Goal: Information Seeking & Learning: Learn about a topic

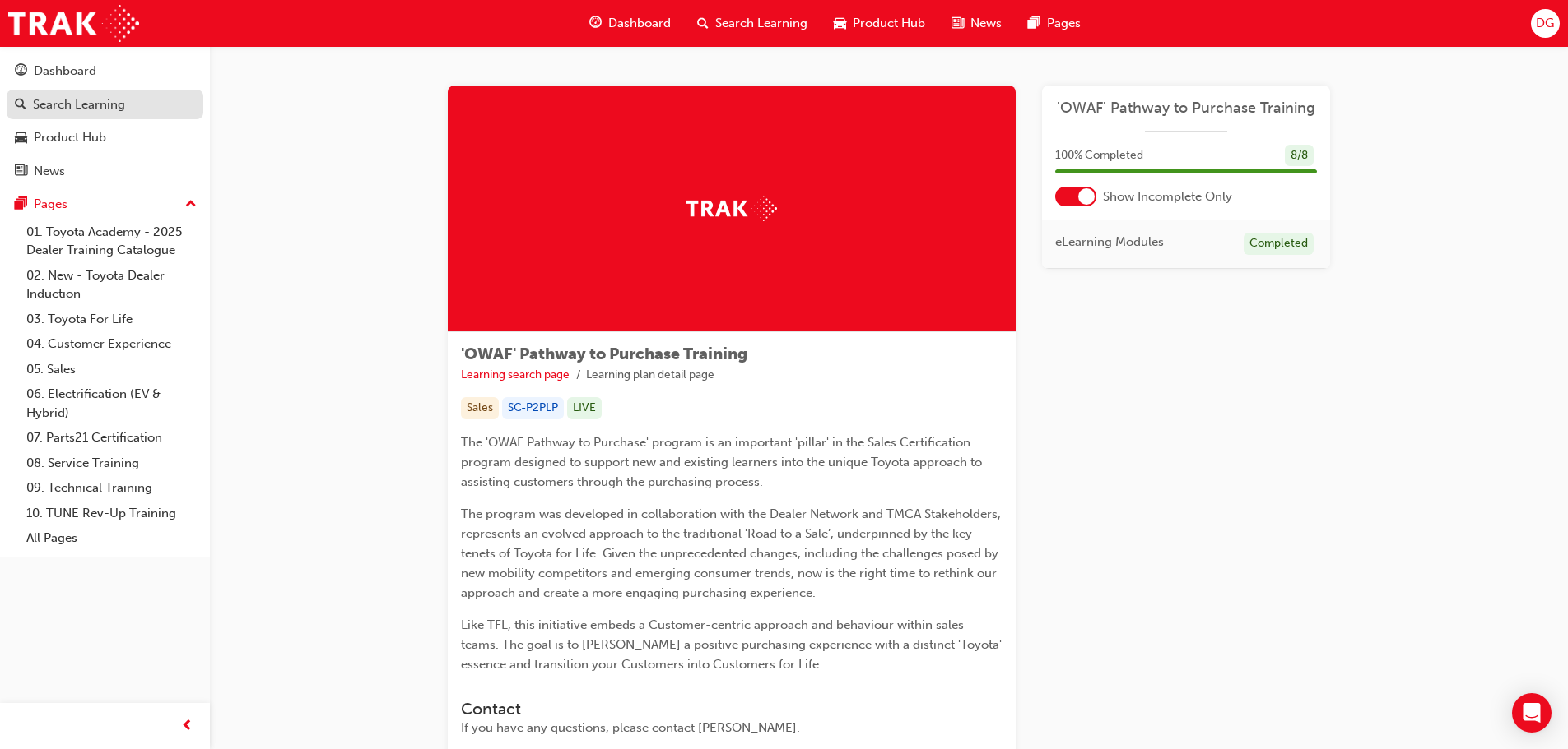
click at [127, 110] on div "Search Learning" at bounding box center [105, 105] width 180 height 21
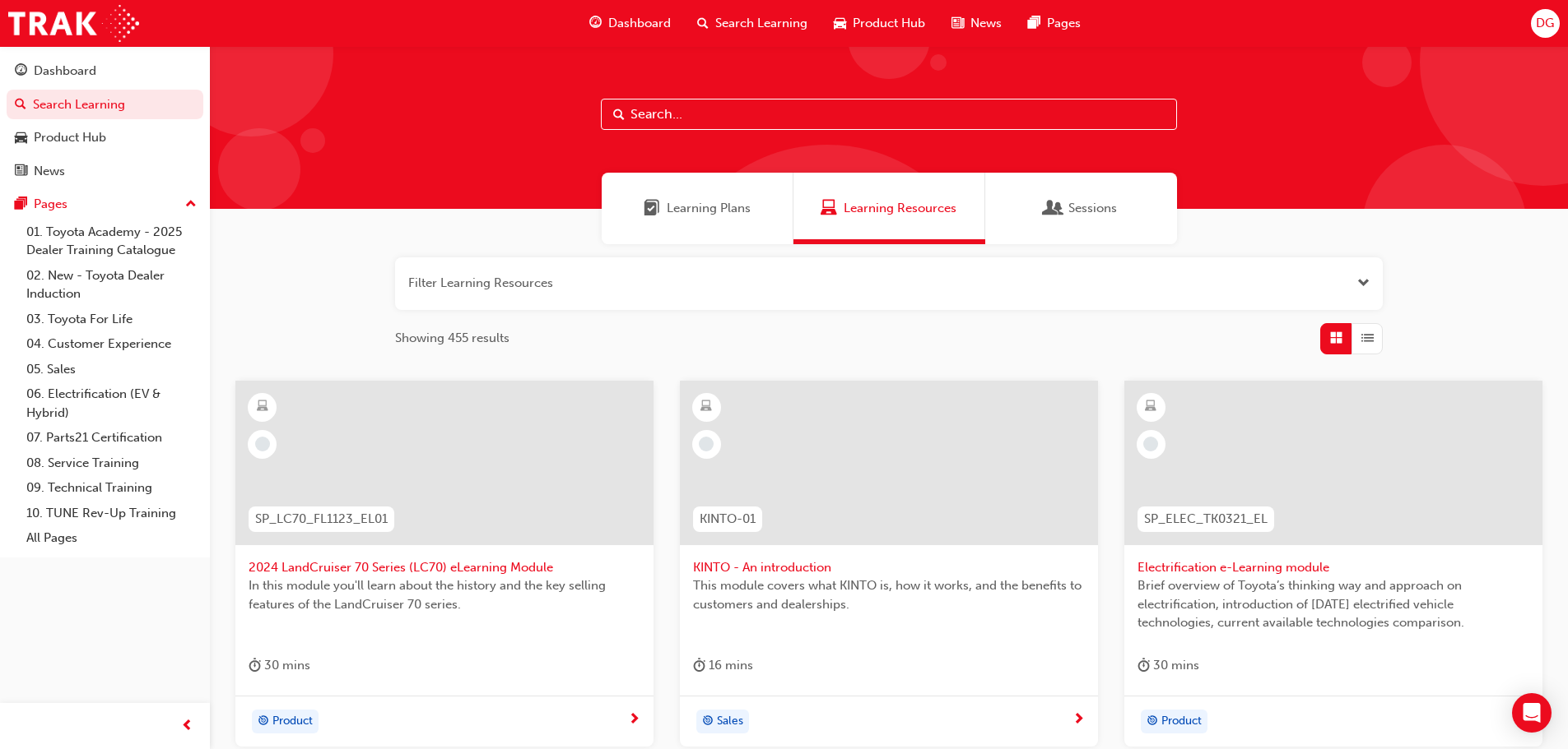
click at [738, 129] on input "text" at bounding box center [889, 114] width 576 height 31
paste input "Unacceptable Behaviour List"
type input "Unacceptable Behaviour List"
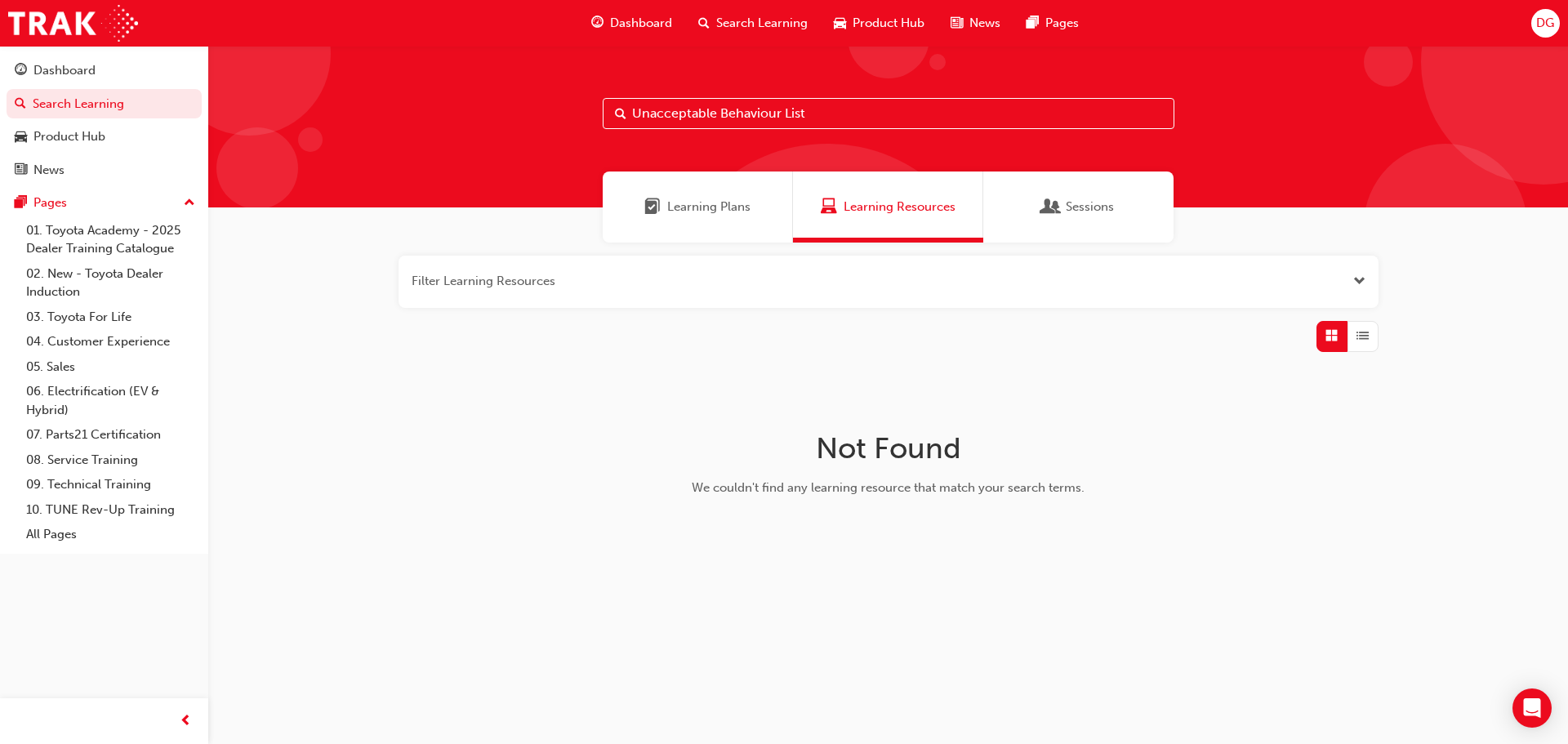
click at [691, 210] on span "Learning Plans" at bounding box center [709, 208] width 83 height 19
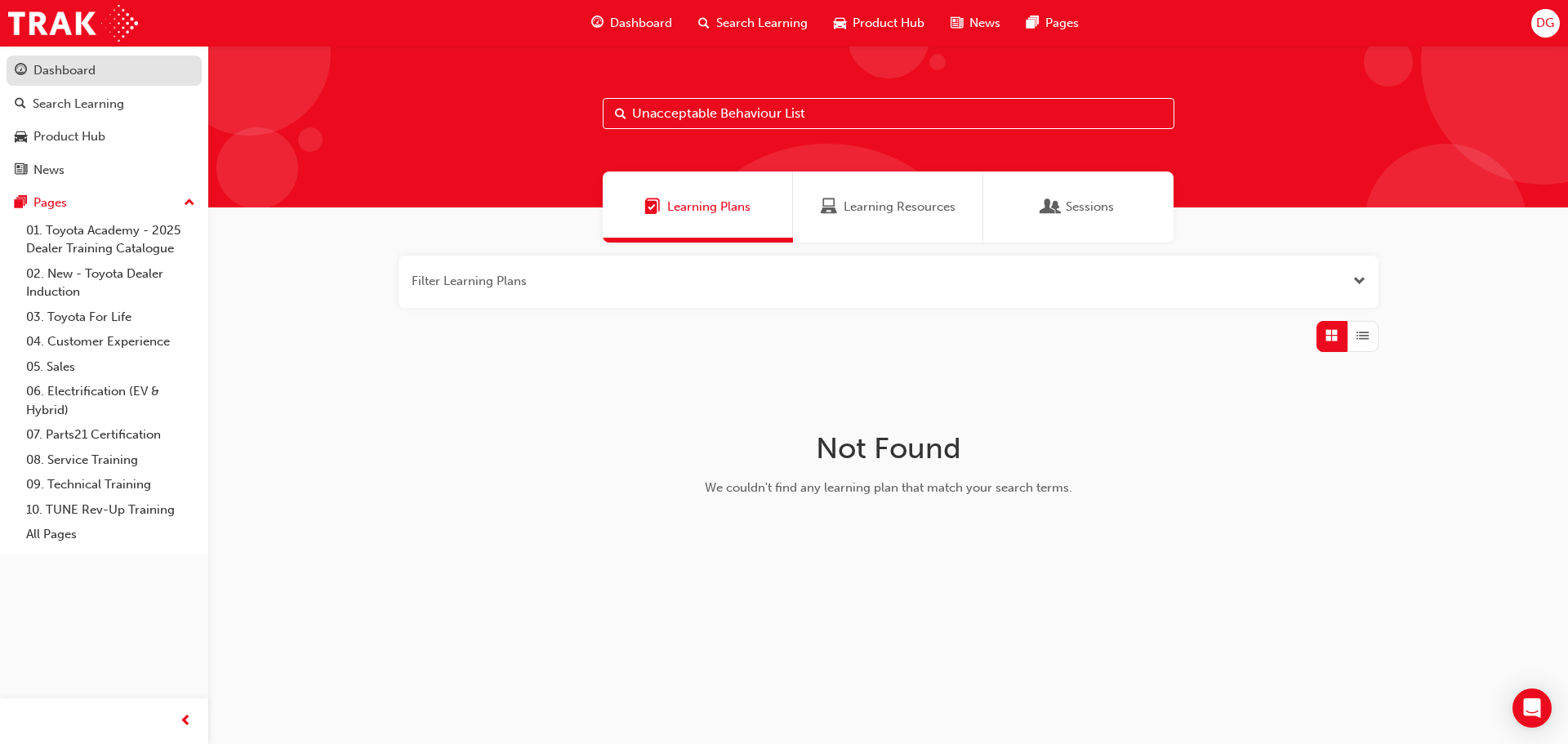
click at [98, 59] on link "Dashboard" at bounding box center [104, 71] width 195 height 30
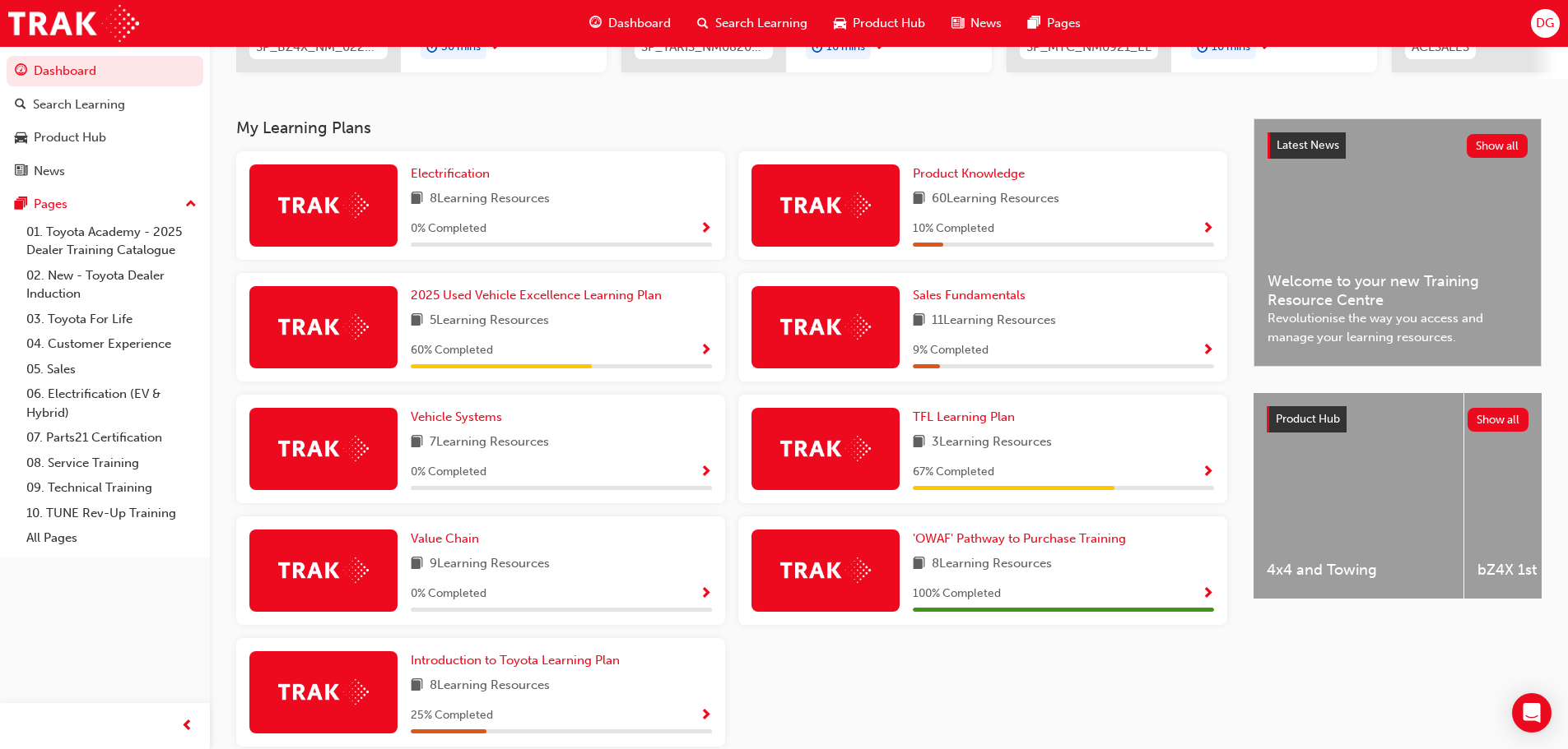
scroll to position [329, 0]
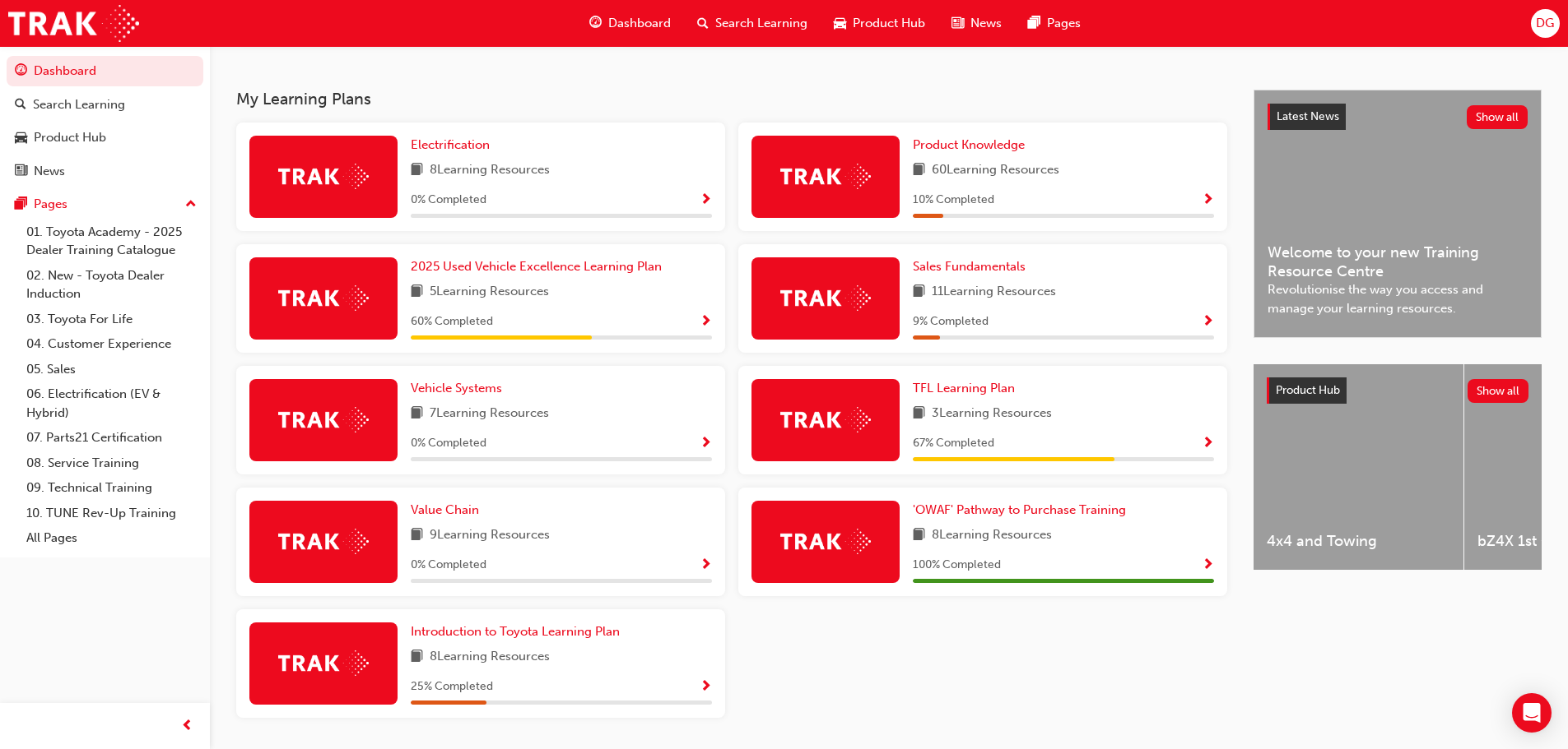
click at [1051, 415] on span "3 Learning Resources" at bounding box center [992, 414] width 120 height 21
click at [1205, 451] on span "Show Progress" at bounding box center [1207, 445] width 12 height 15
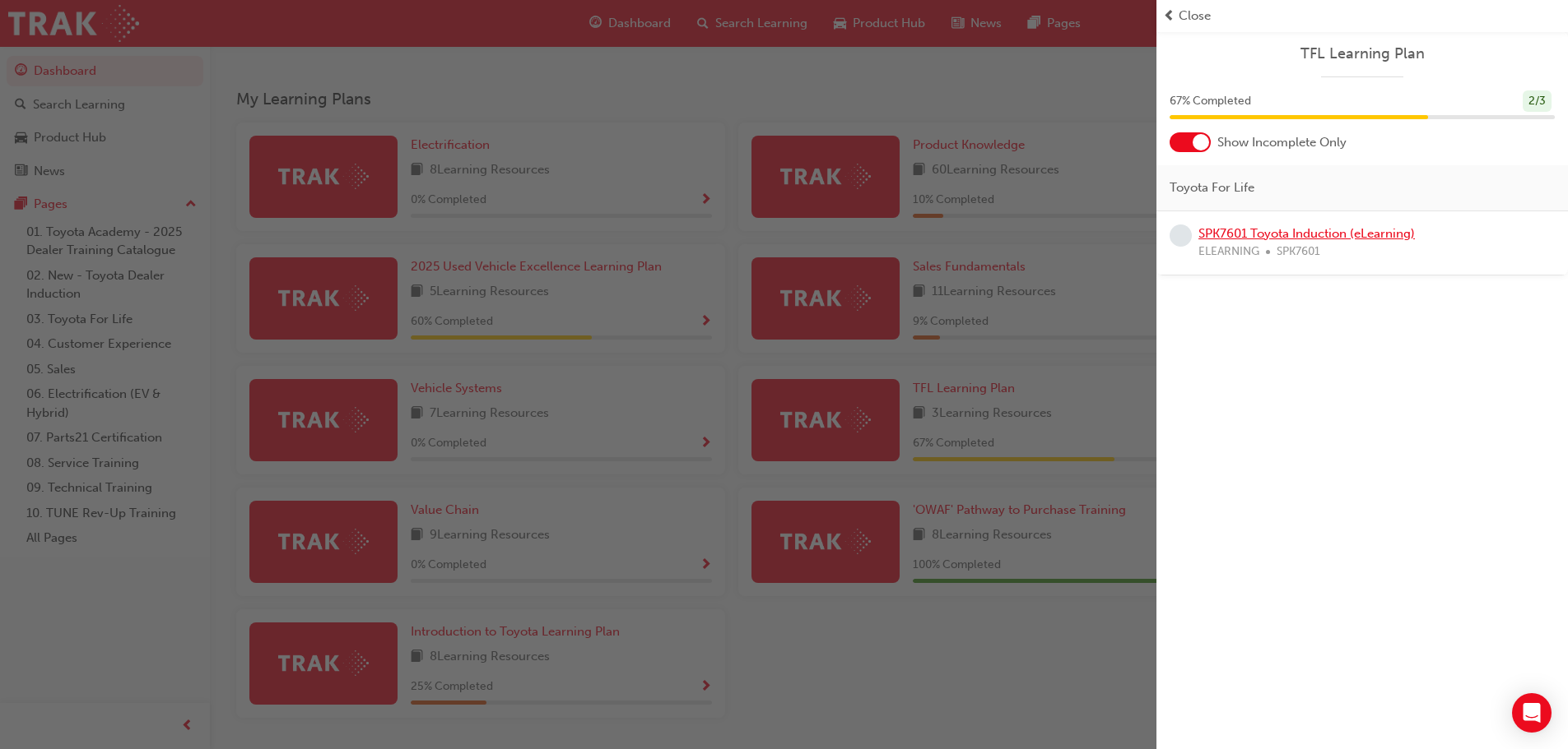
click at [1304, 233] on link "SPK7601 Toyota Induction (eLearning)" at bounding box center [1306, 234] width 217 height 15
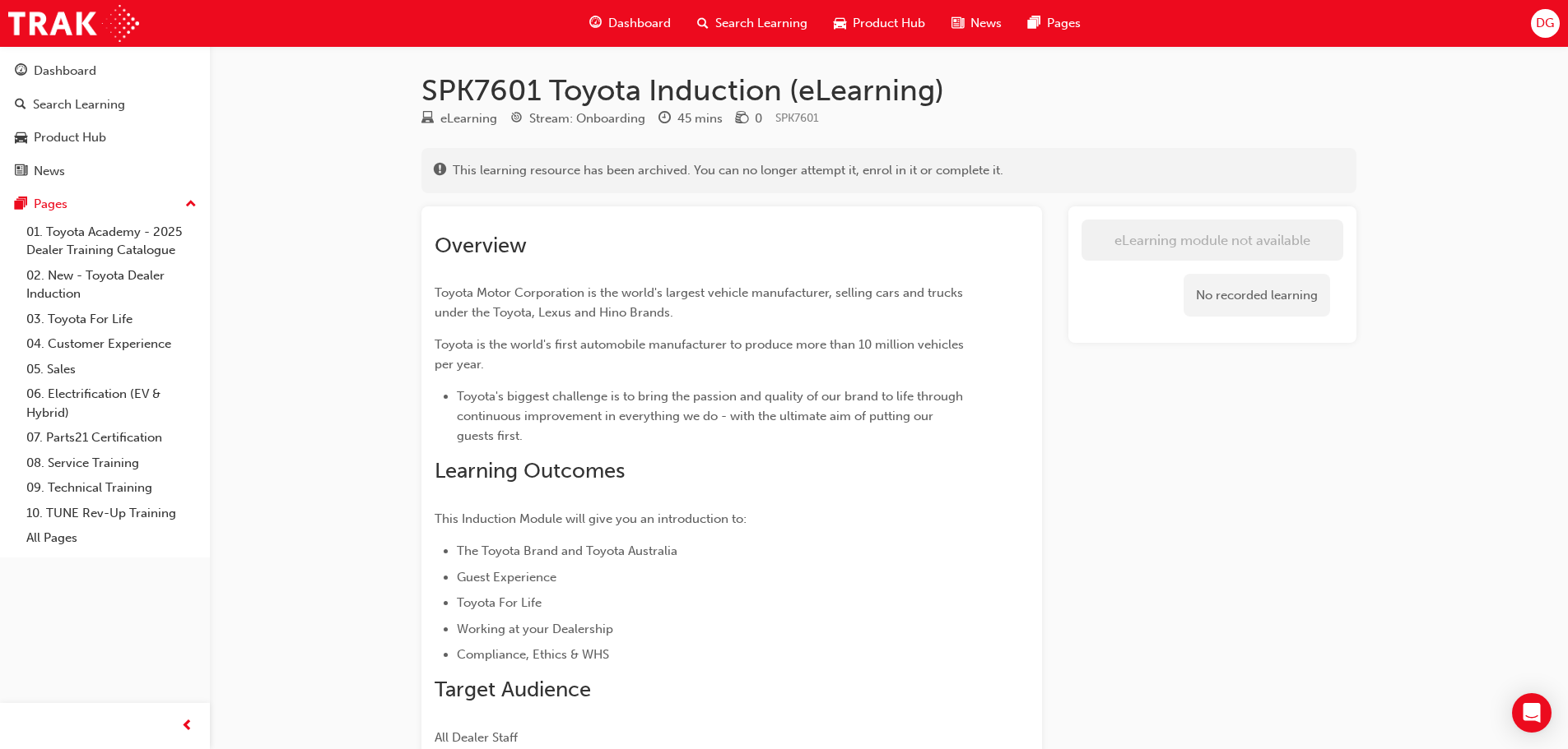
click at [742, 33] on div "Search Learning" at bounding box center [752, 23] width 136 height 33
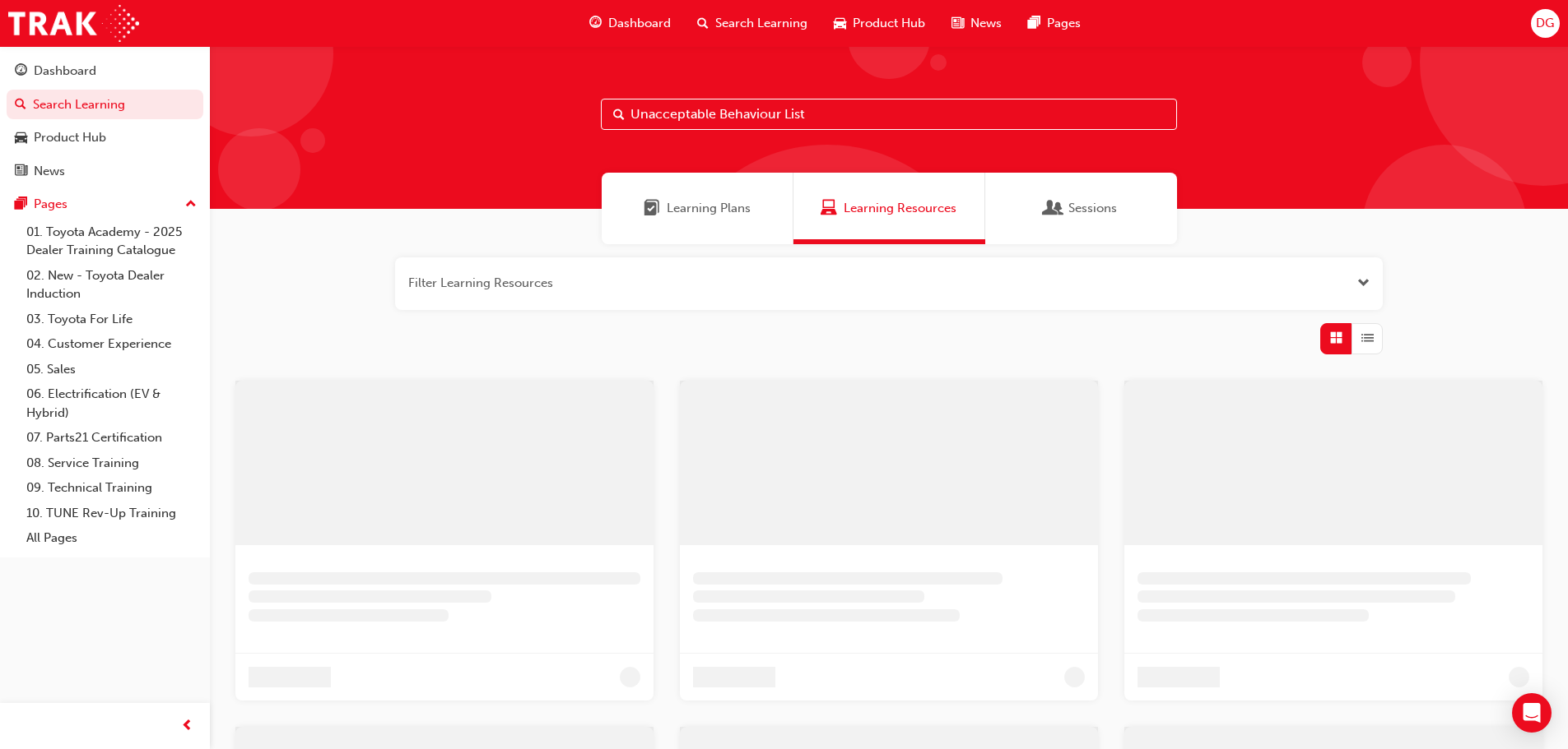
click at [655, 134] on div "Unacceptable Behaviour List" at bounding box center [889, 127] width 1358 height 163
click at [669, 112] on input "Unacceptable Behaviour List" at bounding box center [889, 114] width 576 height 31
click at [805, 116] on input "Unacceptable Behaviour List" at bounding box center [895, 114] width 576 height 31
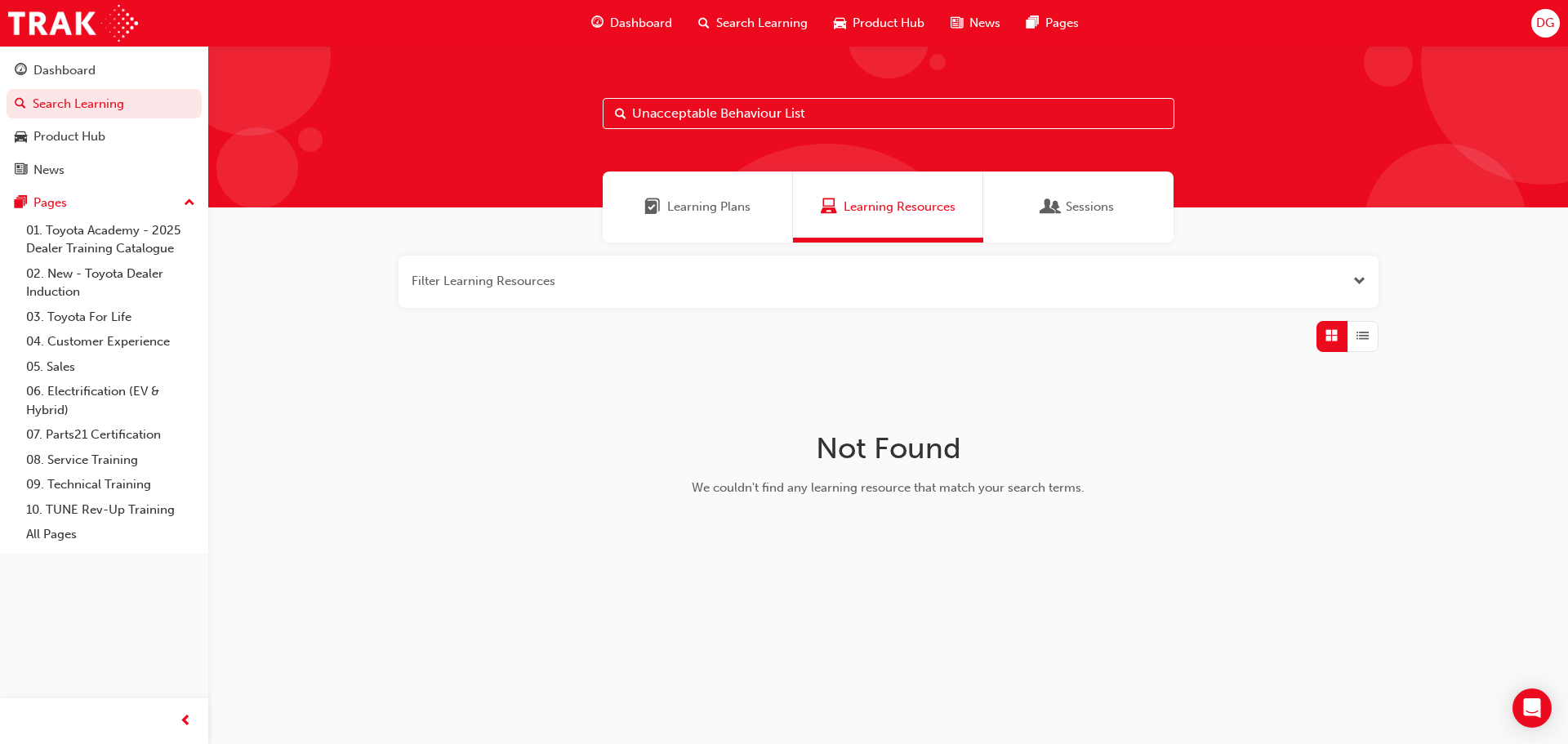
paste input "SPK9102"
type input "SPK9102"
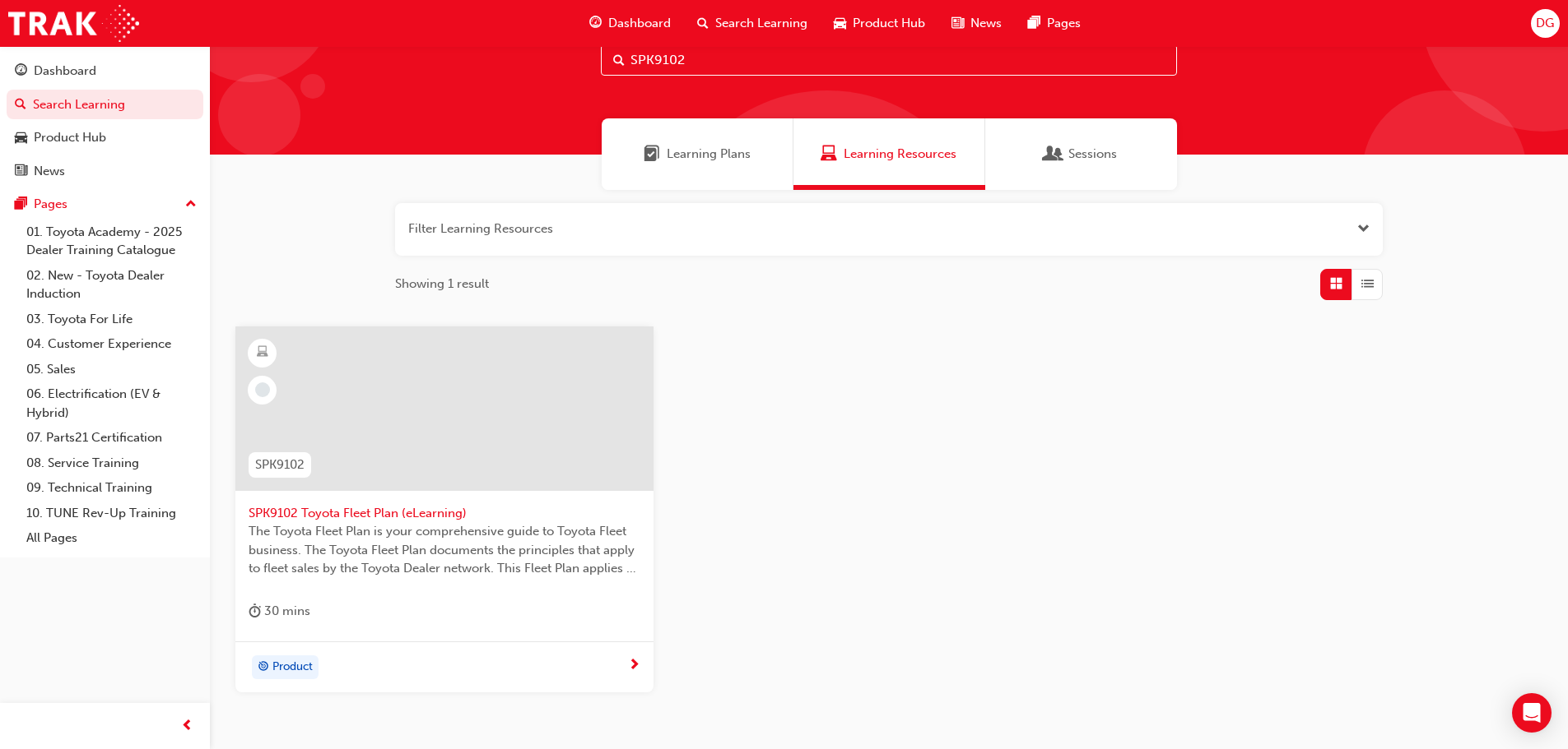
scroll to position [157, 0]
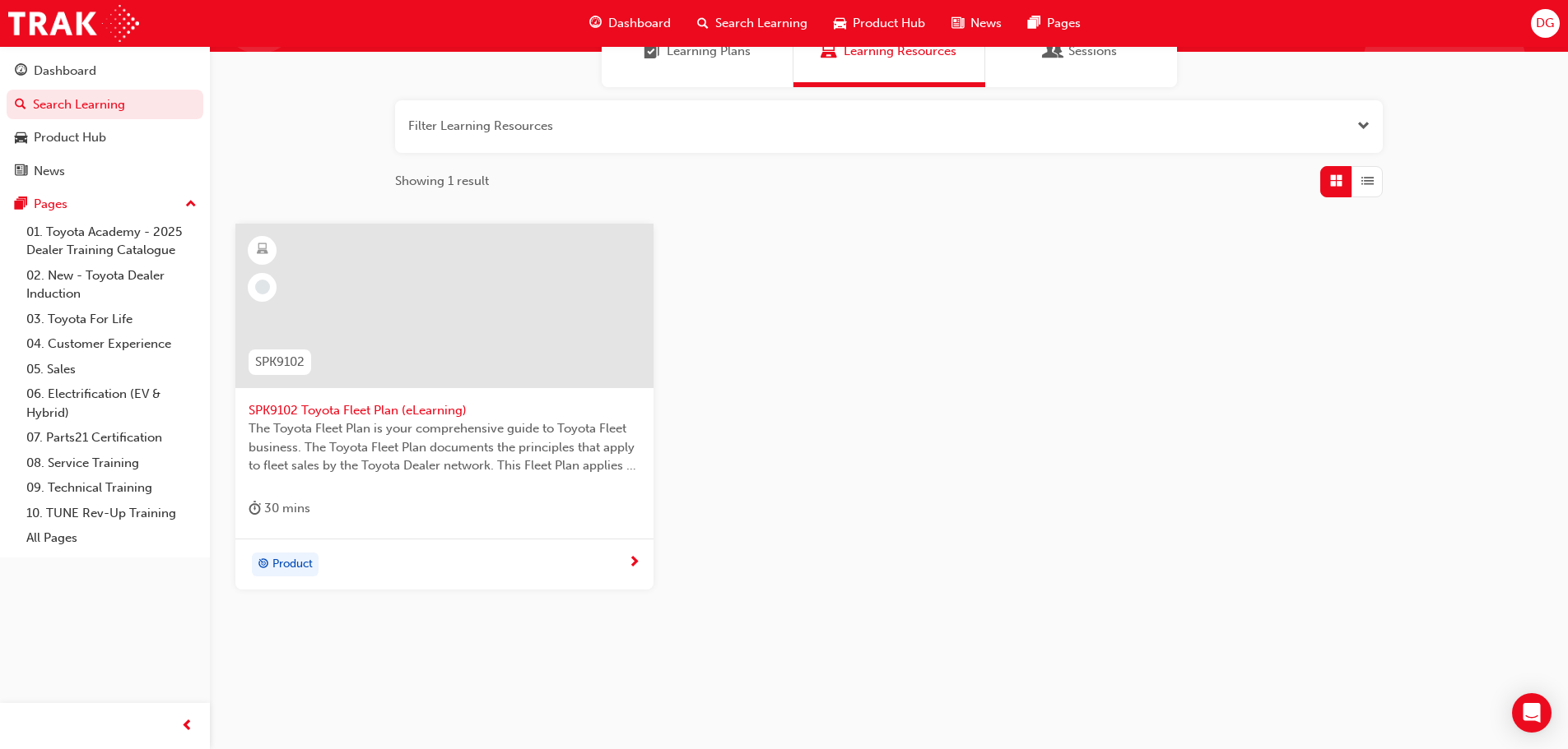
click at [414, 412] on span "SPK9102 Toyota Fleet Plan (eLearning)" at bounding box center [444, 411] width 391 height 19
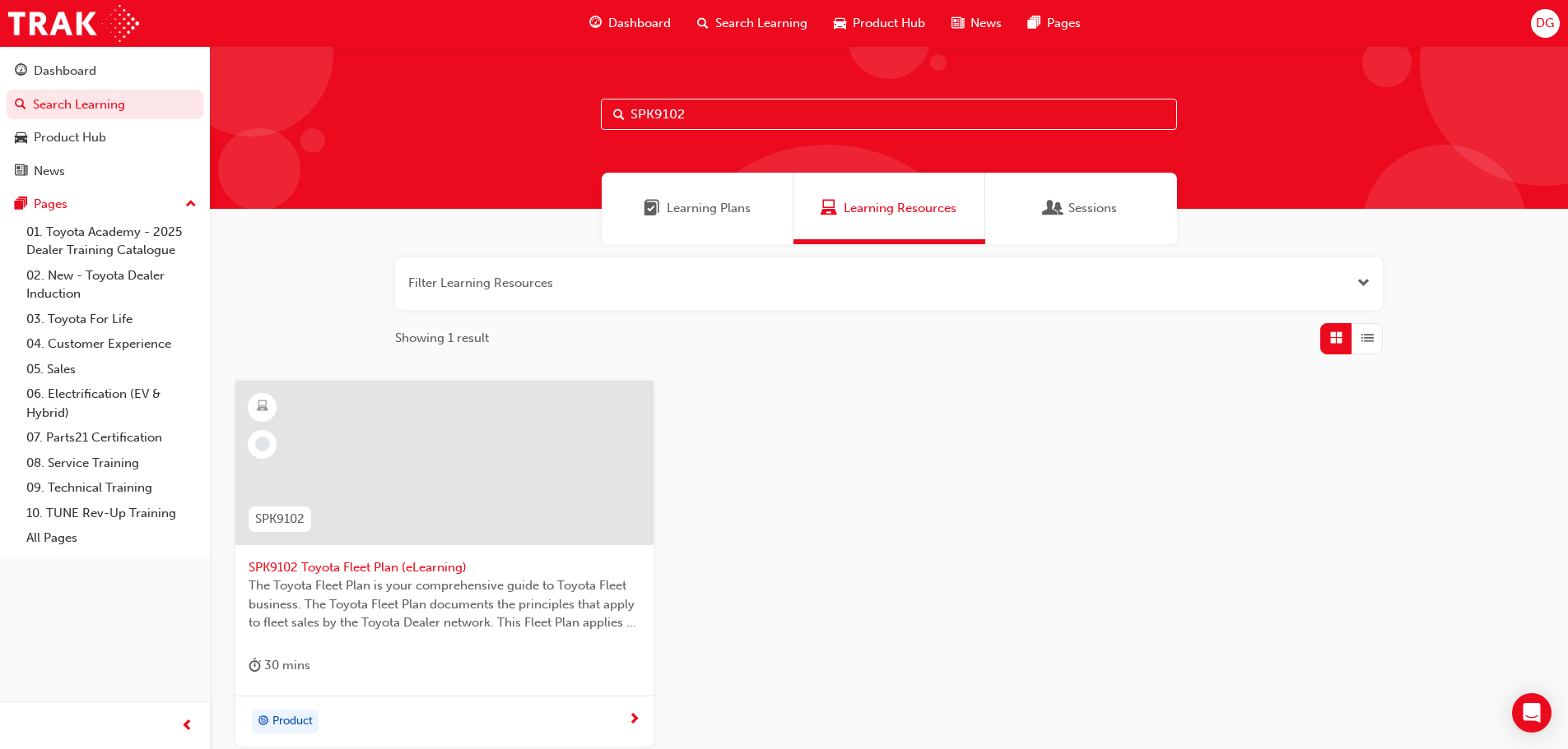
click at [751, 116] on input "SPK9102" at bounding box center [889, 114] width 576 height 31
click at [714, 116] on input "SPK9103" at bounding box center [889, 114] width 576 height 31
type input "SPK9102"
click at [415, 572] on span "SPK9102 Toyota Fleet Plan (eLearning)" at bounding box center [444, 568] width 391 height 19
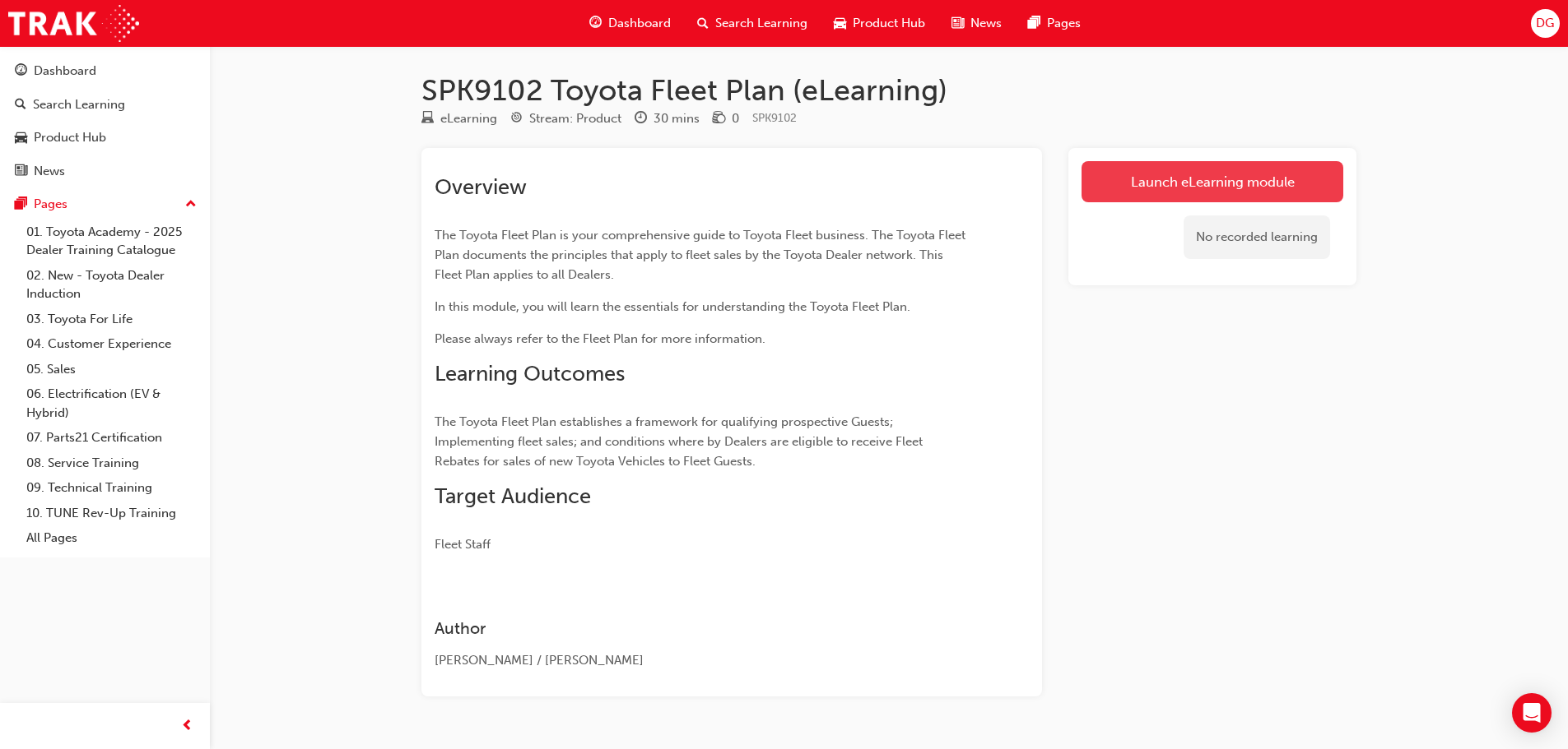
click at [1128, 176] on link "Launch eLearning module" at bounding box center [1212, 181] width 261 height 41
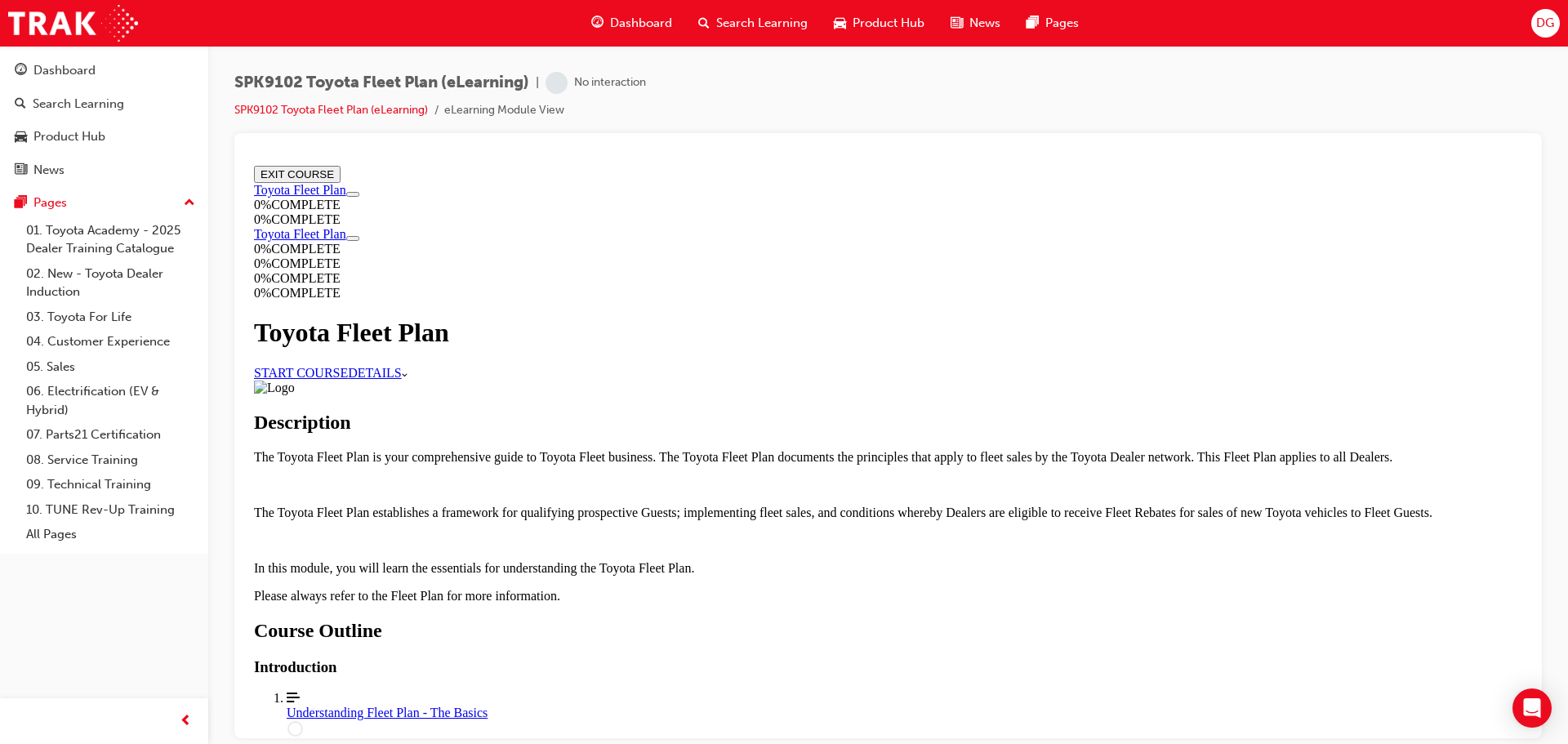
click at [348, 365] on link "START COURSE" at bounding box center [300, 372] width 94 height 14
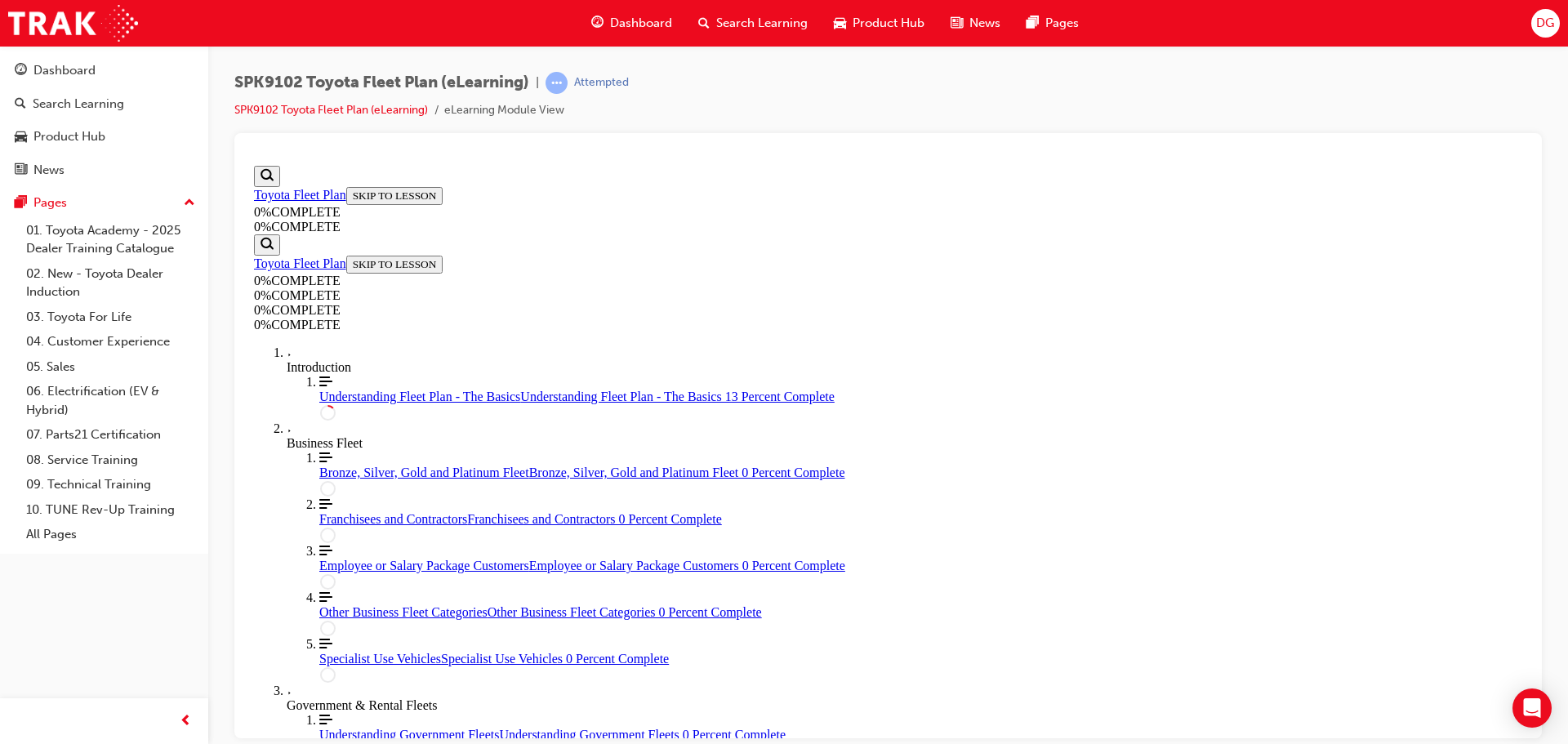
scroll to position [220, 0]
drag, startPoint x: 813, startPoint y: 466, endPoint x: 743, endPoint y: 493, distance: 75.0
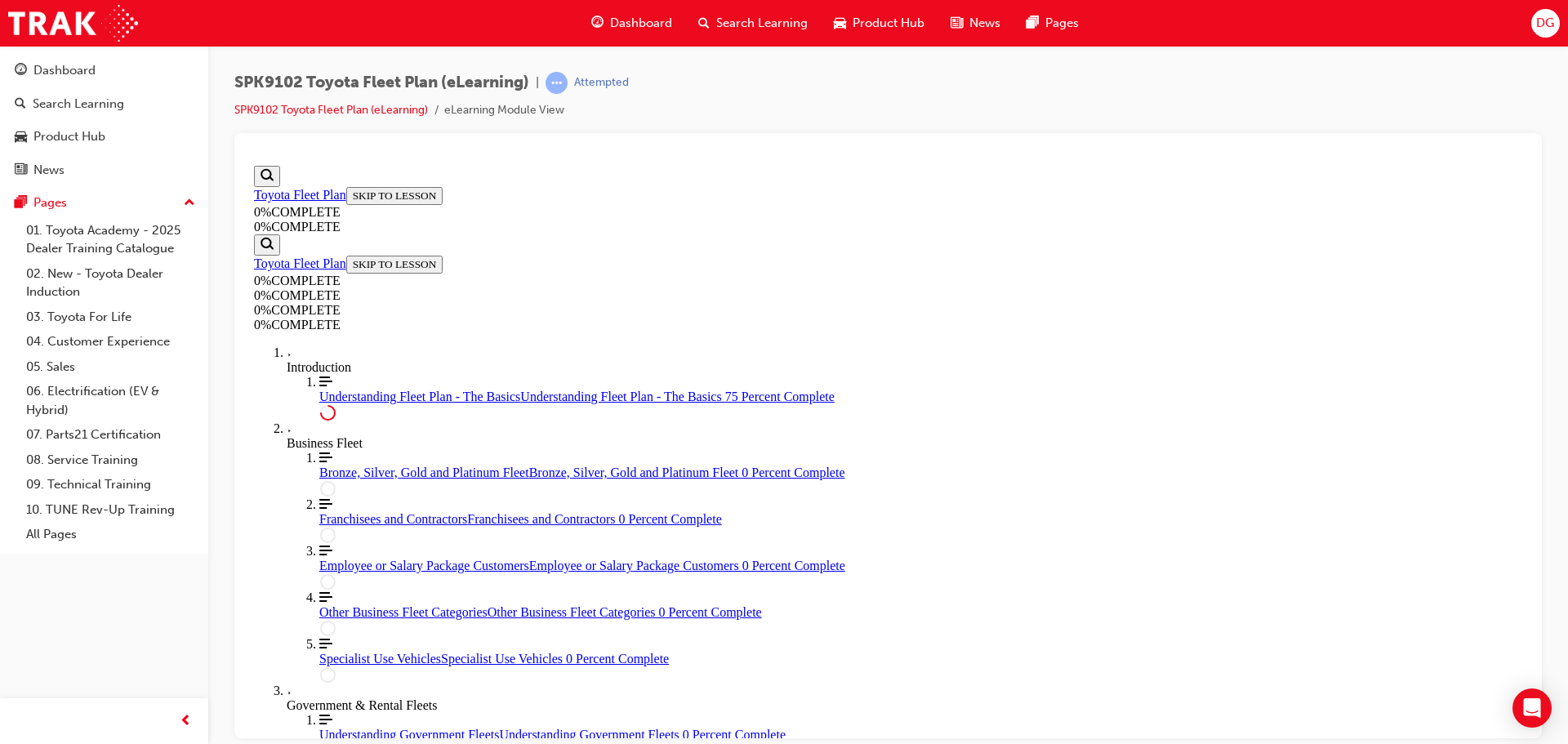
scroll to position [3273, 0]
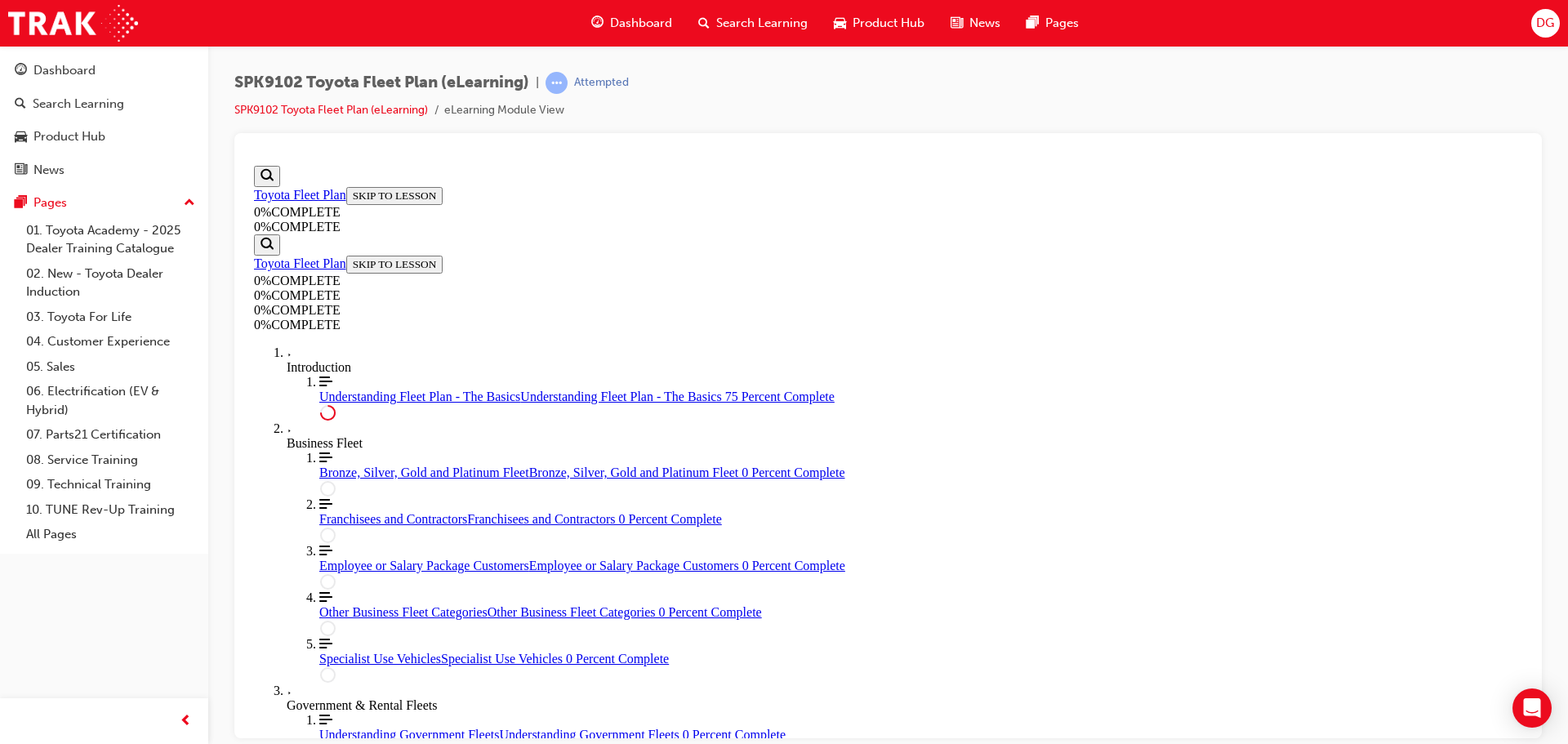
drag, startPoint x: 1415, startPoint y: 382, endPoint x: 1405, endPoint y: 381, distance: 10.0
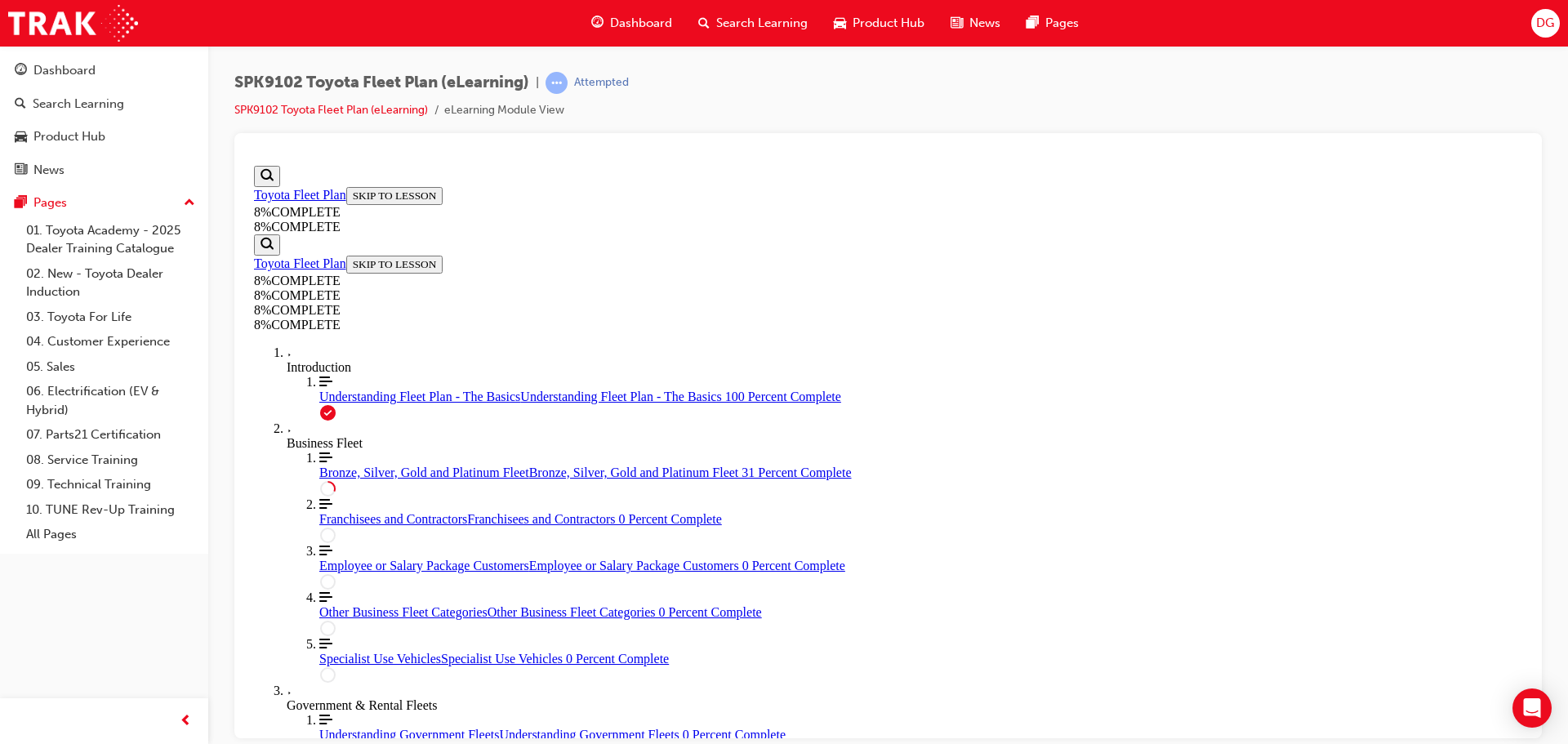
scroll to position [874, 0]
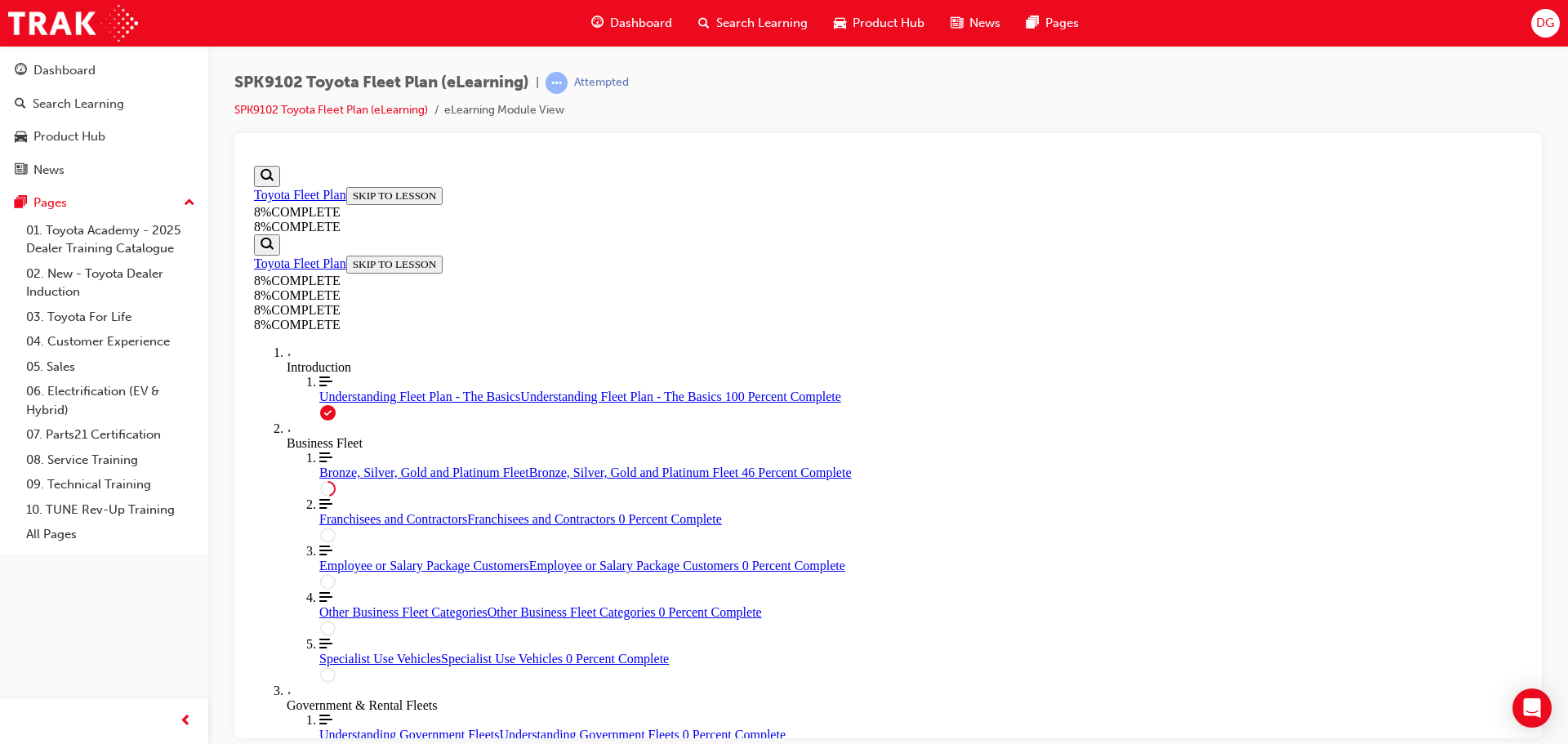
scroll to position [3652, 0]
drag, startPoint x: 774, startPoint y: 304, endPoint x: 785, endPoint y: 295, distance: 14.2
drag, startPoint x: 884, startPoint y: 509, endPoint x: 1167, endPoint y: 428, distance: 294.4
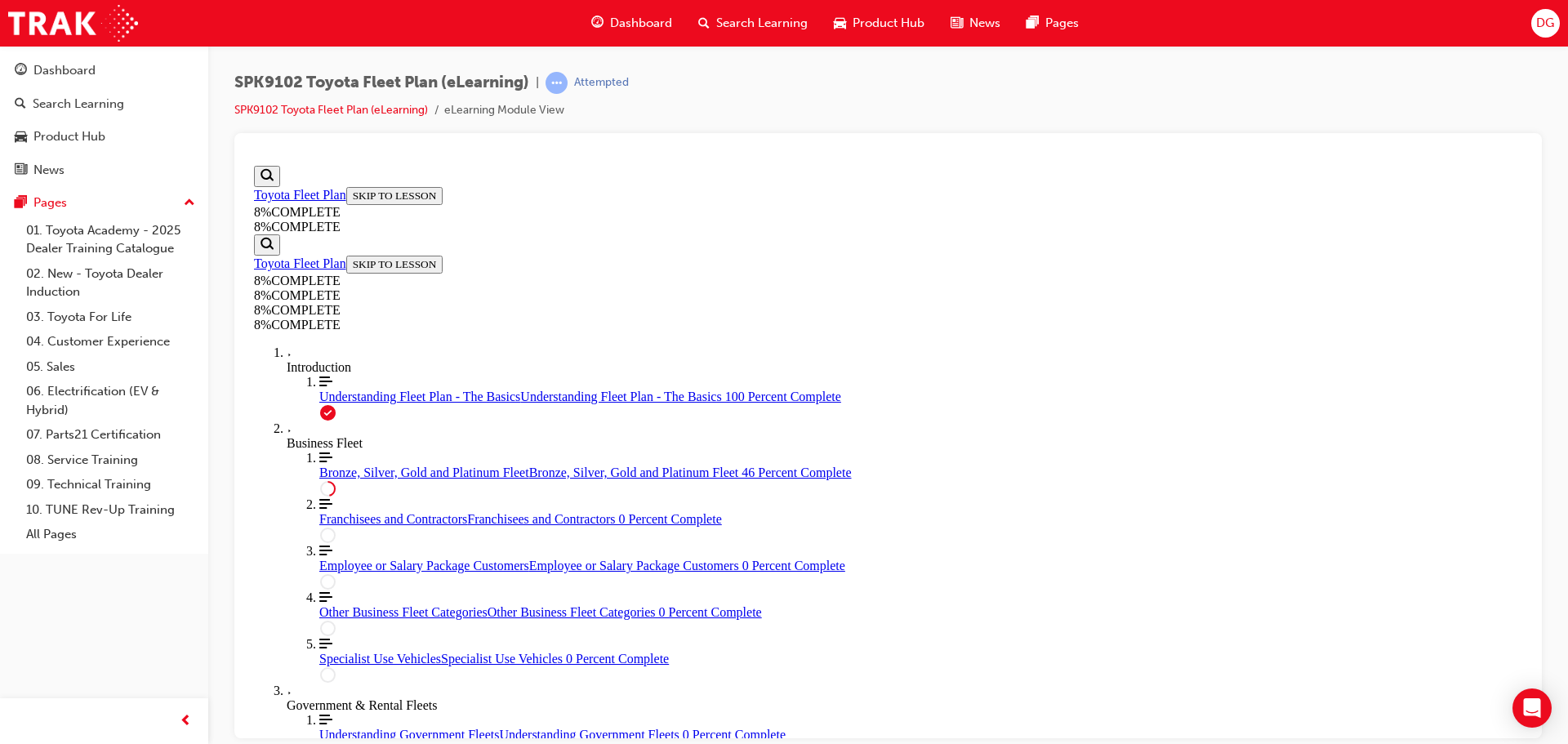
drag, startPoint x: 937, startPoint y: 408, endPoint x: 1142, endPoint y: 508, distance: 228.1
drag, startPoint x: 894, startPoint y: 412, endPoint x: 980, endPoint y: 410, distance: 86.0
drag, startPoint x: 930, startPoint y: 322, endPoint x: 998, endPoint y: 319, distance: 68.1
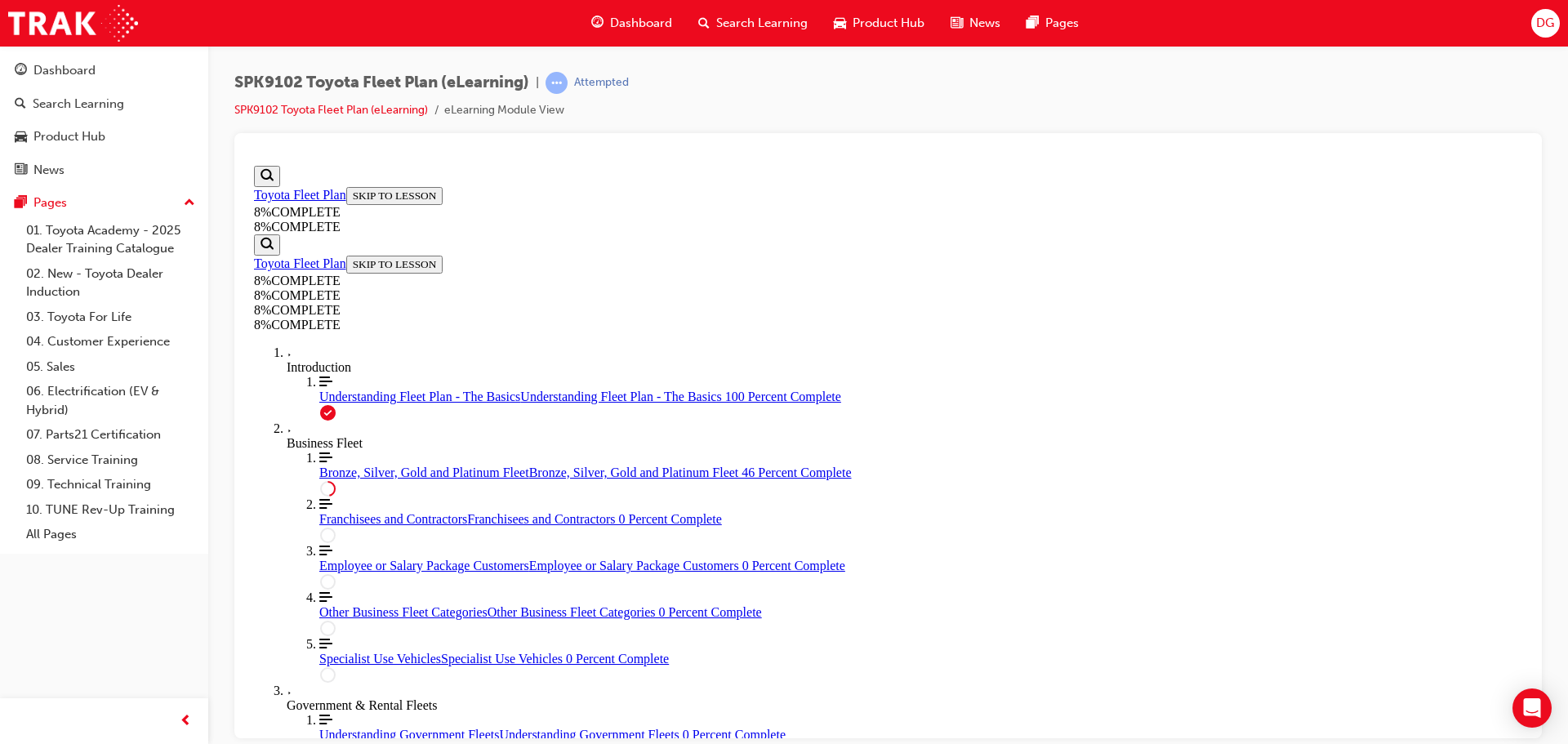
drag, startPoint x: 920, startPoint y: 317, endPoint x: 1071, endPoint y: 312, distance: 151.1
drag, startPoint x: 896, startPoint y: 616, endPoint x: 990, endPoint y: 608, distance: 94.3
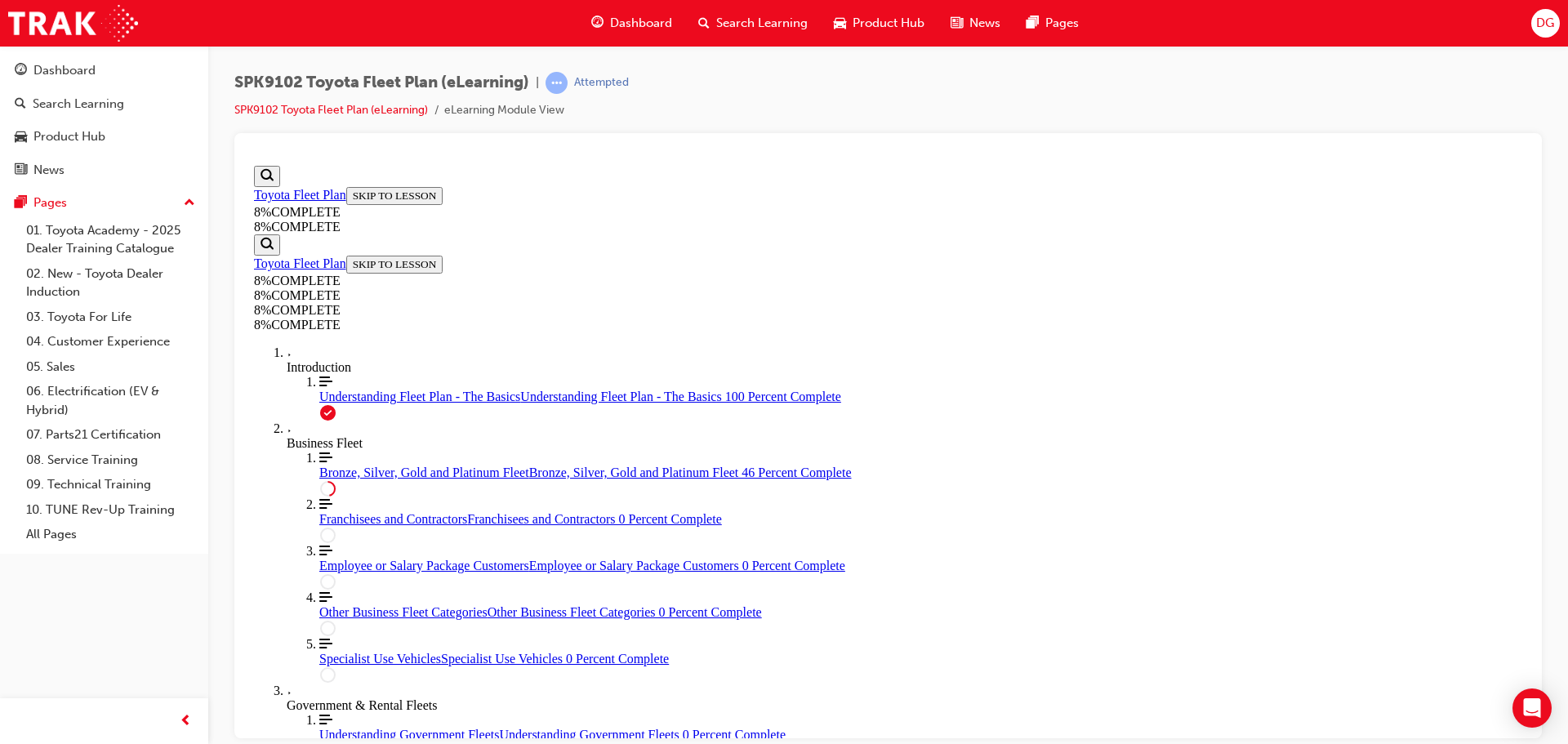
drag, startPoint x: 798, startPoint y: 309, endPoint x: 838, endPoint y: 484, distance: 179.5
drag, startPoint x: 755, startPoint y: 499, endPoint x: 814, endPoint y: 507, distance: 59.5
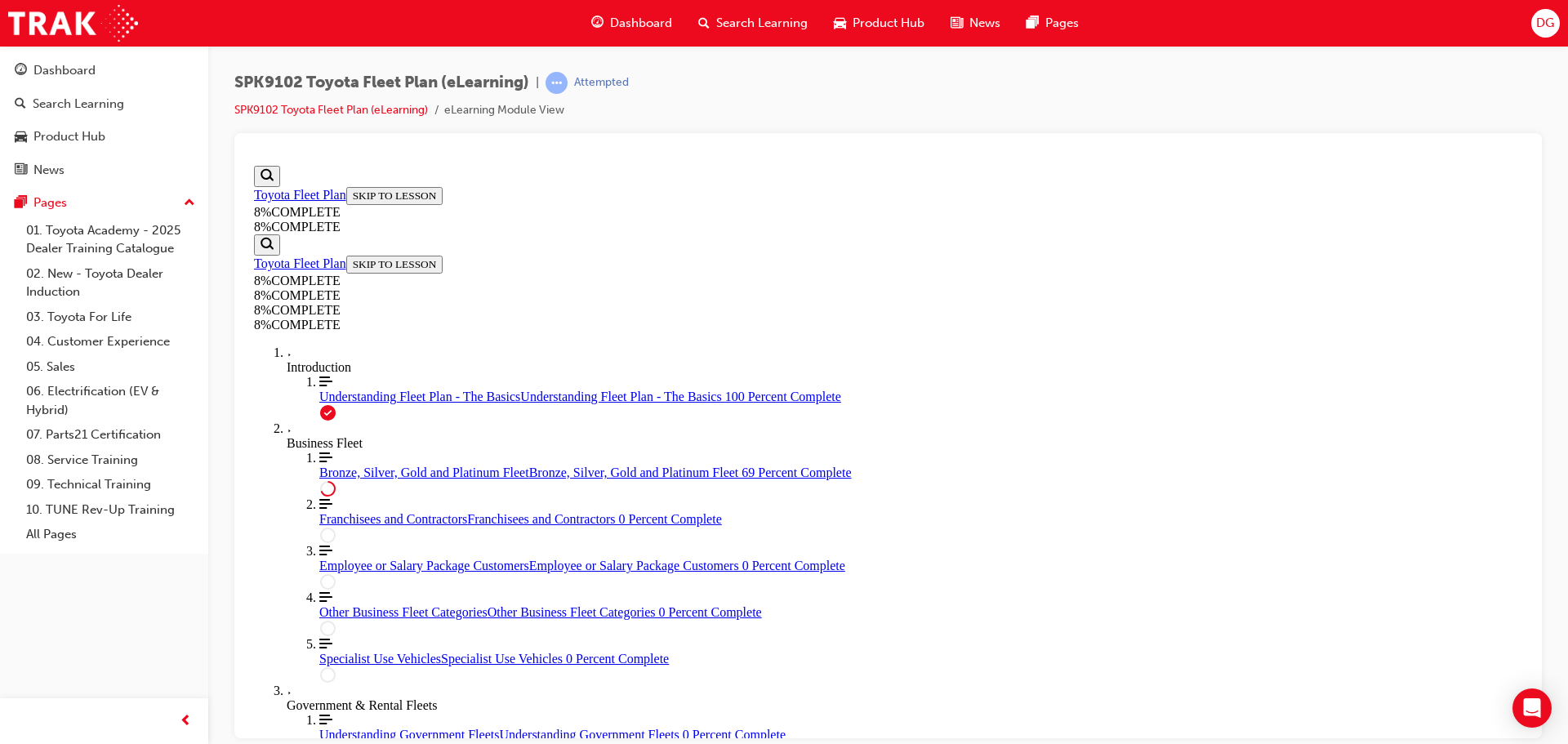
drag, startPoint x: 789, startPoint y: 493, endPoint x: 793, endPoint y: 325, distance: 168.0
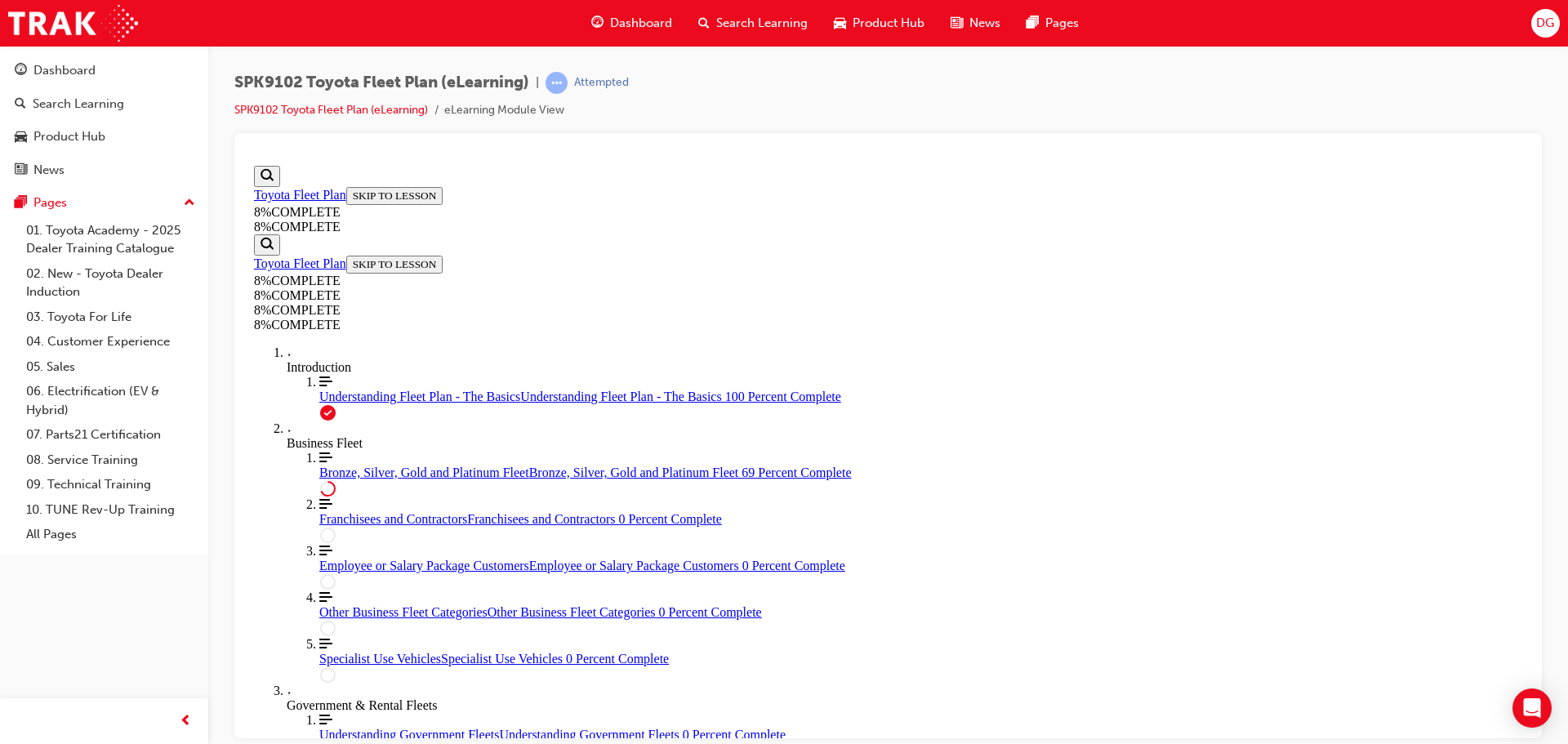
drag, startPoint x: 798, startPoint y: 455, endPoint x: 846, endPoint y: 520, distance: 80.8
drag, startPoint x: 759, startPoint y: 432, endPoint x: 819, endPoint y: 438, distance: 60.3
drag, startPoint x: 802, startPoint y: 275, endPoint x: 833, endPoint y: 273, distance: 31.1
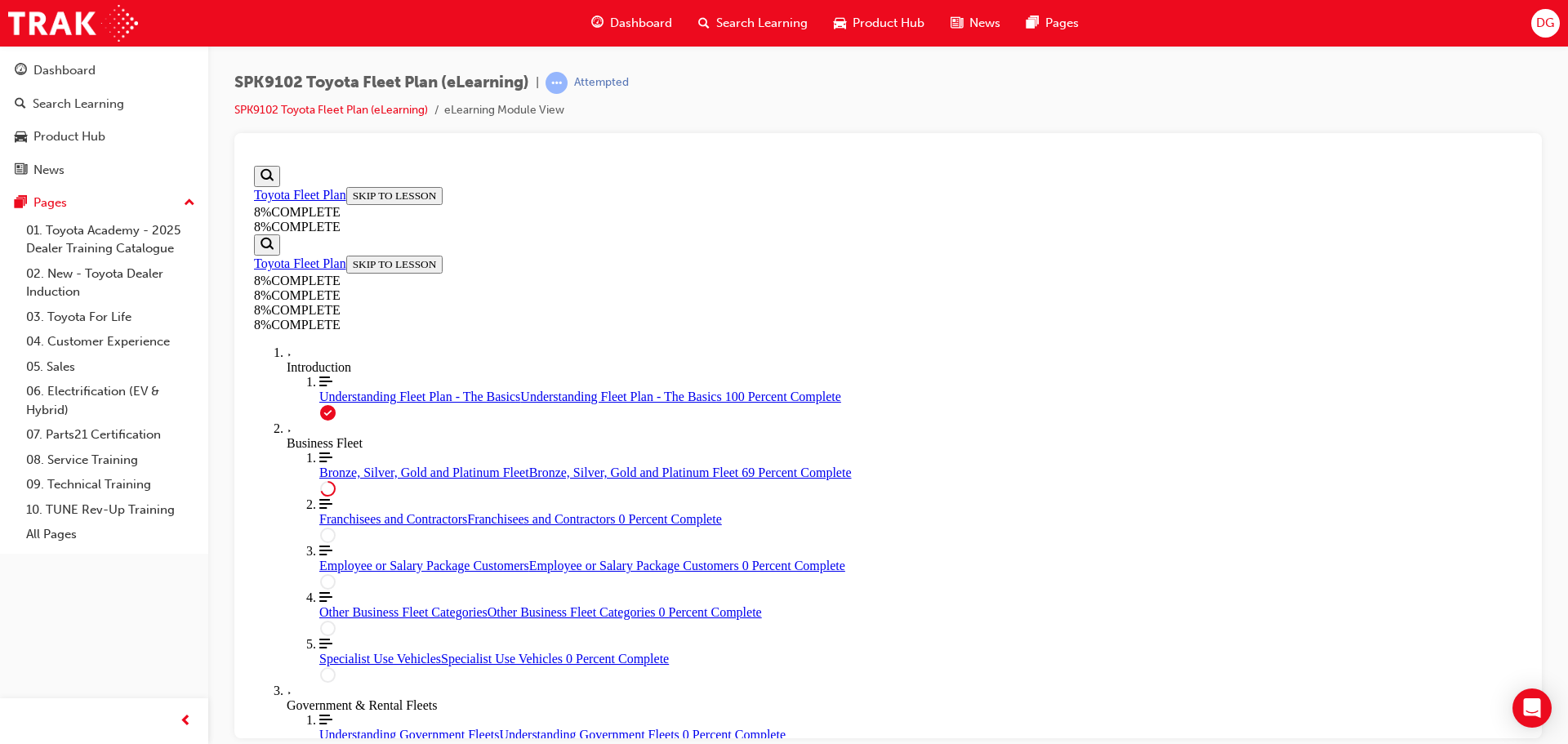
drag, startPoint x: 856, startPoint y: 276, endPoint x: 953, endPoint y: 282, distance: 97.2
drag, startPoint x: 898, startPoint y: 476, endPoint x: 888, endPoint y: 467, distance: 13.5
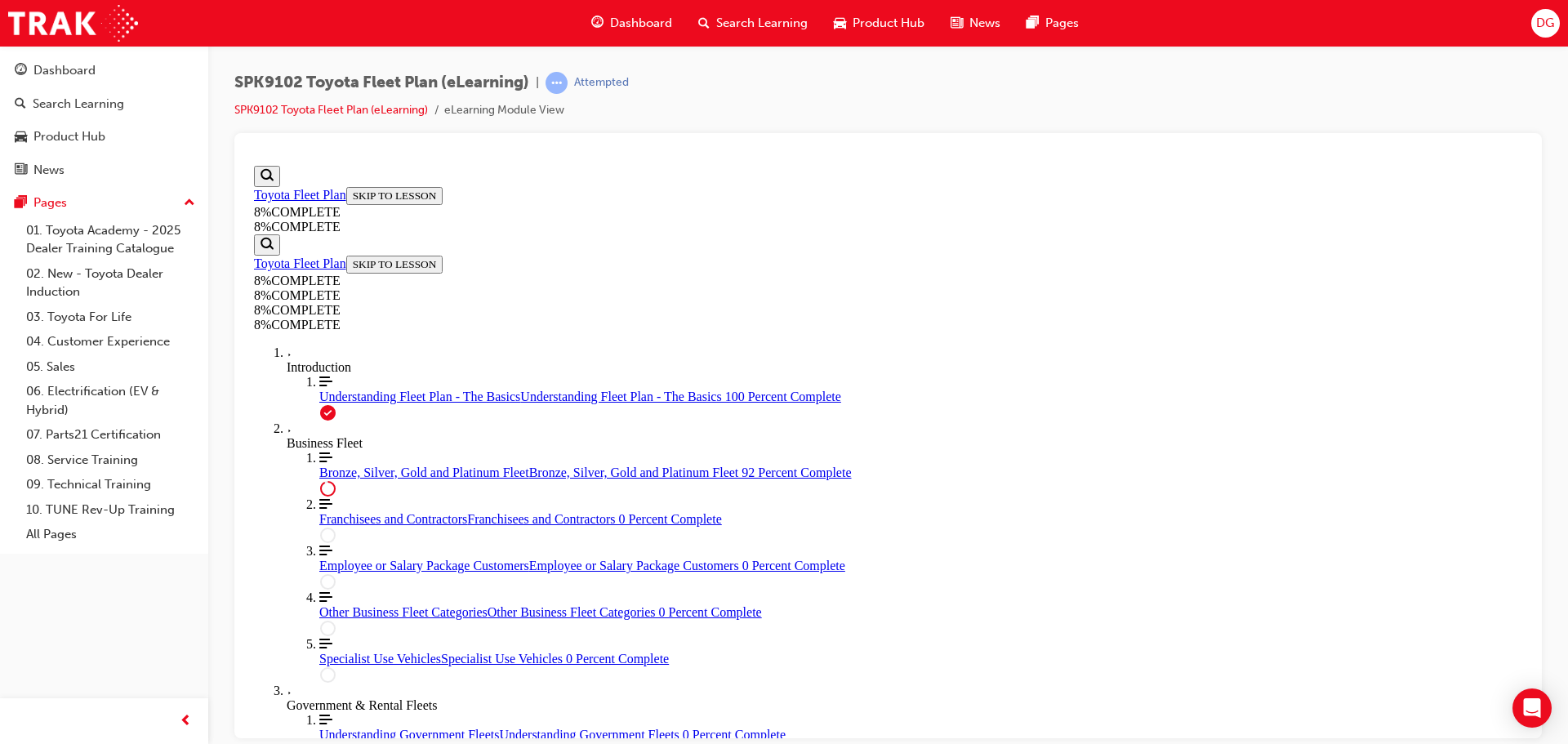
drag, startPoint x: 892, startPoint y: 495, endPoint x: 979, endPoint y: 500, distance: 87.1
drag, startPoint x: 883, startPoint y: 411, endPoint x: 944, endPoint y: 572, distance: 172.2
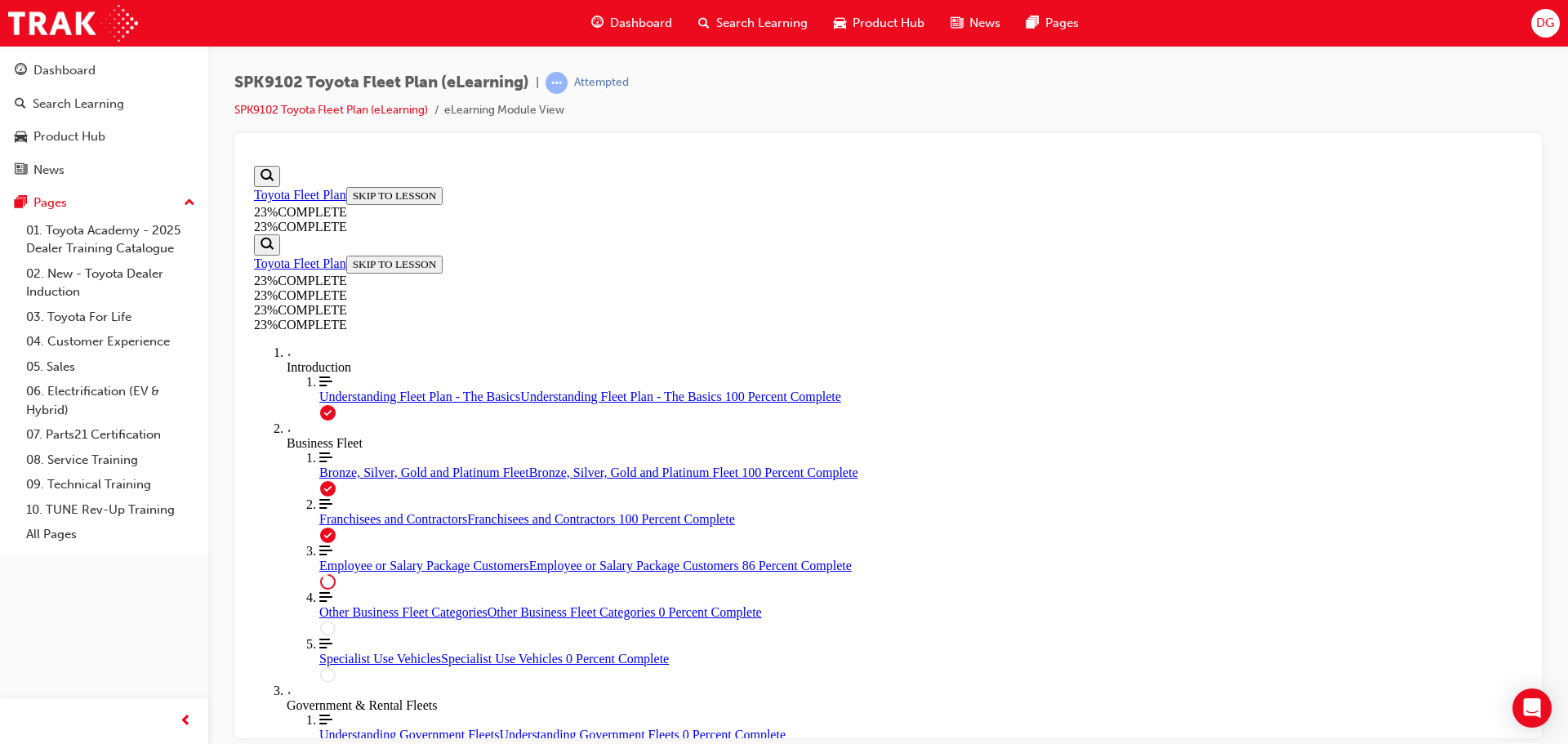
scroll to position [1875, 0]
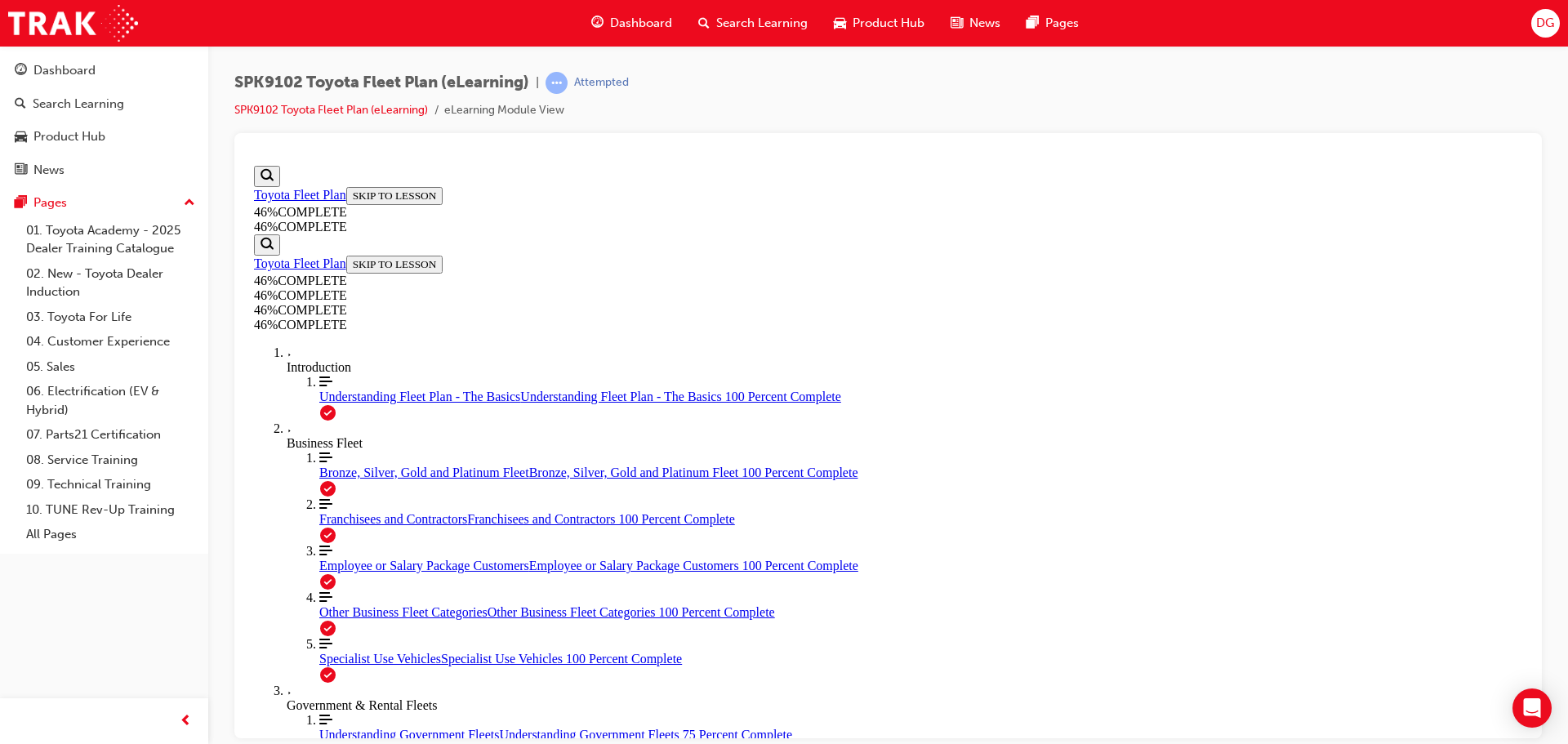
scroll to position [2916, 0]
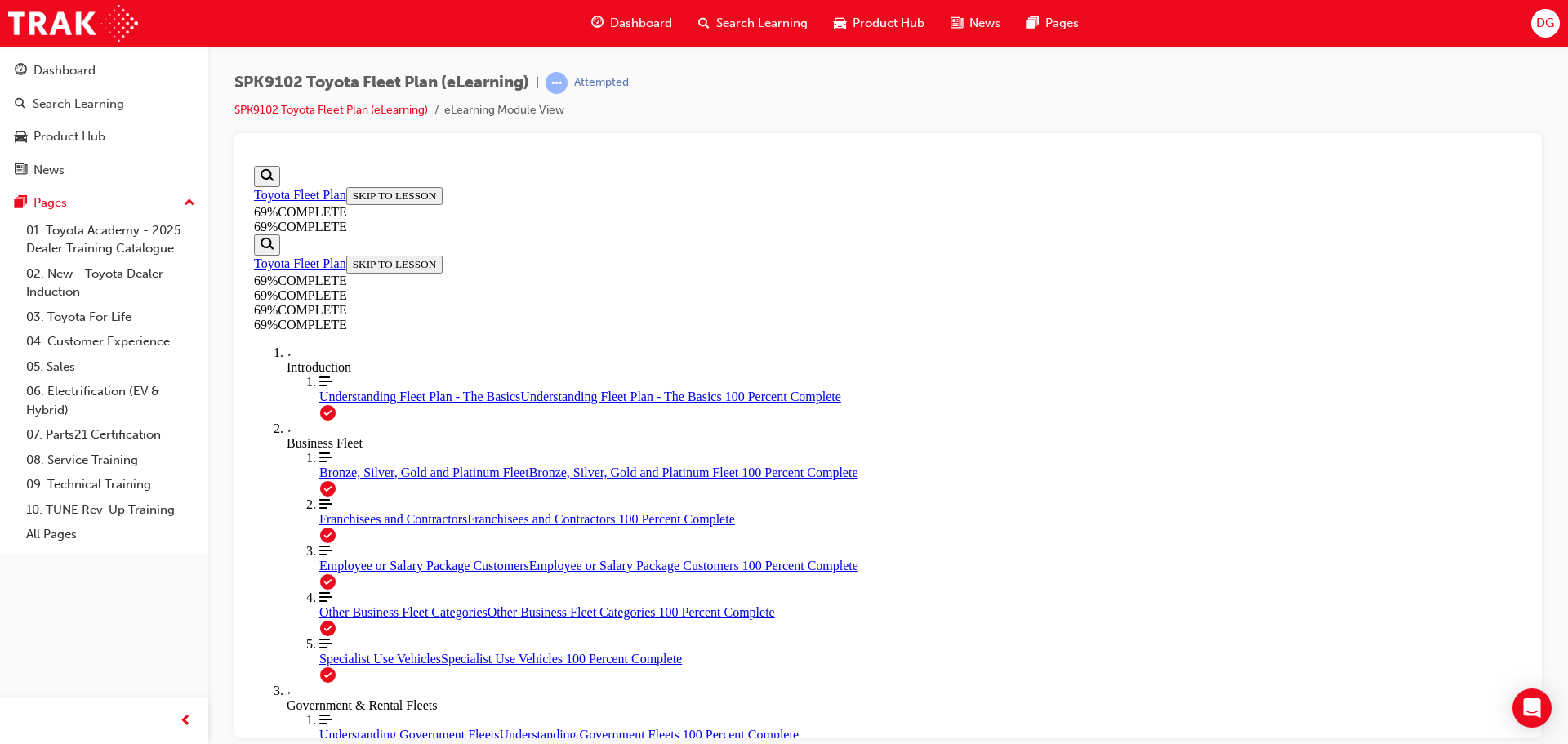
scroll to position [3426, 0]
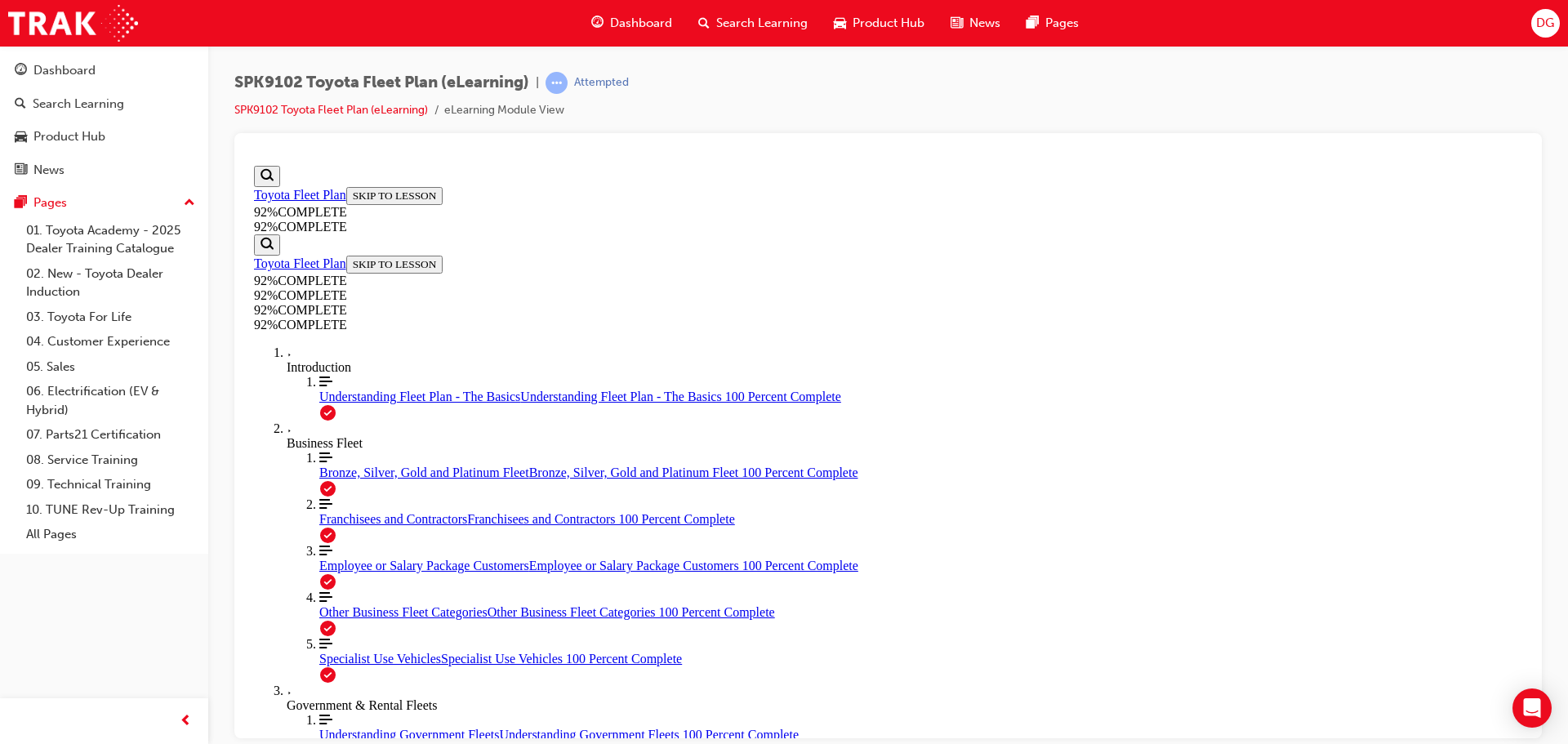
drag, startPoint x: 914, startPoint y: 400, endPoint x: 952, endPoint y: 403, distance: 38.1
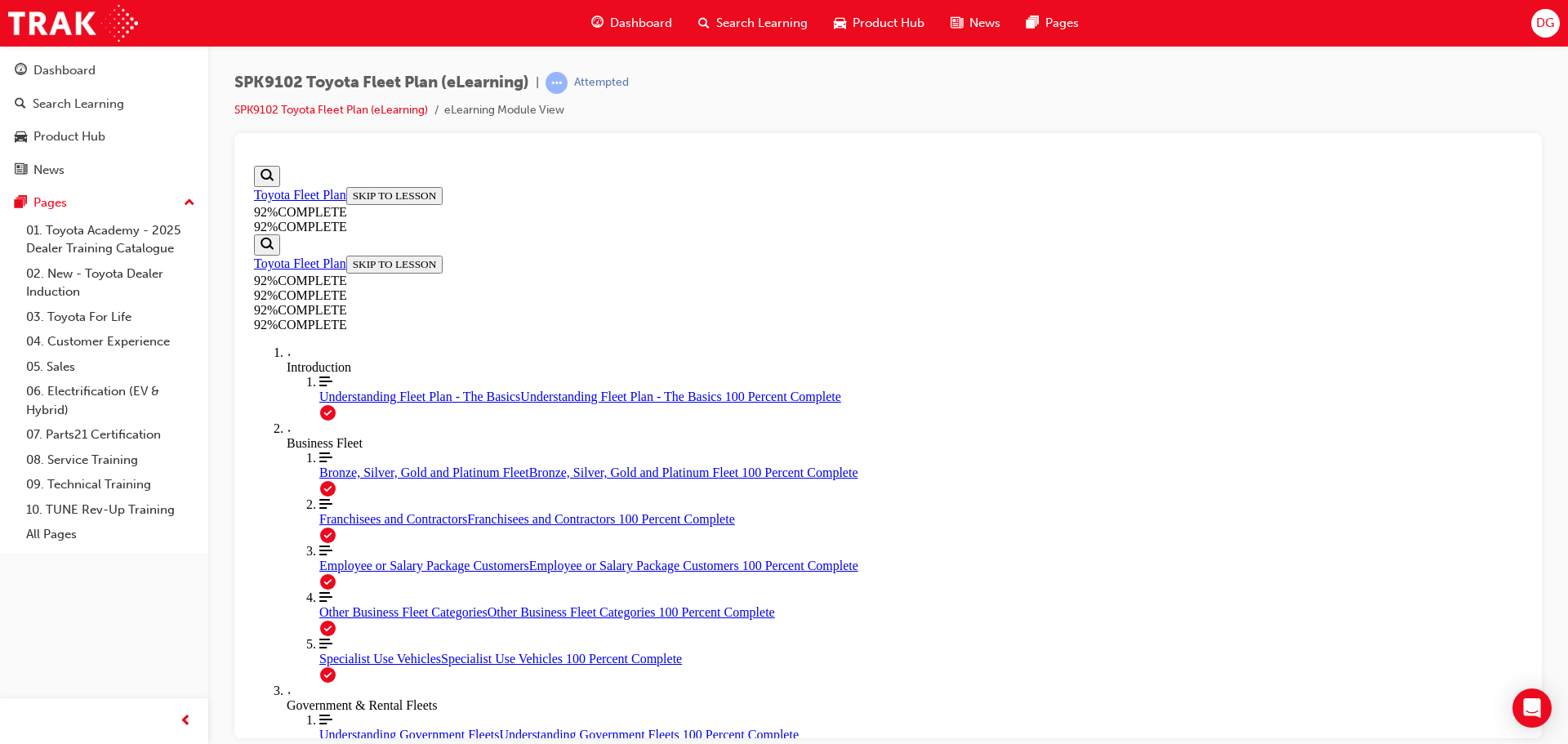
drag, startPoint x: 842, startPoint y: 401, endPoint x: 894, endPoint y: 478, distance: 92.9
drag, startPoint x: 851, startPoint y: 535, endPoint x: 892, endPoint y: 392, distance: 148.8
drag, startPoint x: 825, startPoint y: 567, endPoint x: 917, endPoint y: 574, distance: 92.3
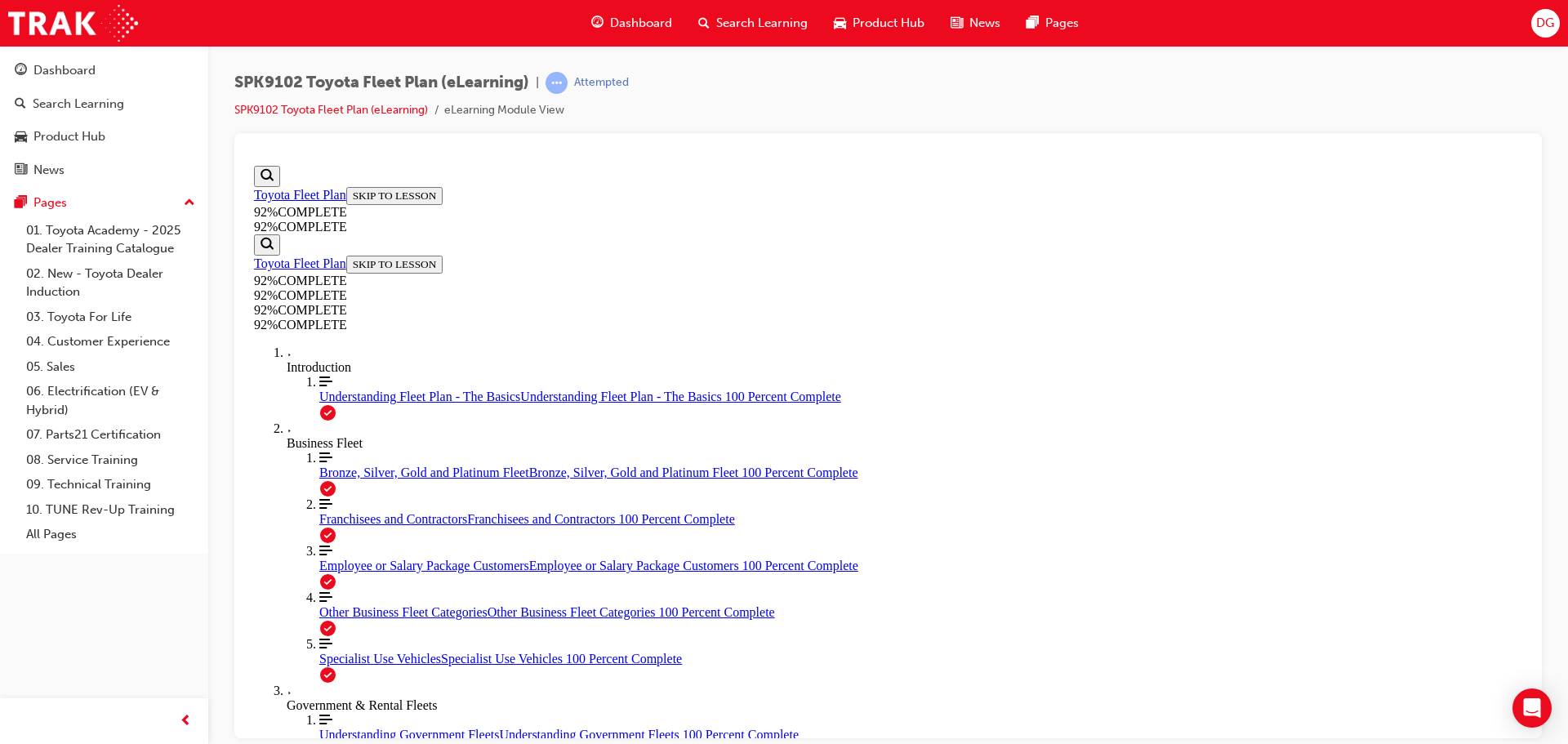
scroll to position [213, 0]
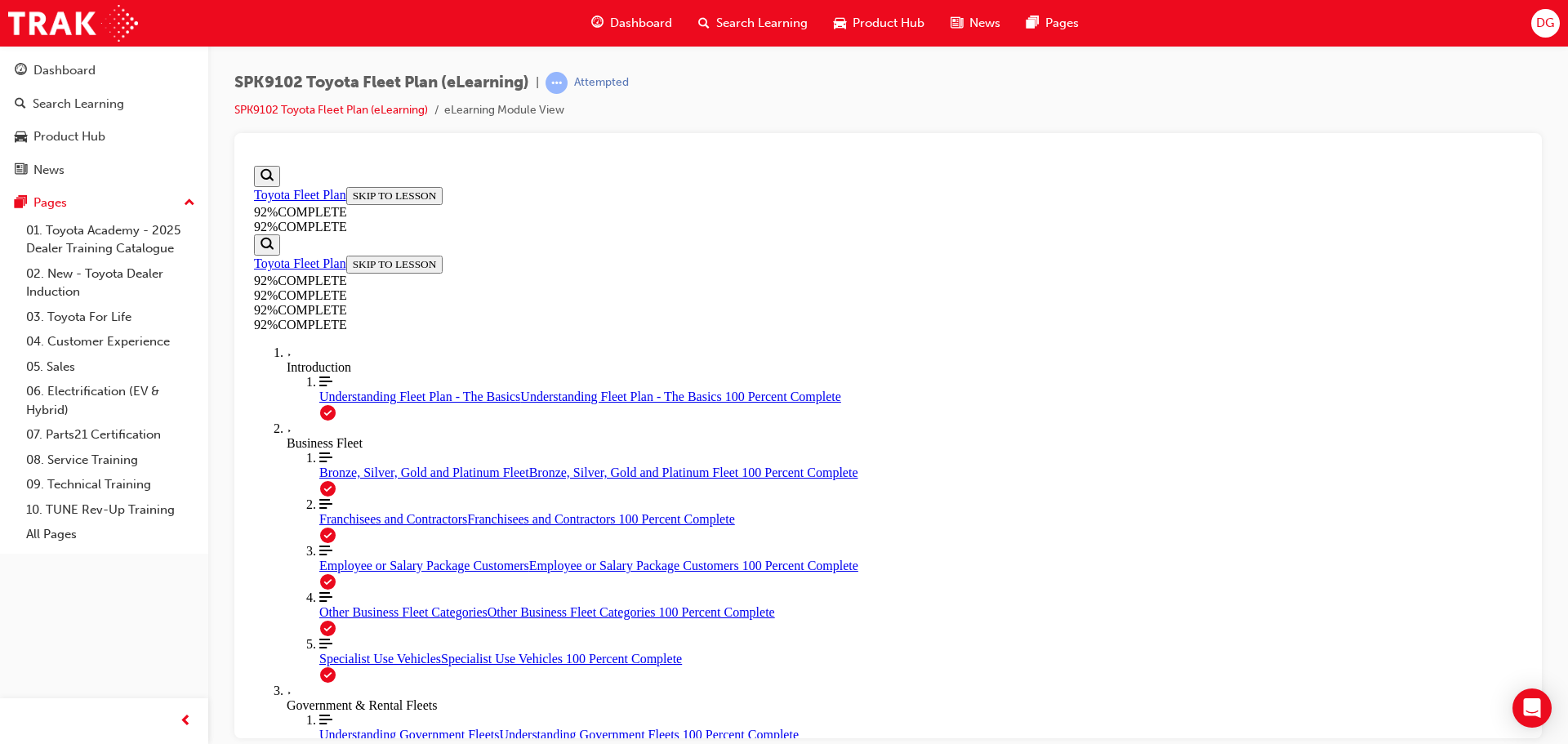
scroll to position [138, 0]
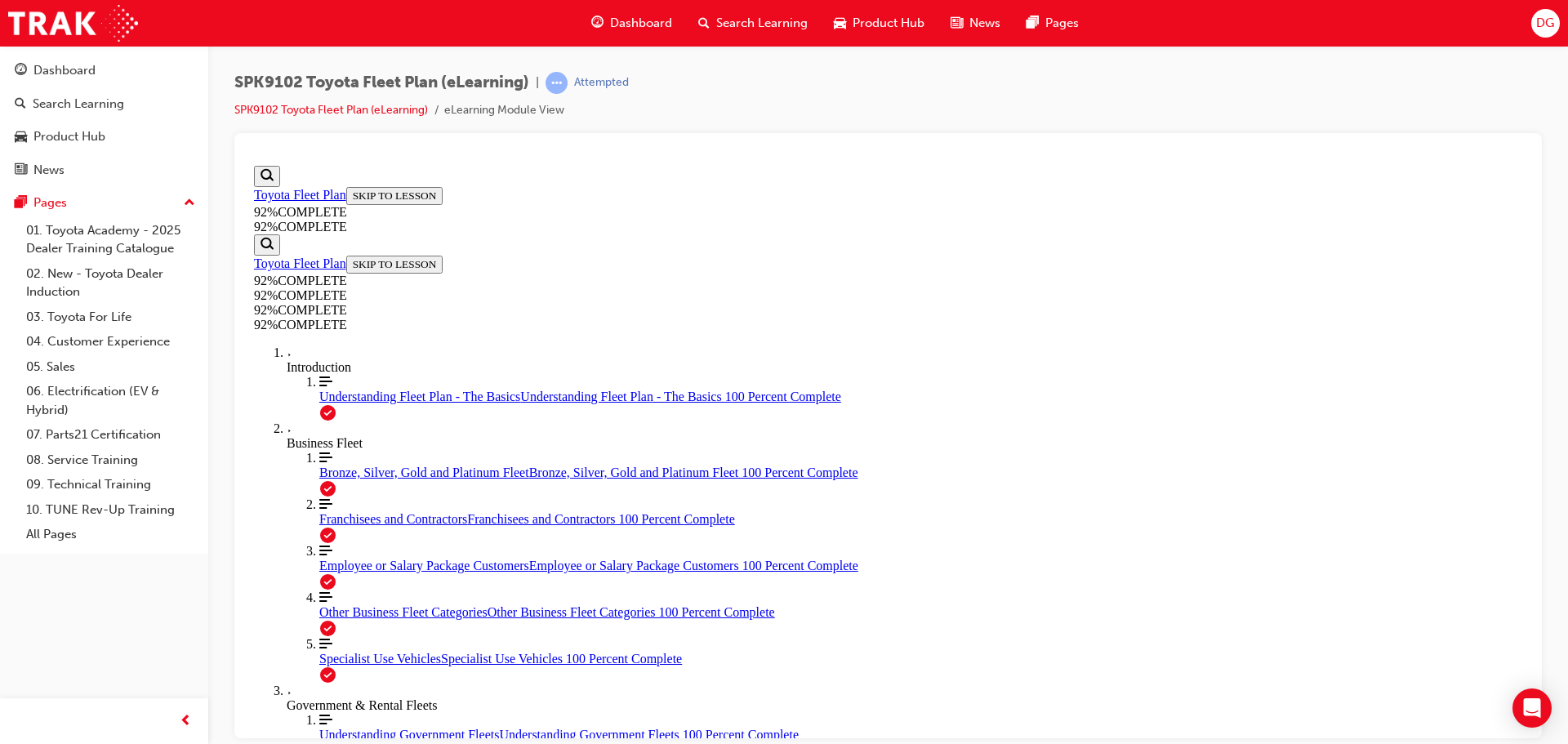
scroll to position [60, 0]
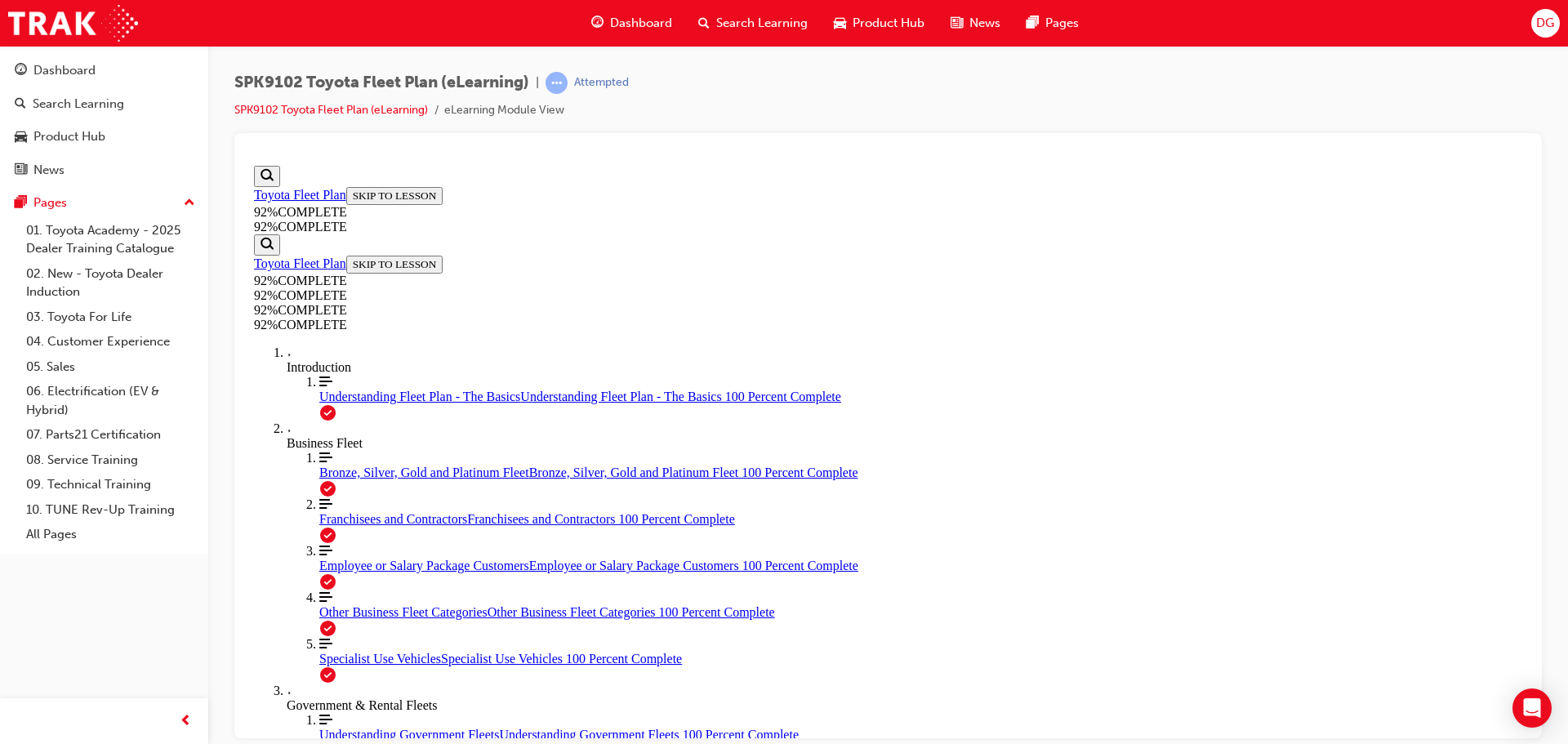
scroll to position [141, 0]
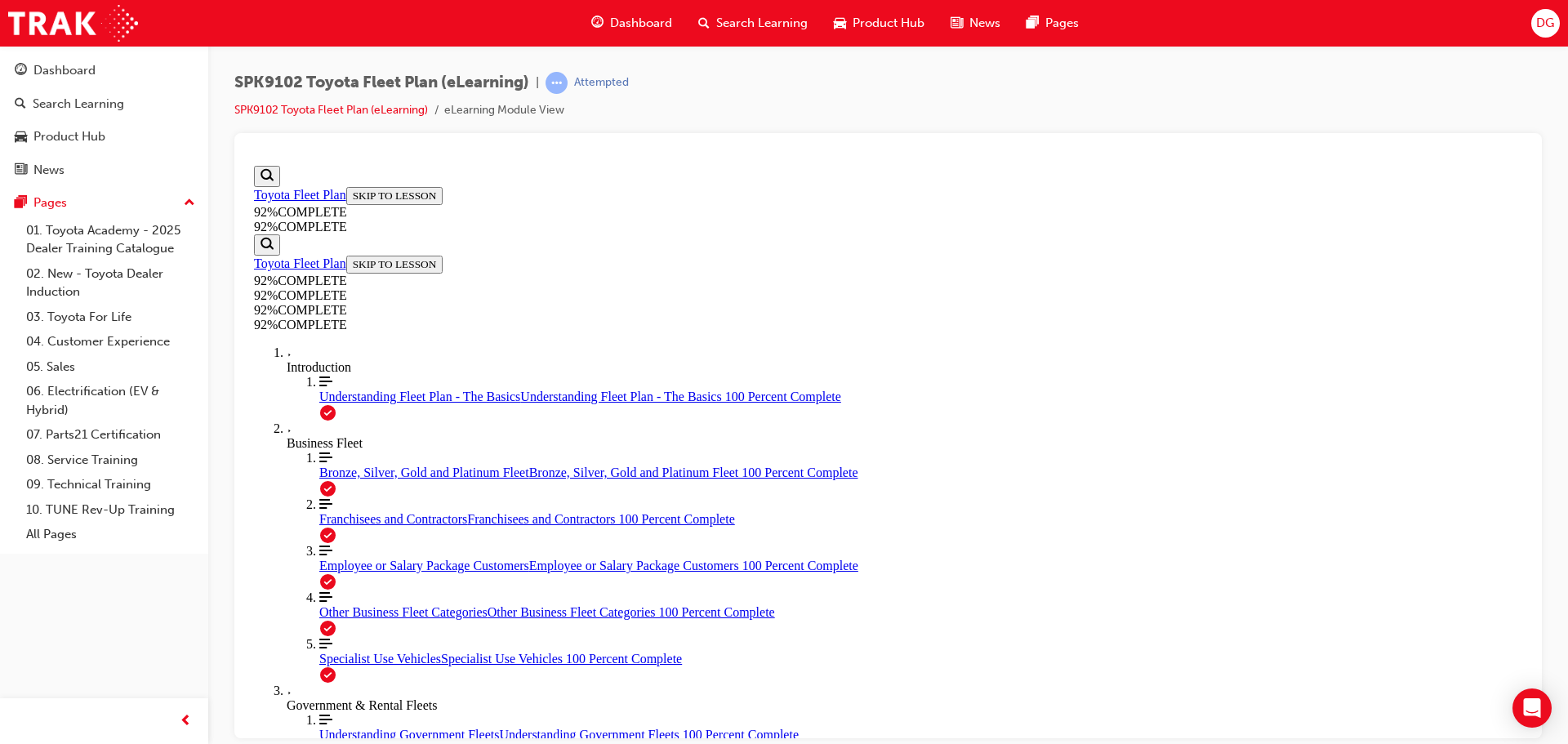
scroll to position [360, 0]
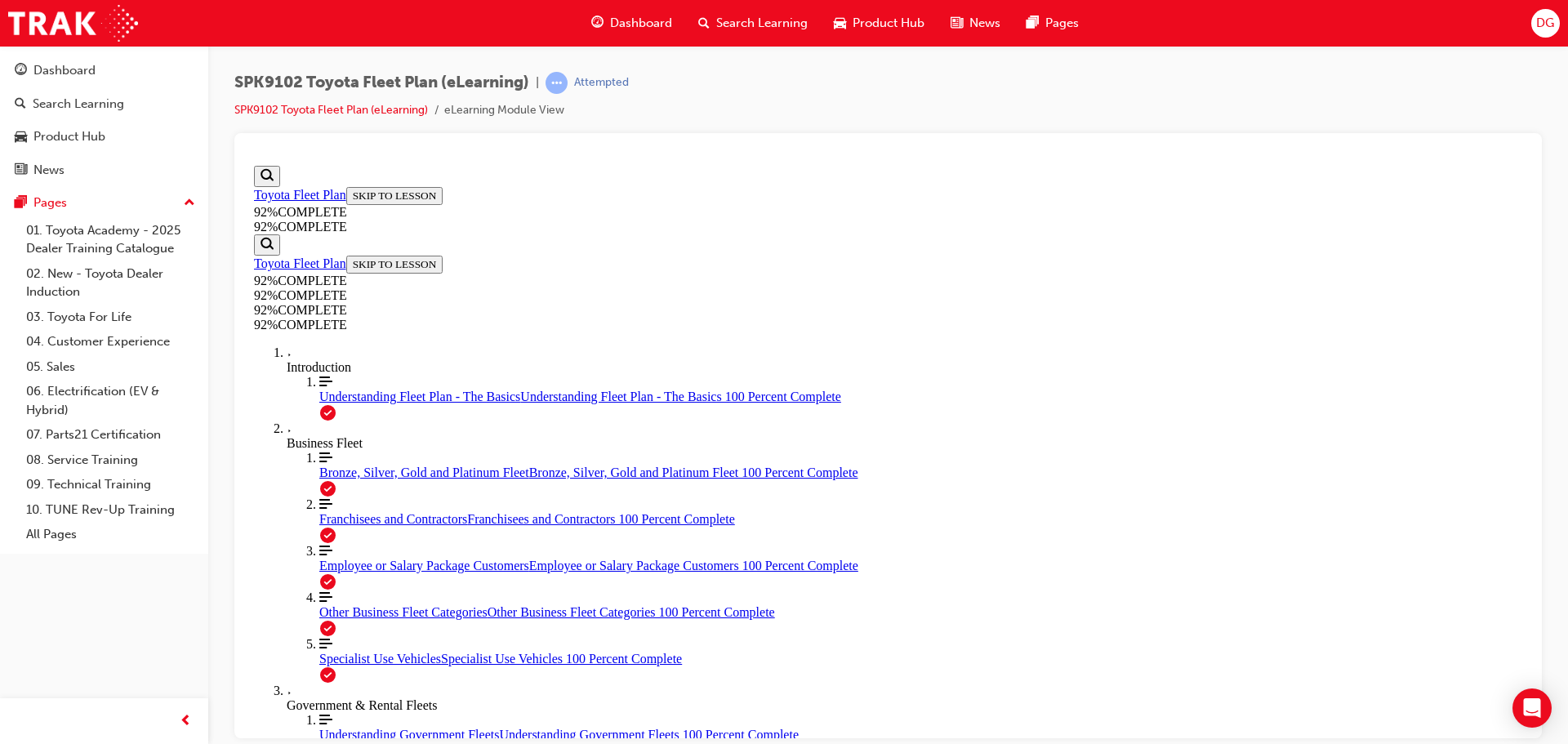
scroll to position [59, 0]
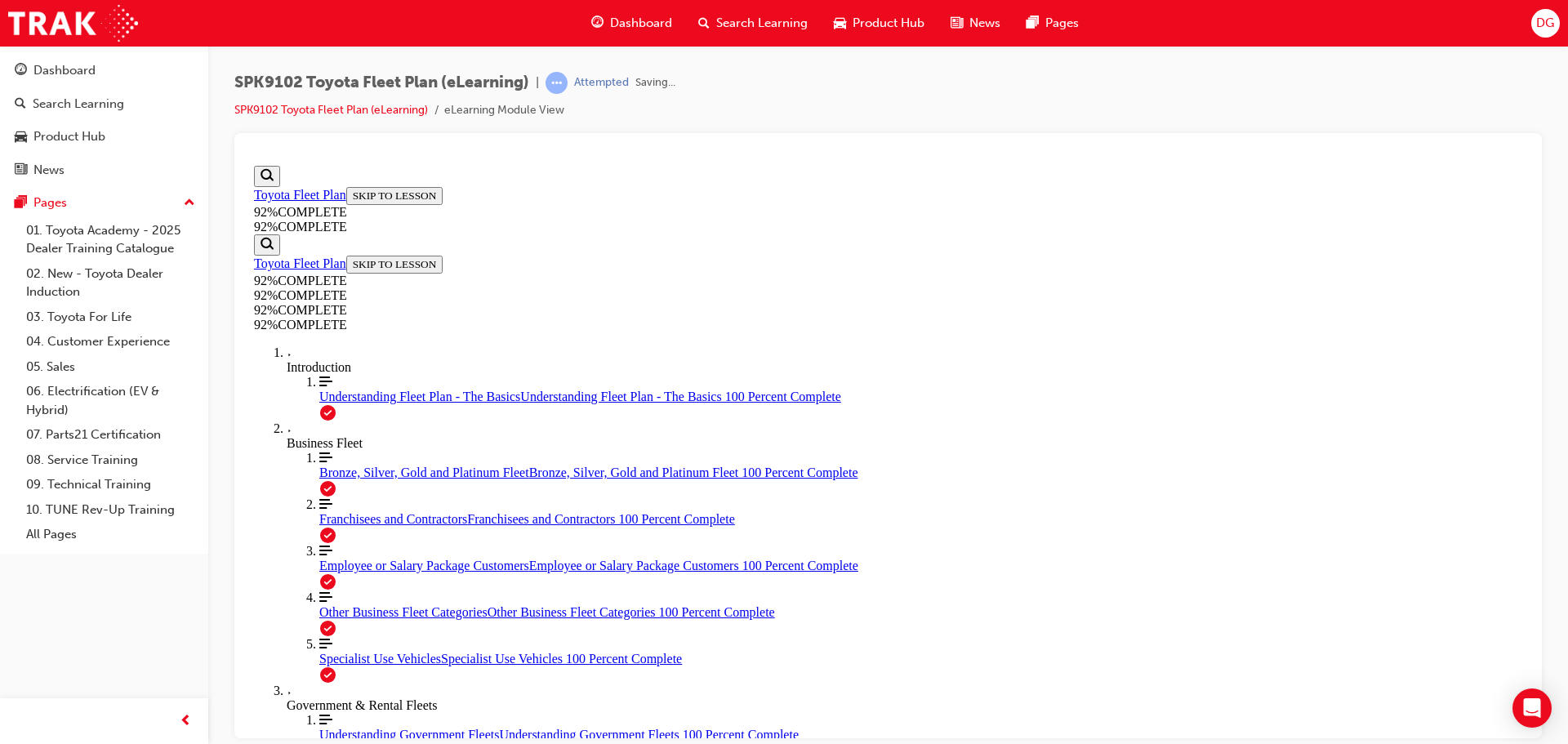
scroll to position [247, 0]
drag, startPoint x: 901, startPoint y: 527, endPoint x: 963, endPoint y: 685, distance: 169.7
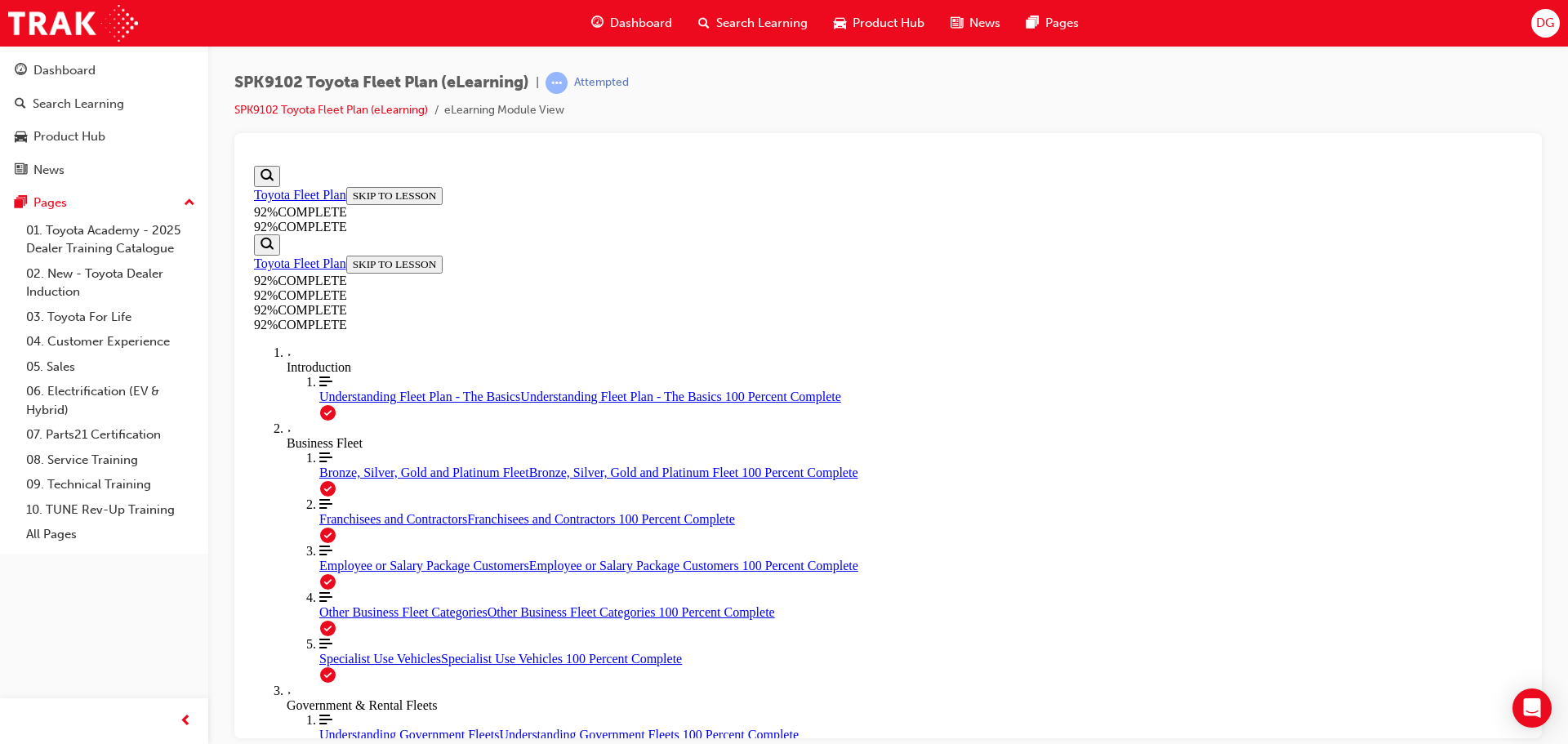
drag, startPoint x: 880, startPoint y: 602, endPoint x: 914, endPoint y: 530, distance: 79.6
drag, startPoint x: 880, startPoint y: 531, endPoint x: 938, endPoint y: 619, distance: 105.4
drag, startPoint x: 897, startPoint y: 531, endPoint x: 921, endPoint y: 531, distance: 24.0
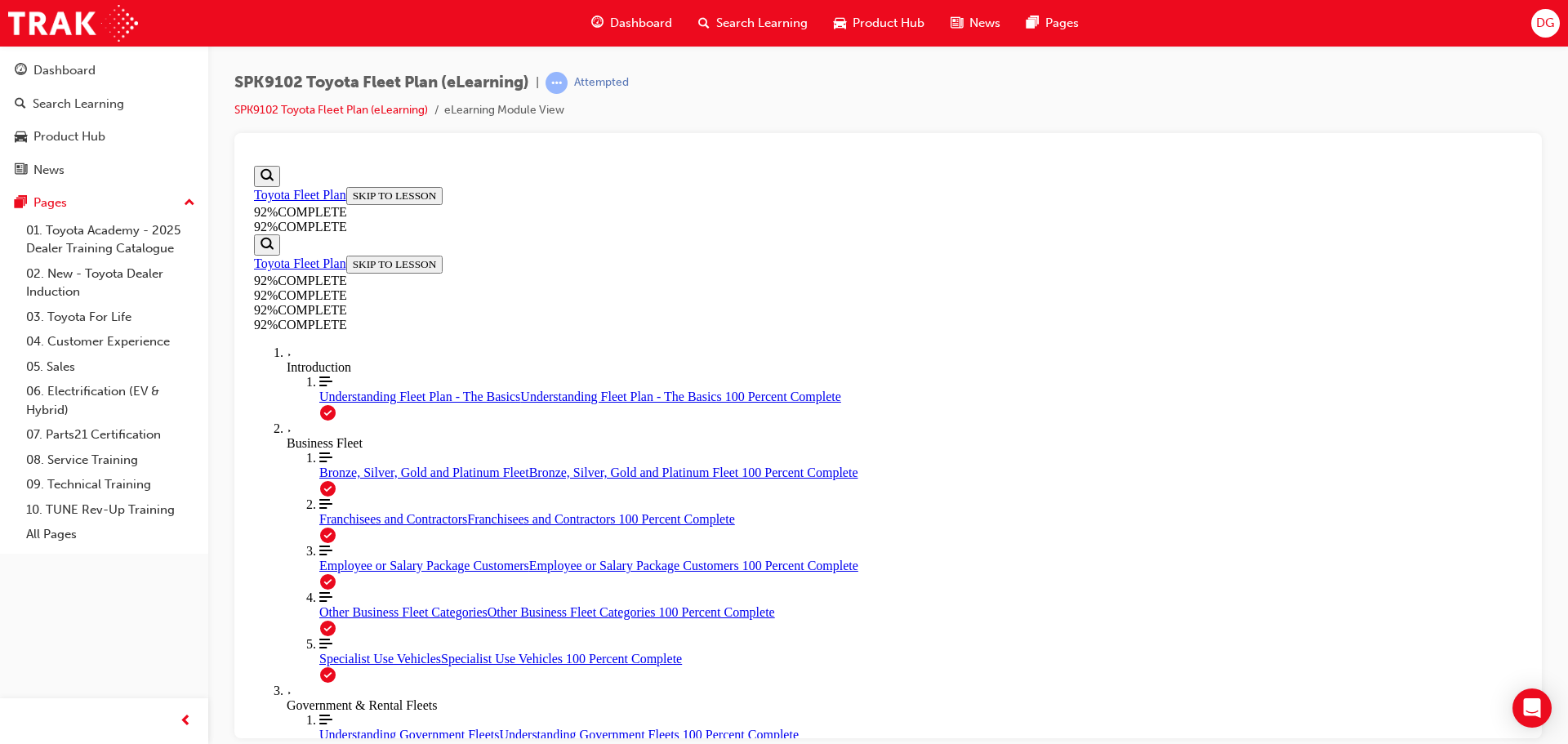
scroll to position [180, 0]
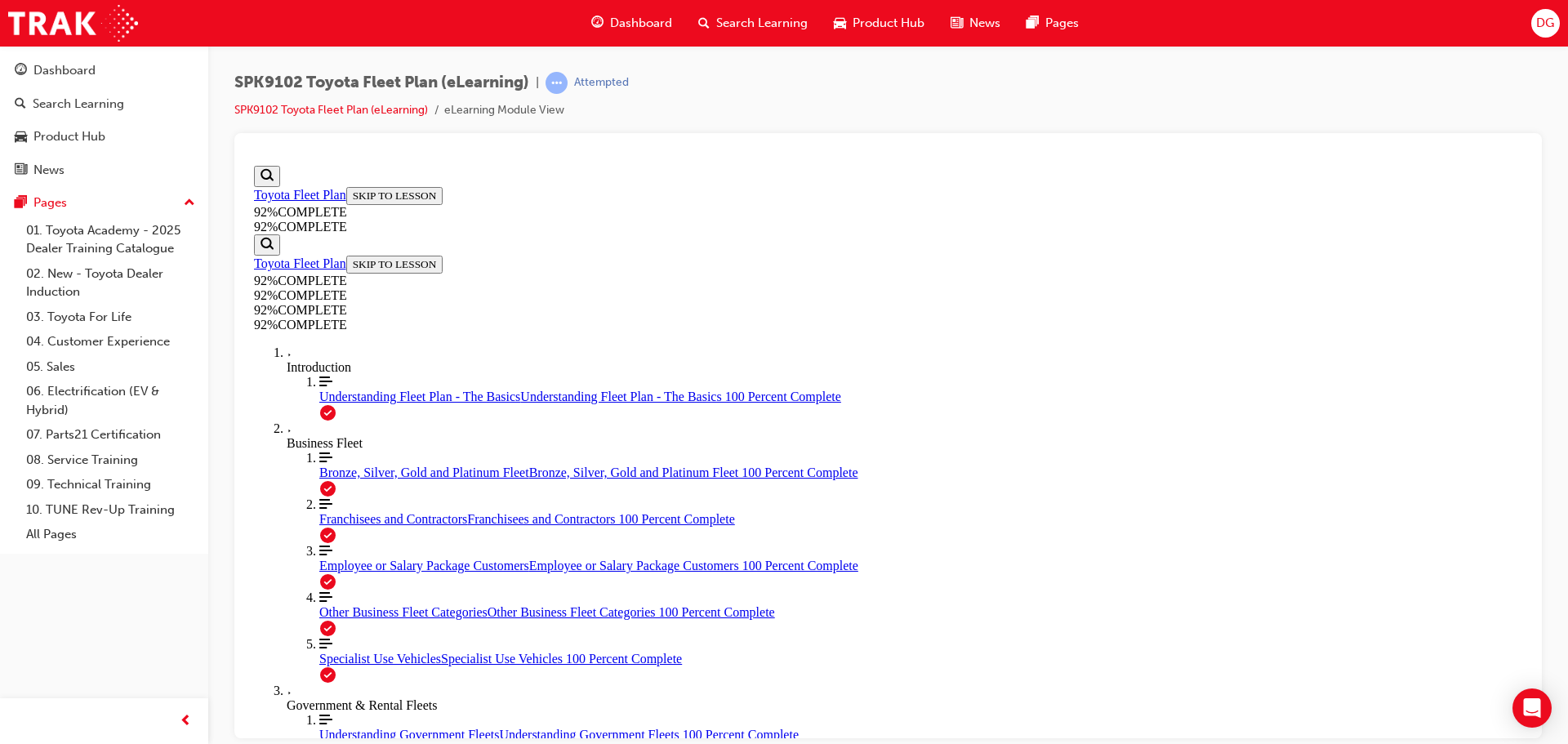
scroll to position [351, 0]
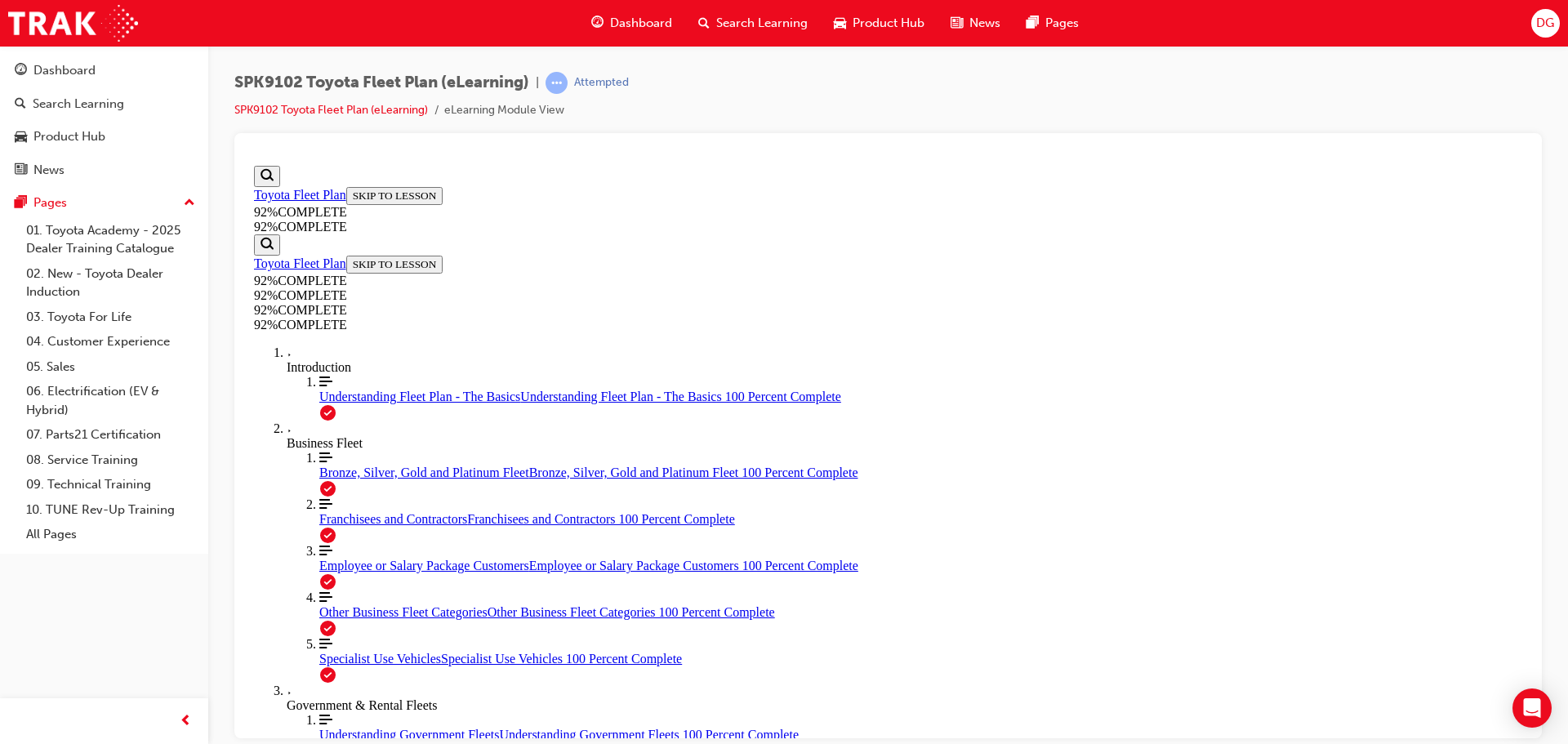
scroll to position [398, 0]
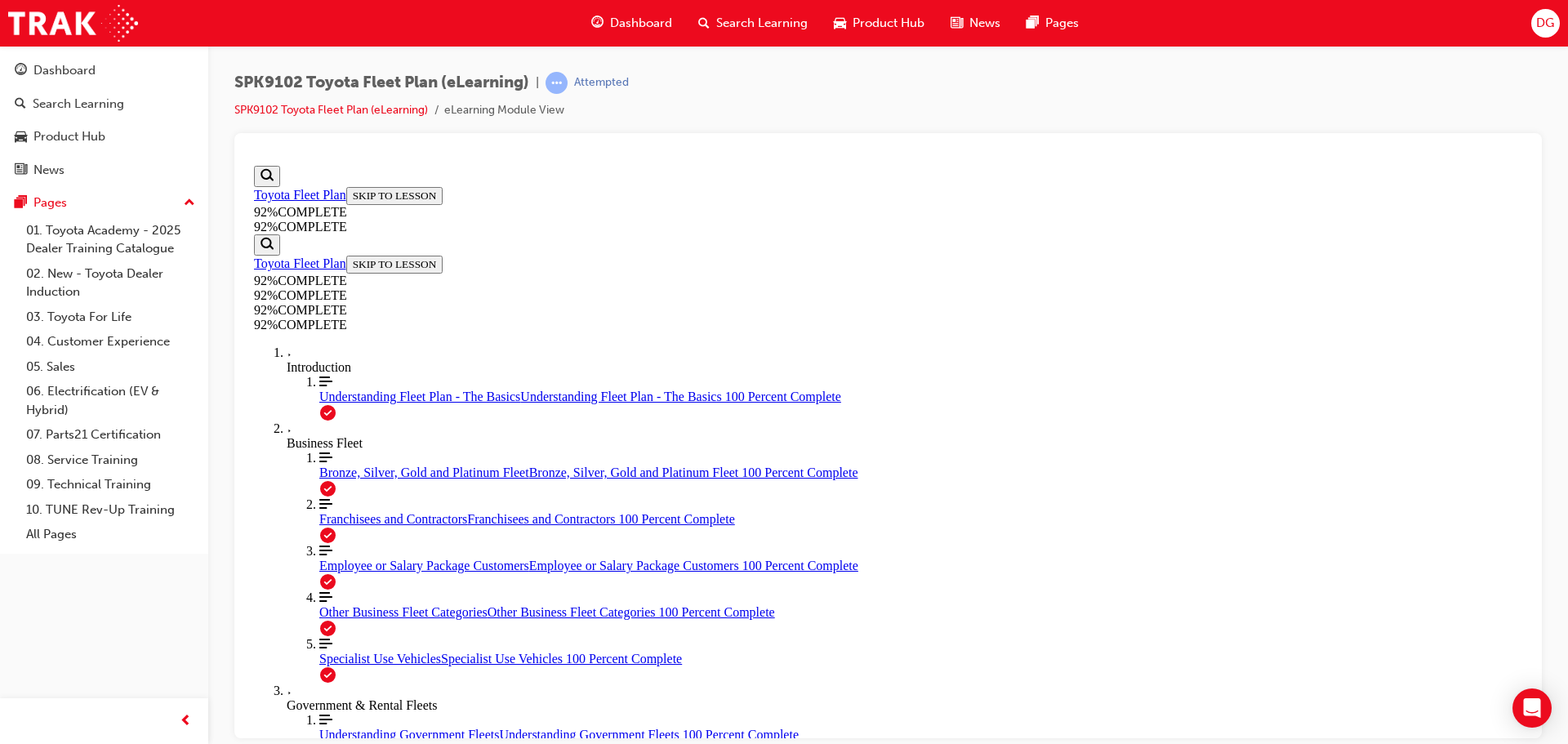
scroll to position [407, 0]
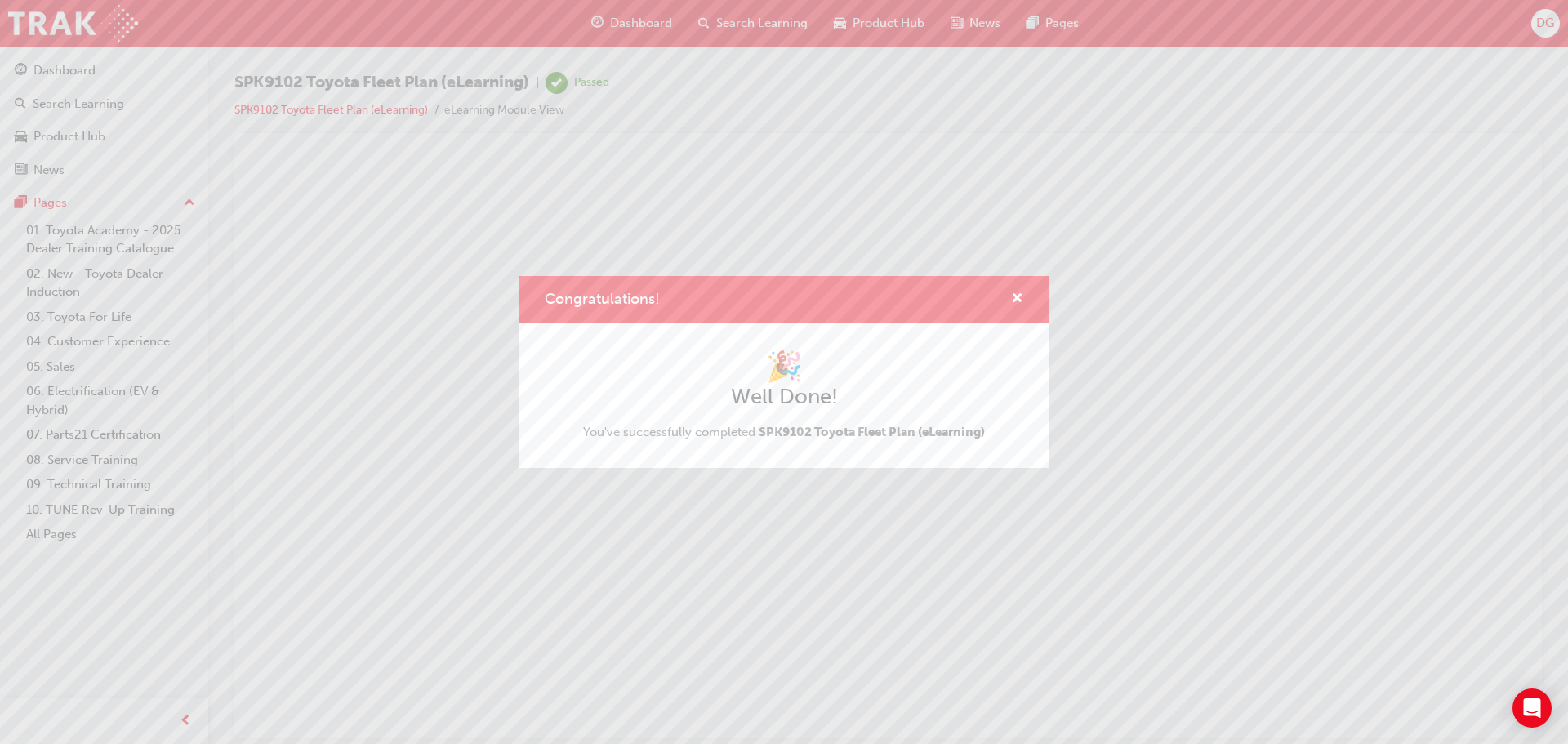
scroll to position [0, 0]
click at [1017, 299] on span "cross-icon" at bounding box center [1017, 300] width 12 height 15
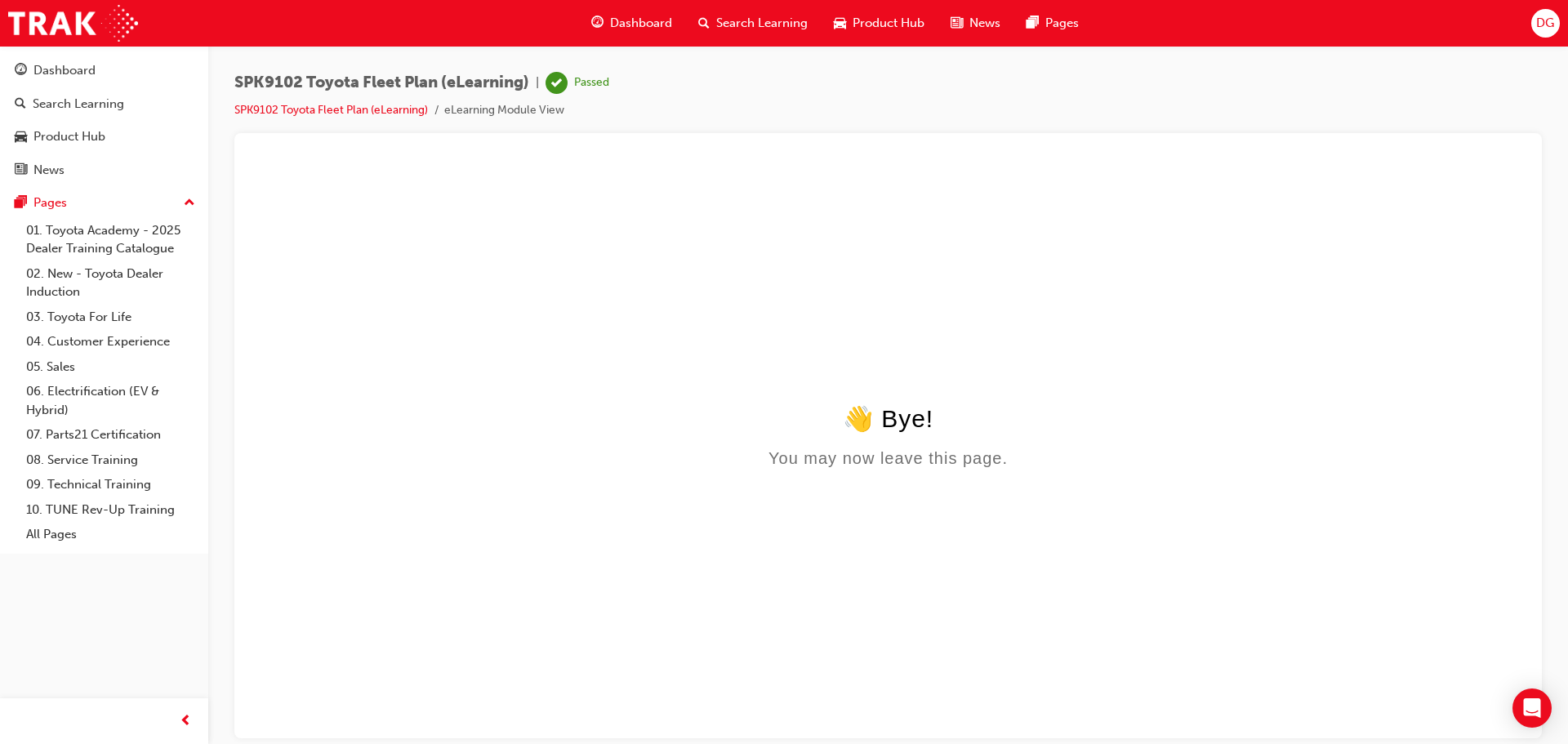
click at [742, 34] on div "Search Learning" at bounding box center [752, 23] width 135 height 33
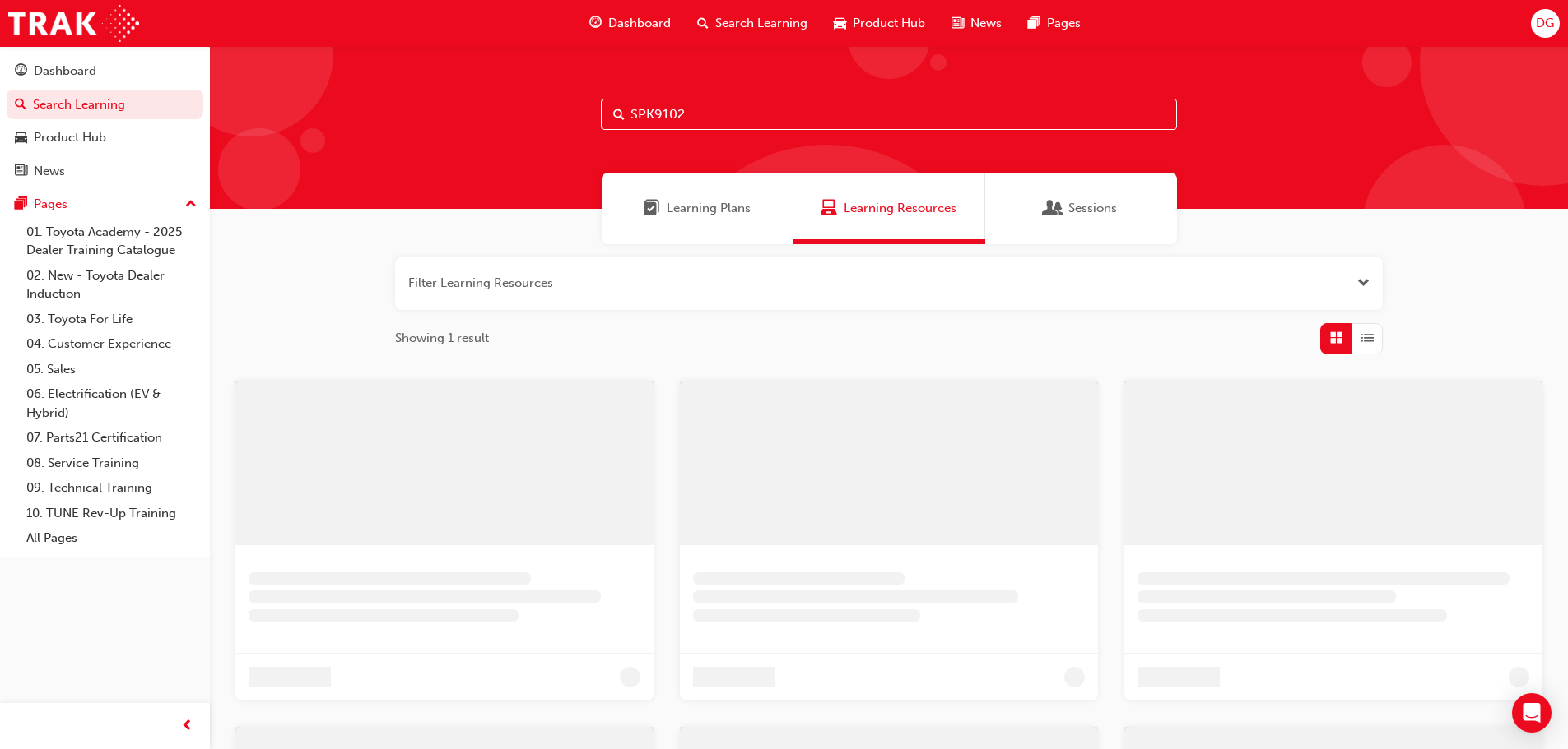
click at [691, 126] on input "SPK9102" at bounding box center [889, 114] width 576 height 31
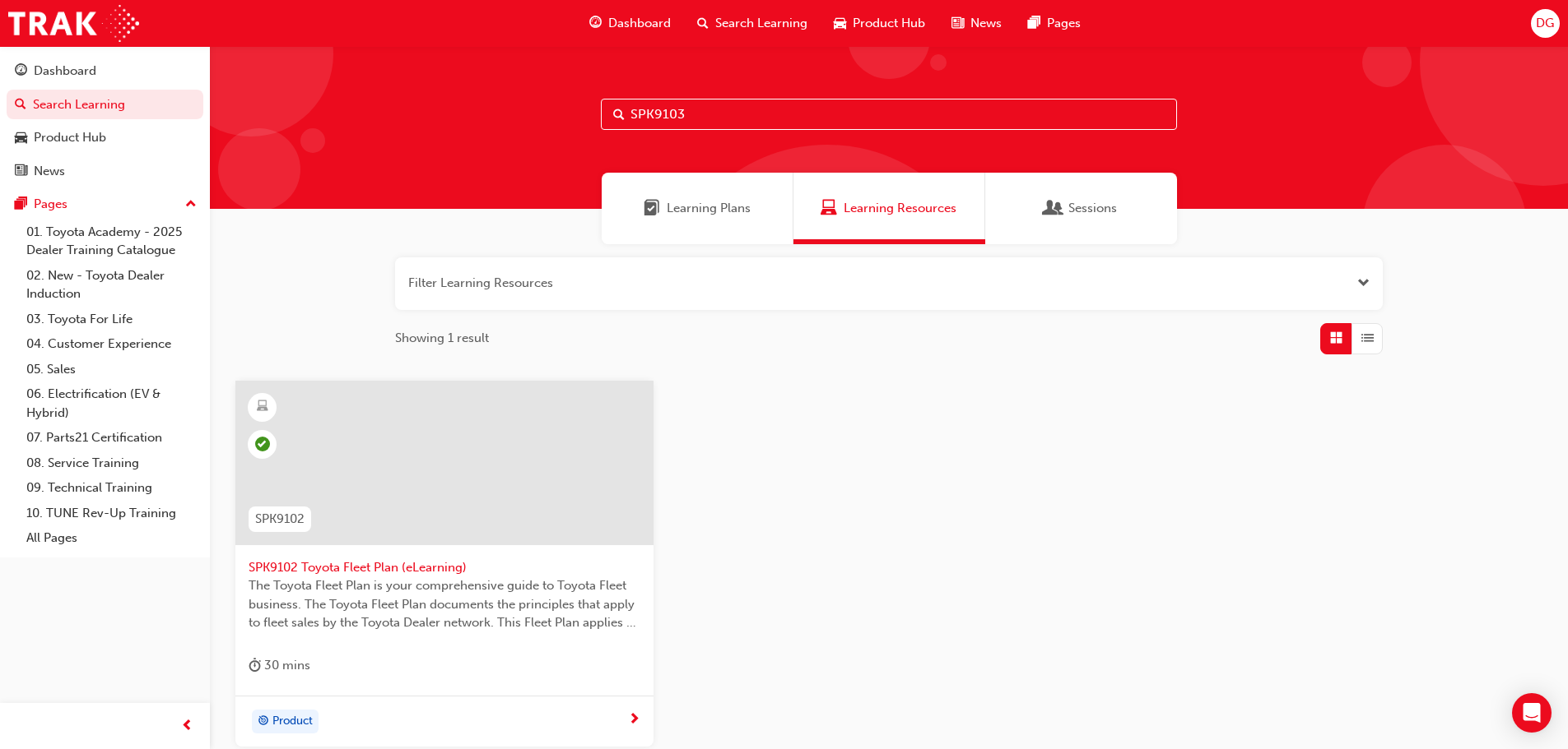
type input "SPK9103"
click at [392, 462] on div at bounding box center [445, 463] width 418 height 164
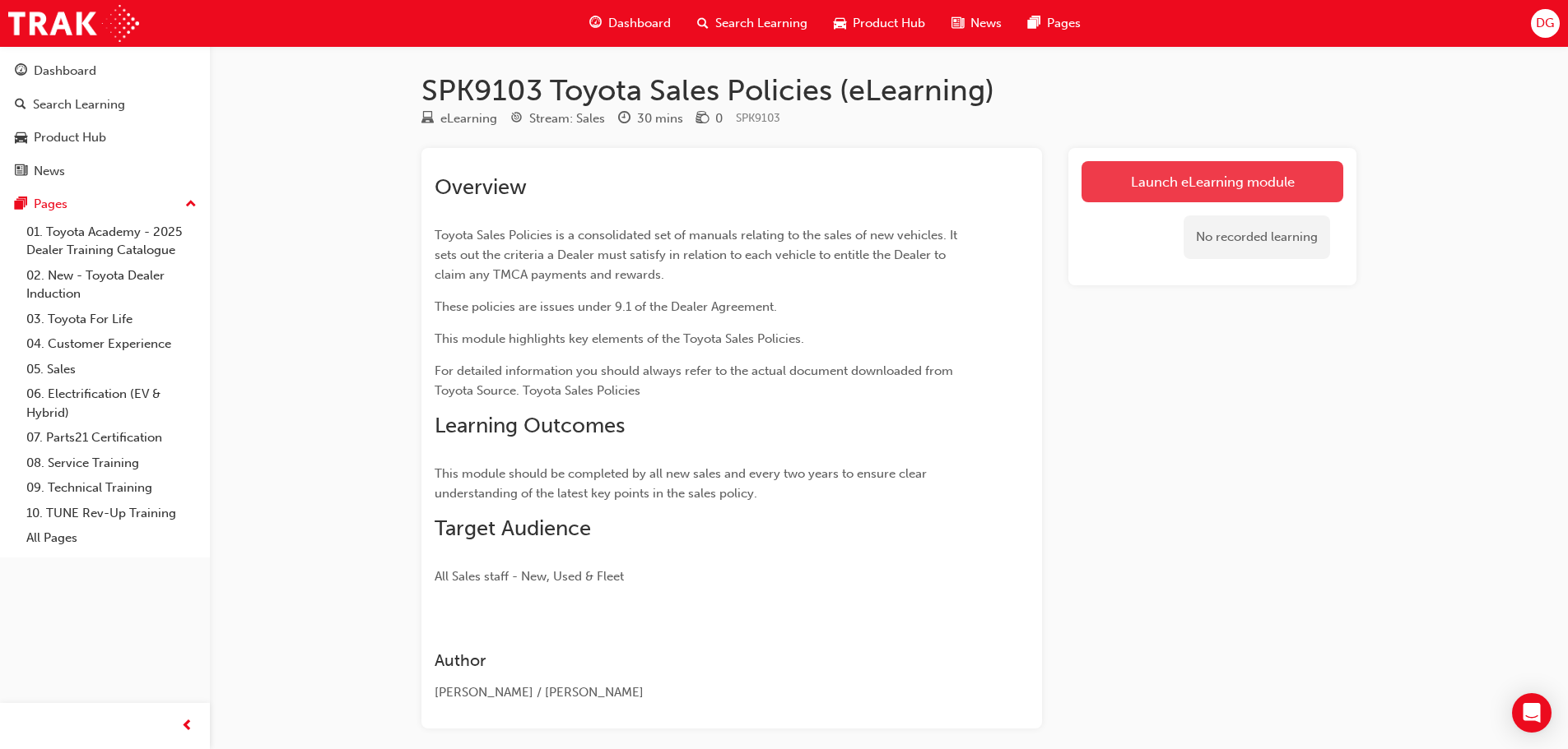
click at [1231, 187] on link "Launch eLearning module" at bounding box center [1212, 181] width 261 height 41
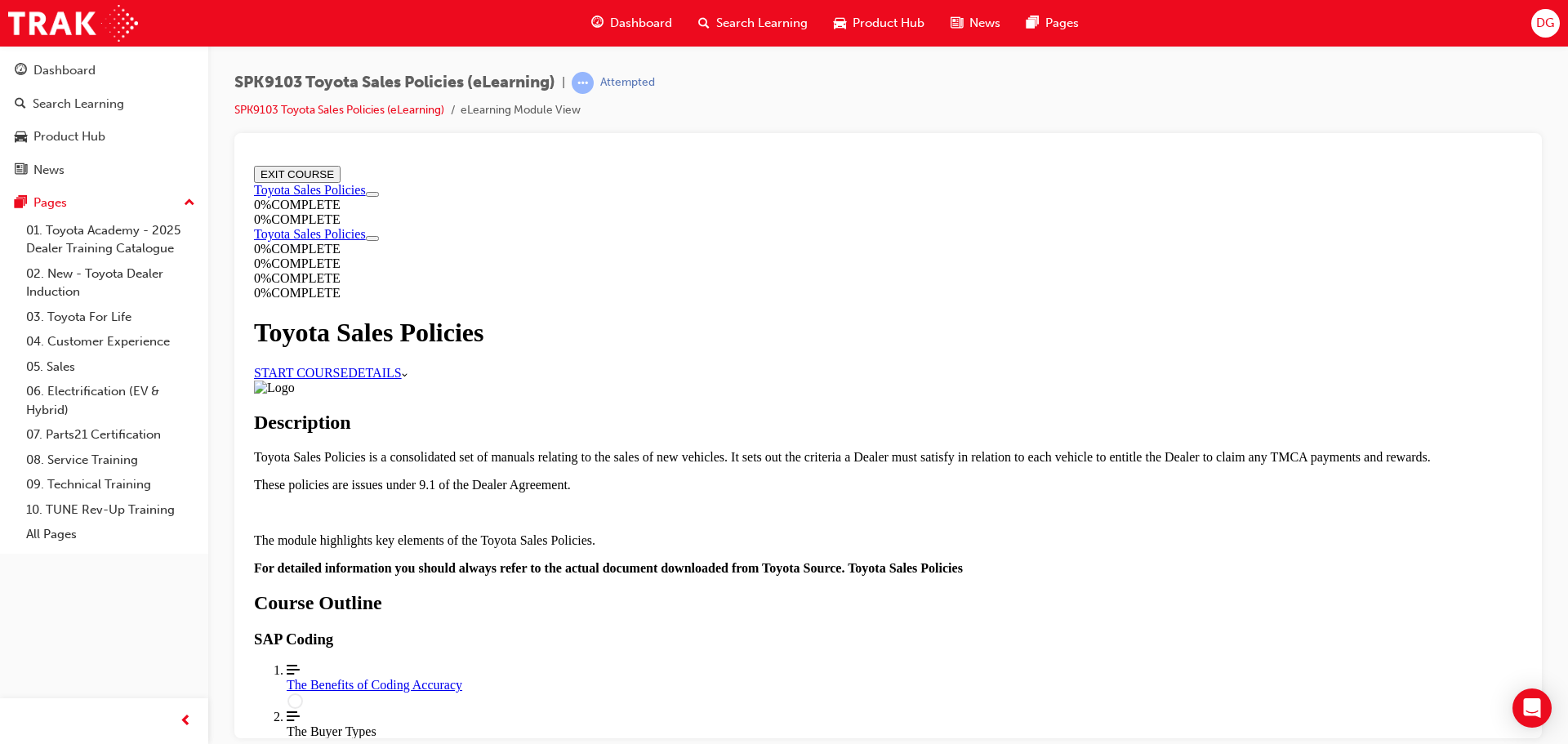
click at [348, 365] on link "START COURSE" at bounding box center [300, 372] width 94 height 14
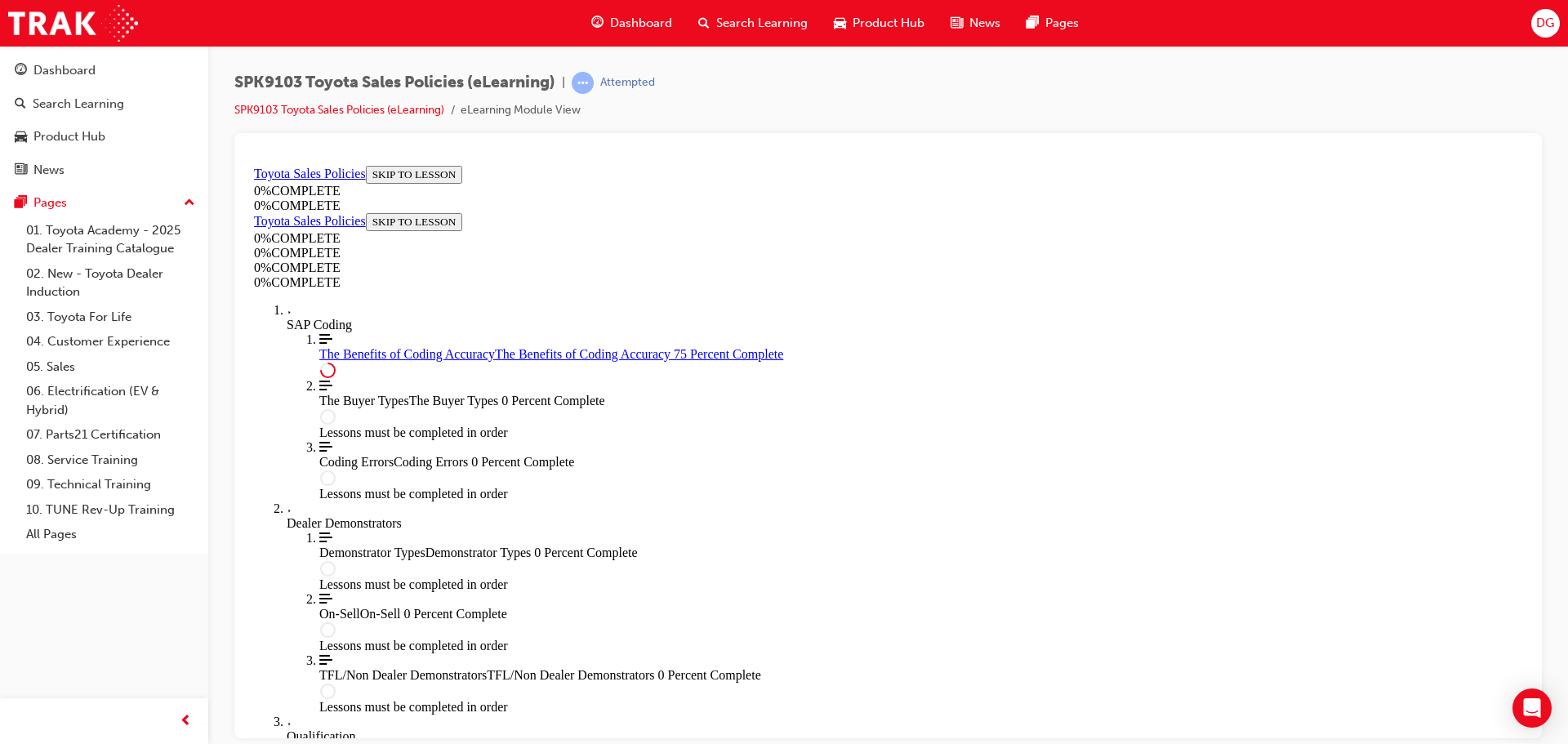
scroll to position [818, 0]
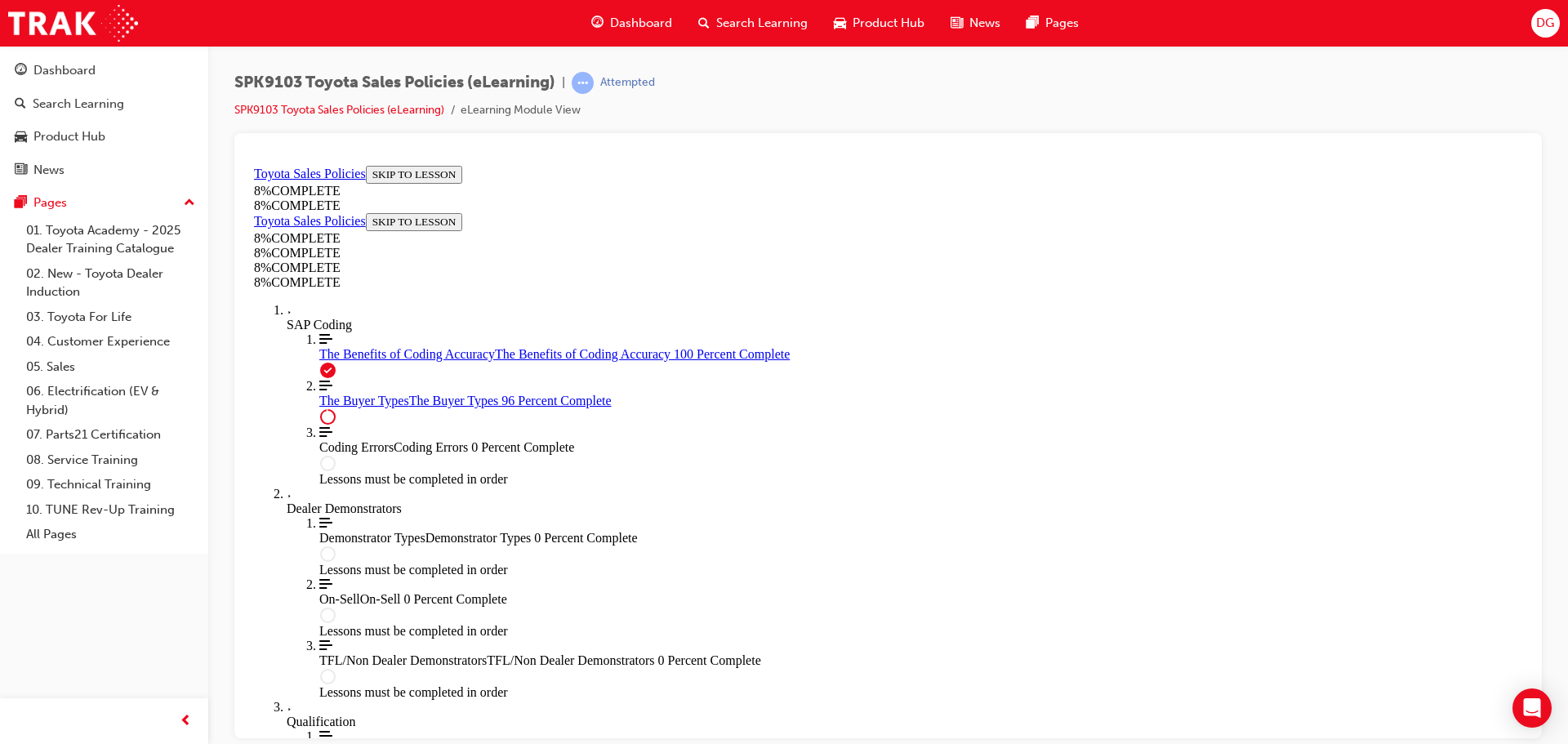
scroll to position [6721, 0]
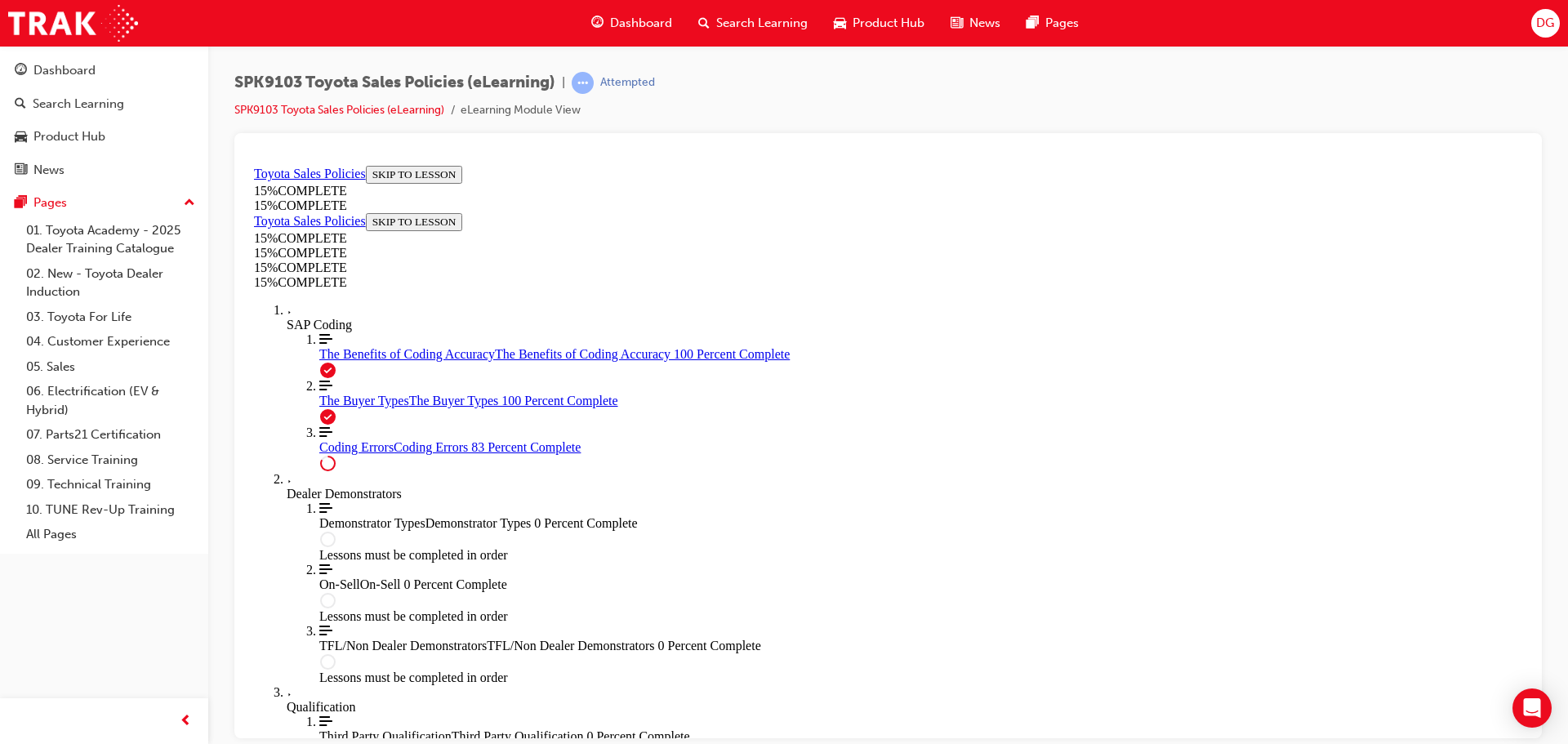
scroll to position [1322, 0]
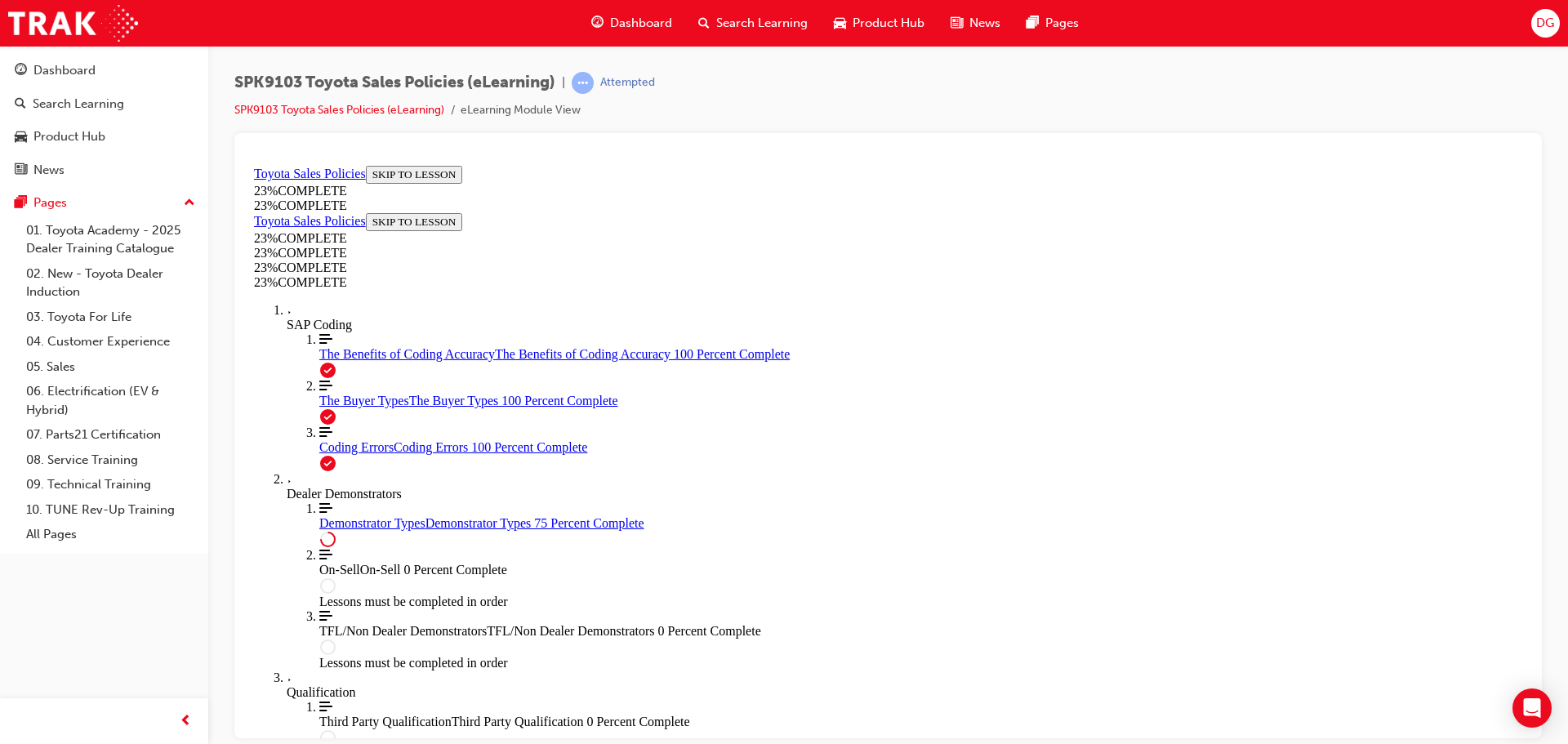
scroll to position [764, 0]
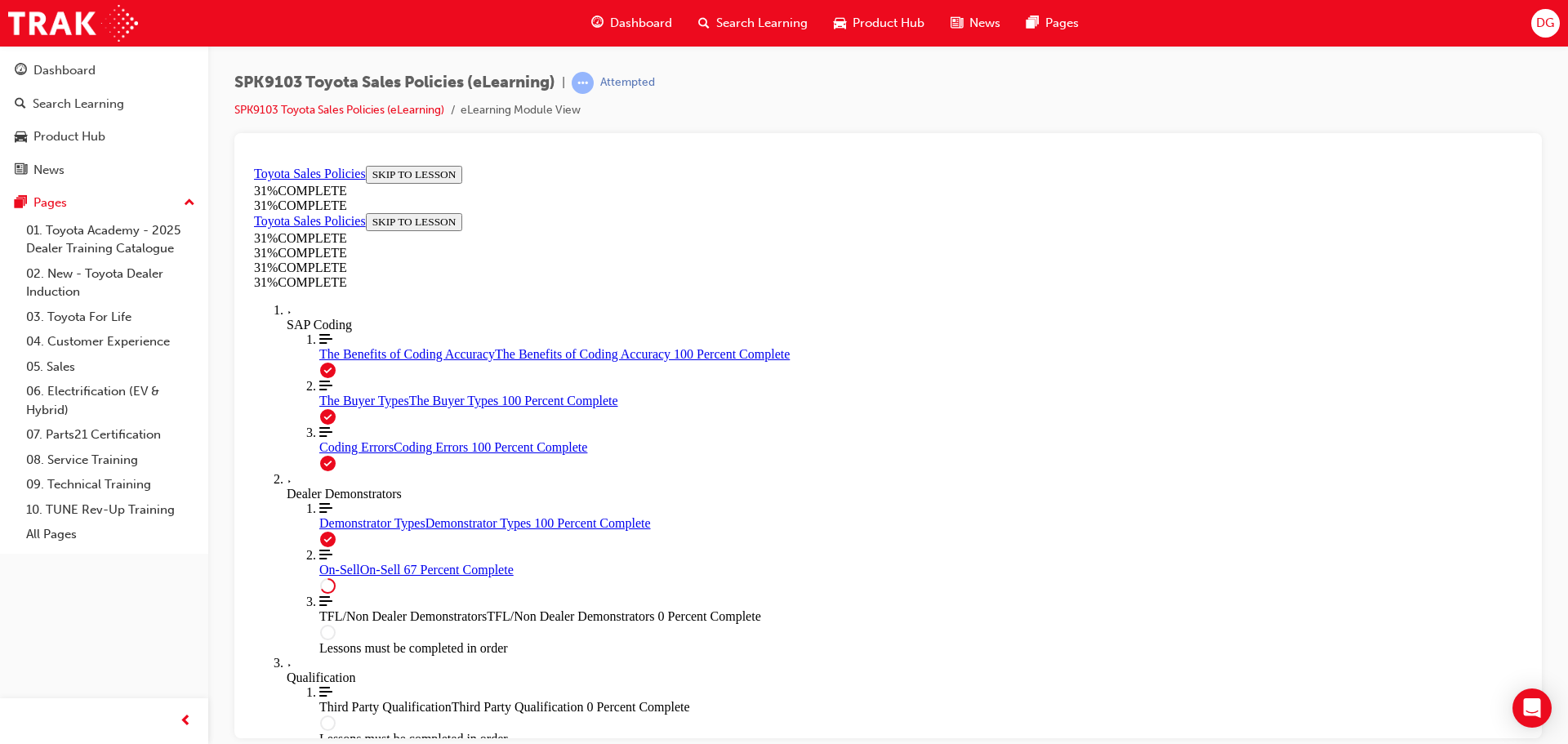
scroll to position [916, 0]
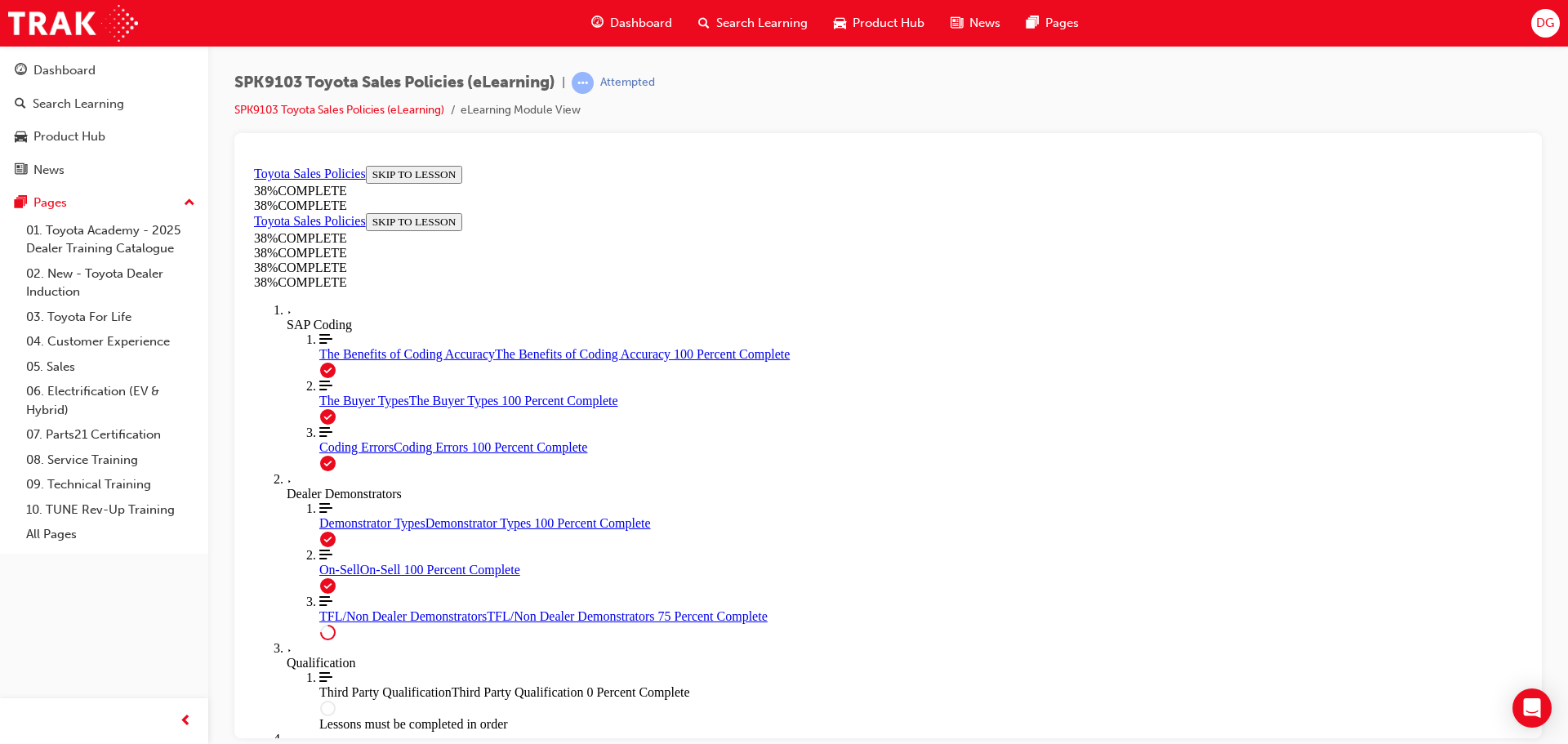
scroll to position [689, 0]
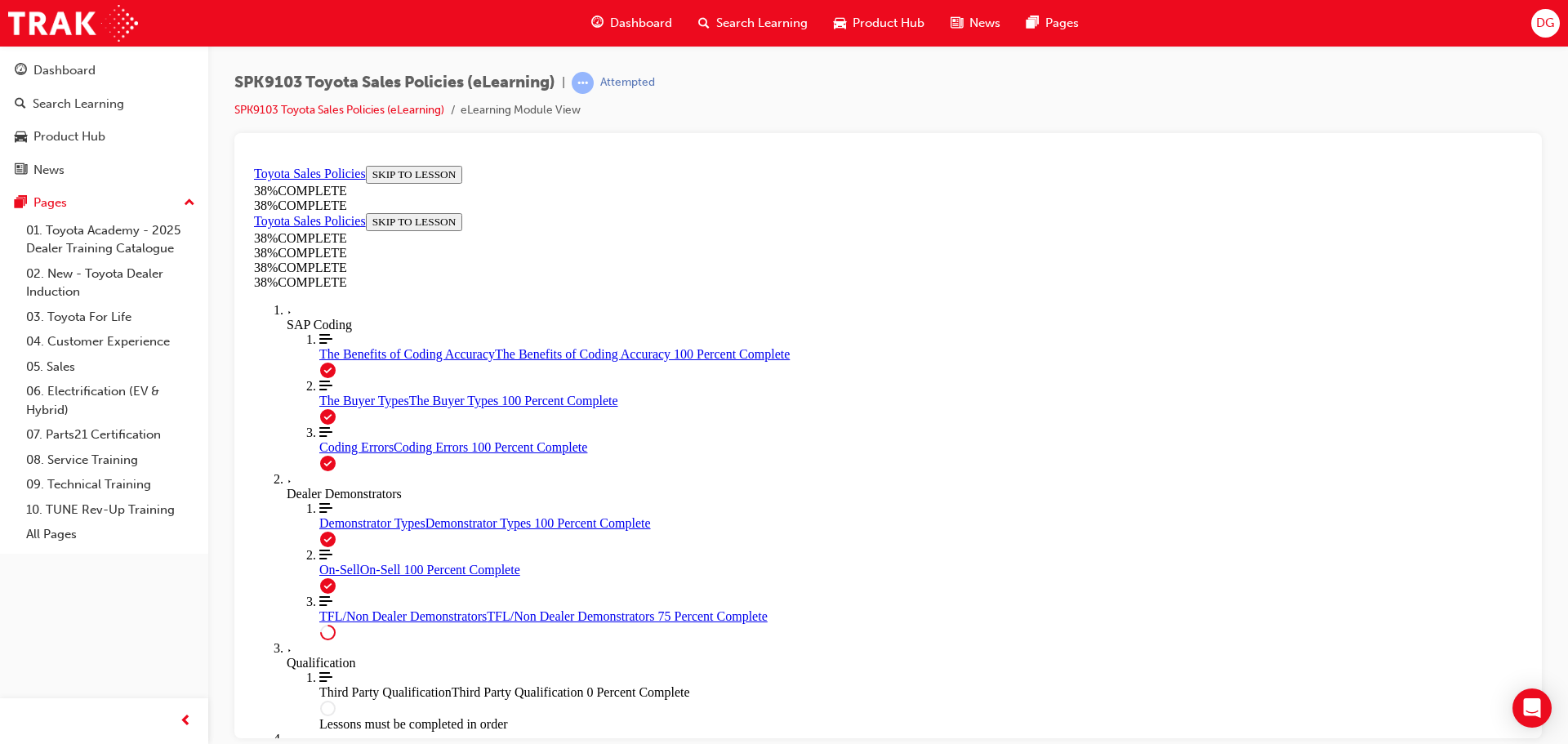
scroll to position [852, 0]
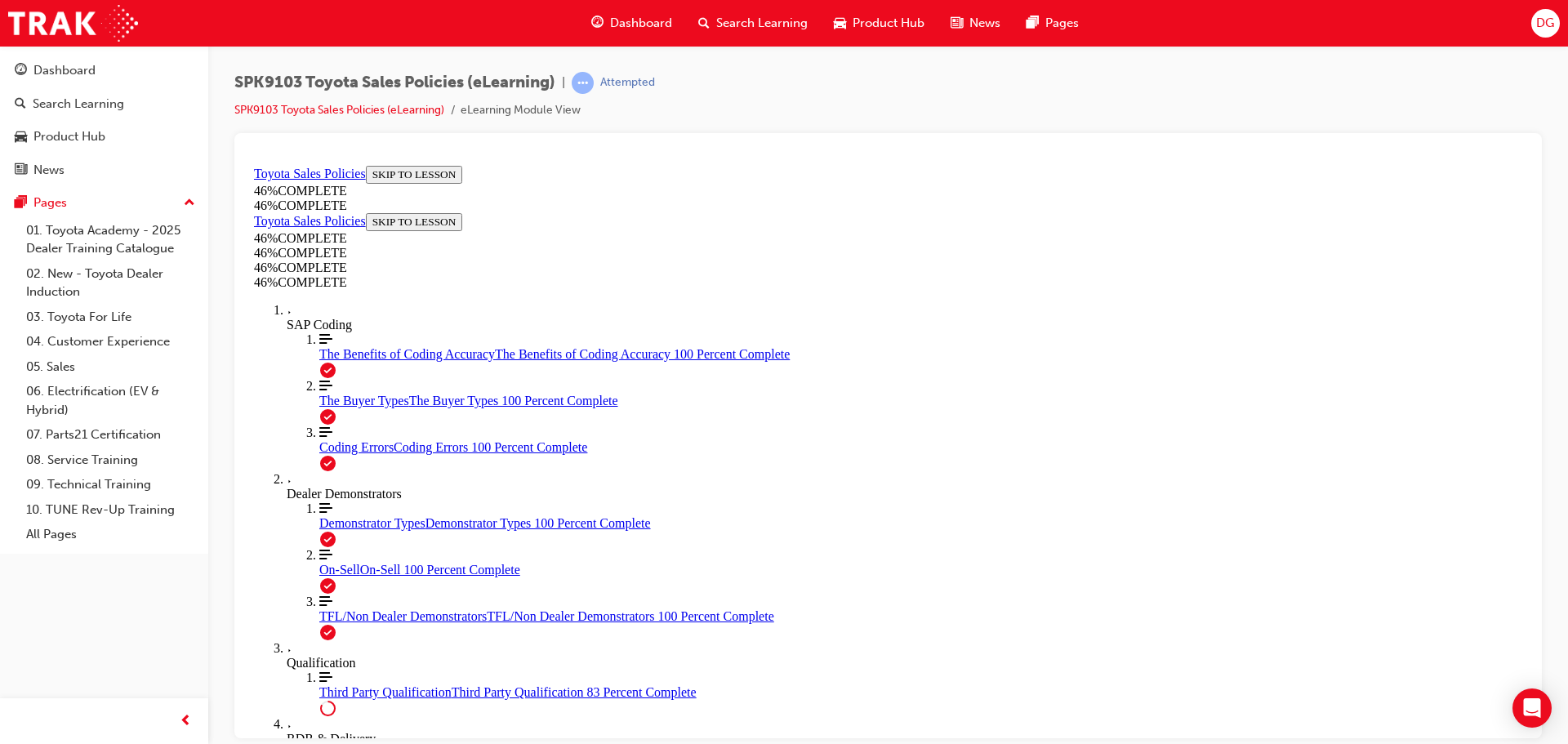
scroll to position [1369, 0]
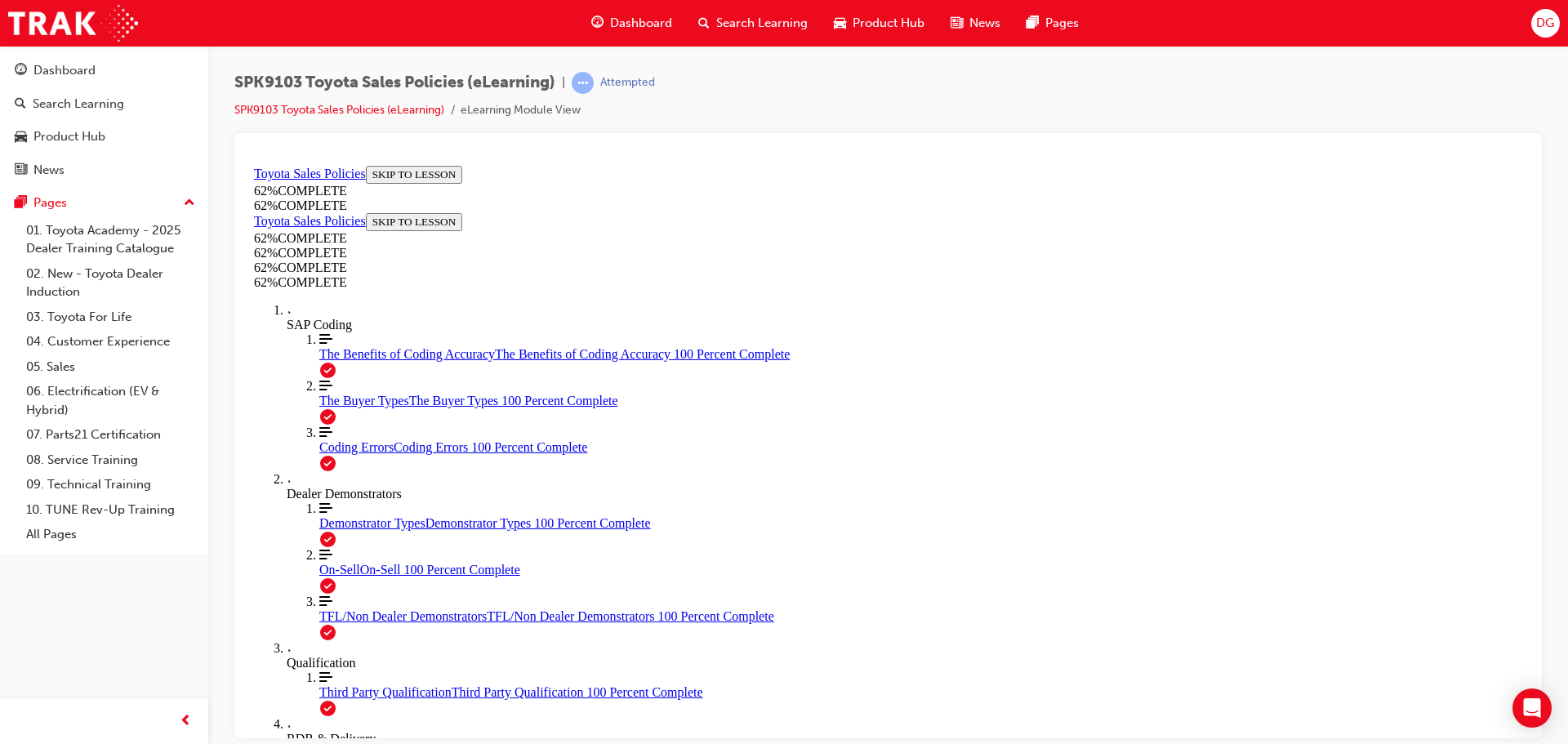
scroll to position [569, 0]
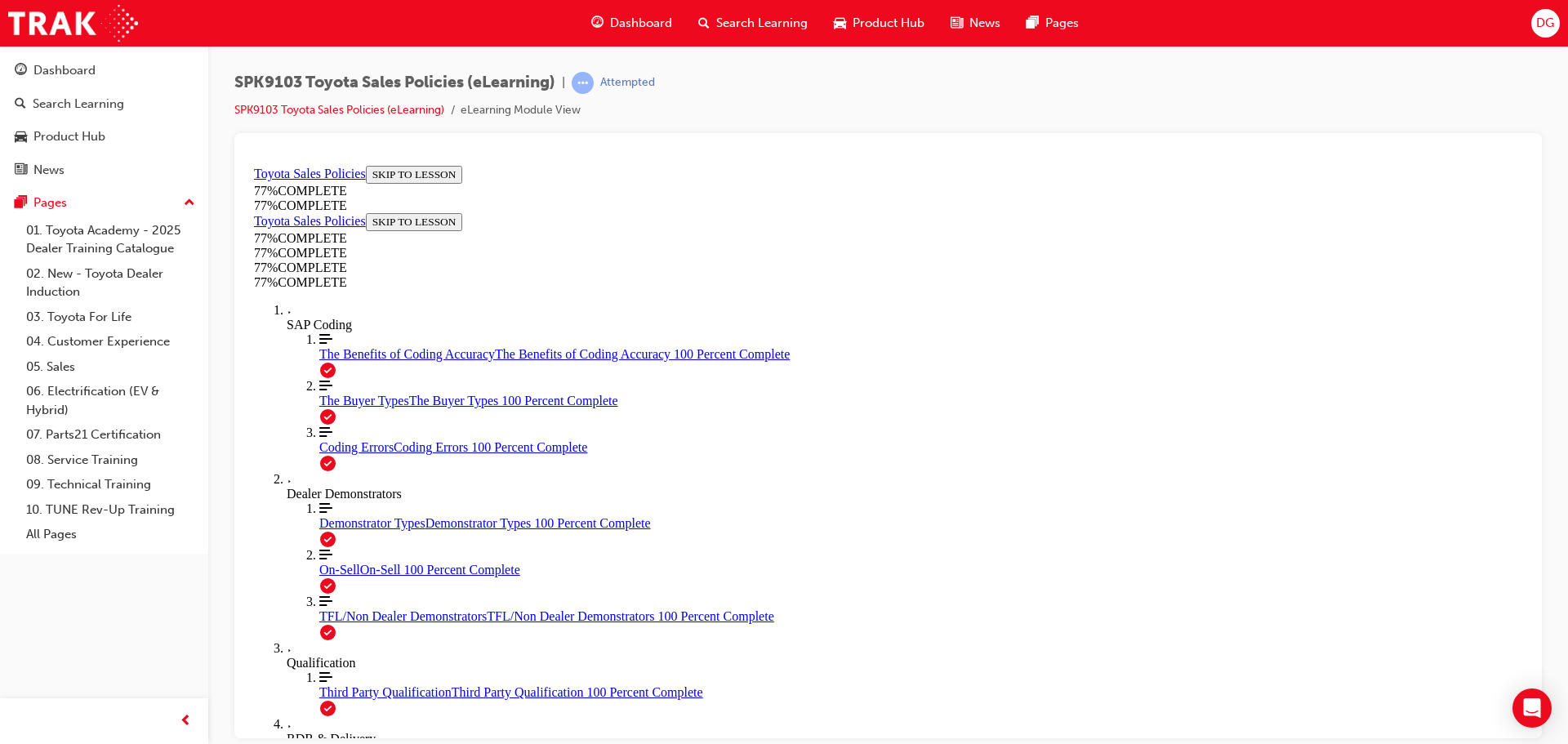
drag, startPoint x: 723, startPoint y: 402, endPoint x: 1245, endPoint y: 415, distance: 522.2
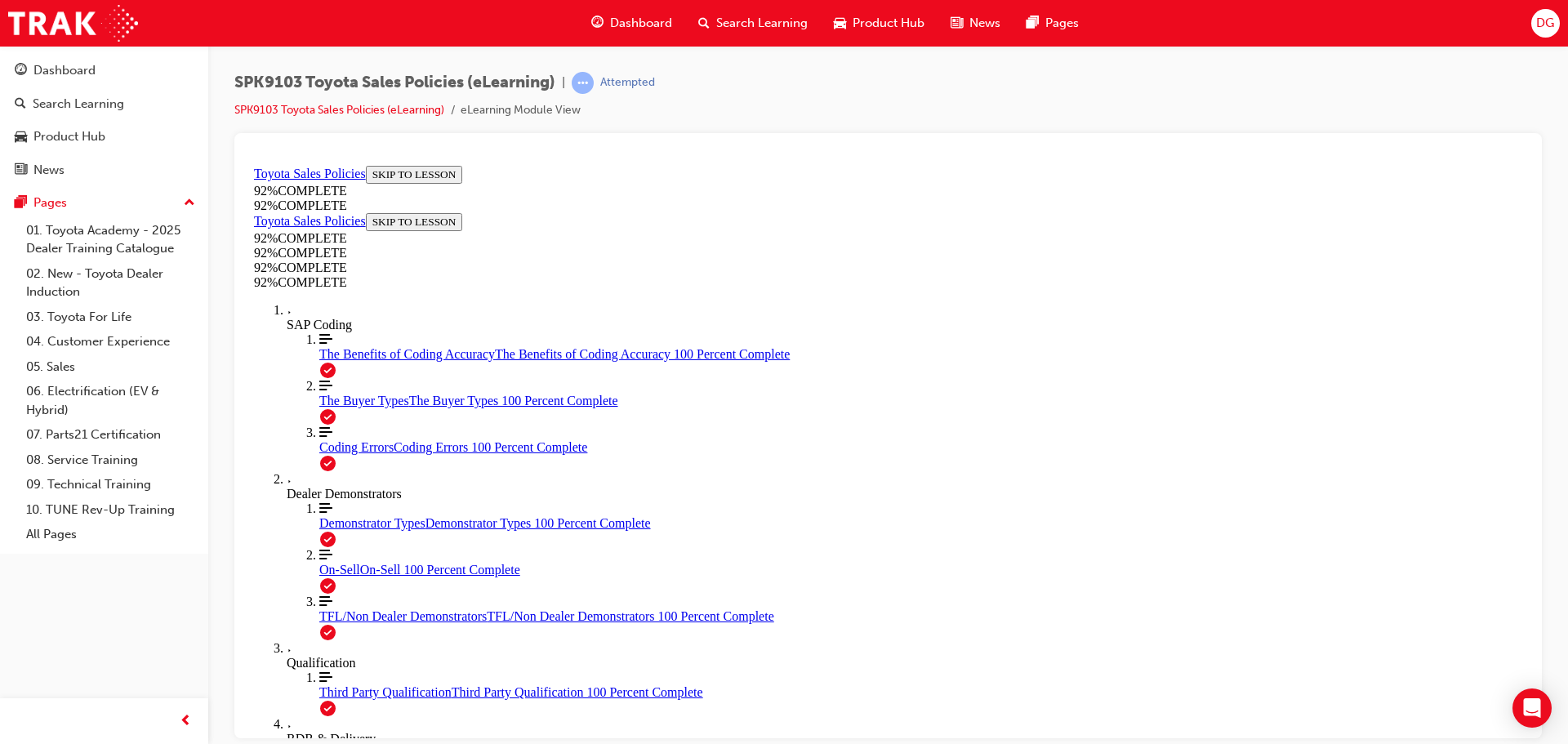
drag, startPoint x: 746, startPoint y: 398, endPoint x: 767, endPoint y: 407, distance: 22.8
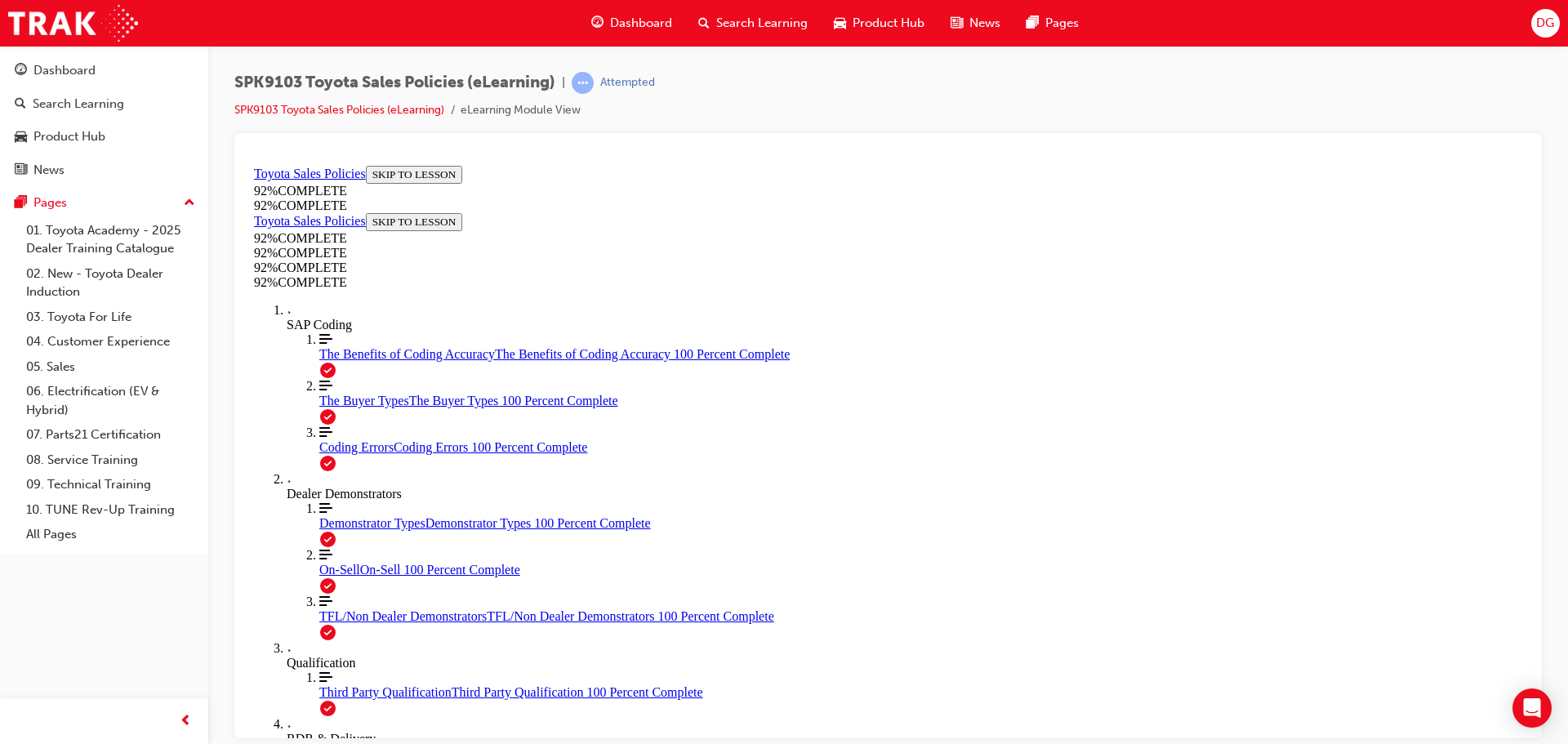
scroll to position [213, 0]
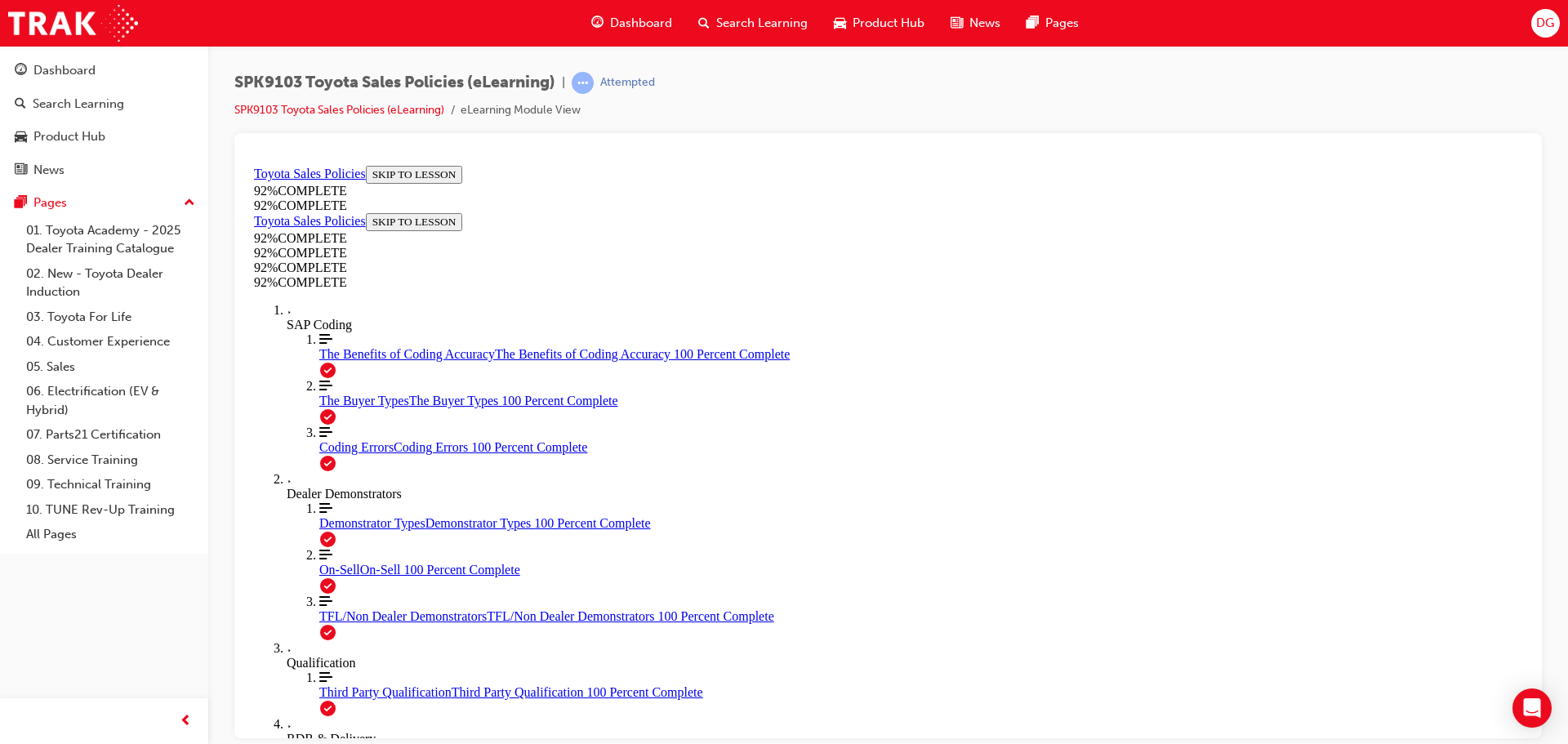
scroll to position [60, 0]
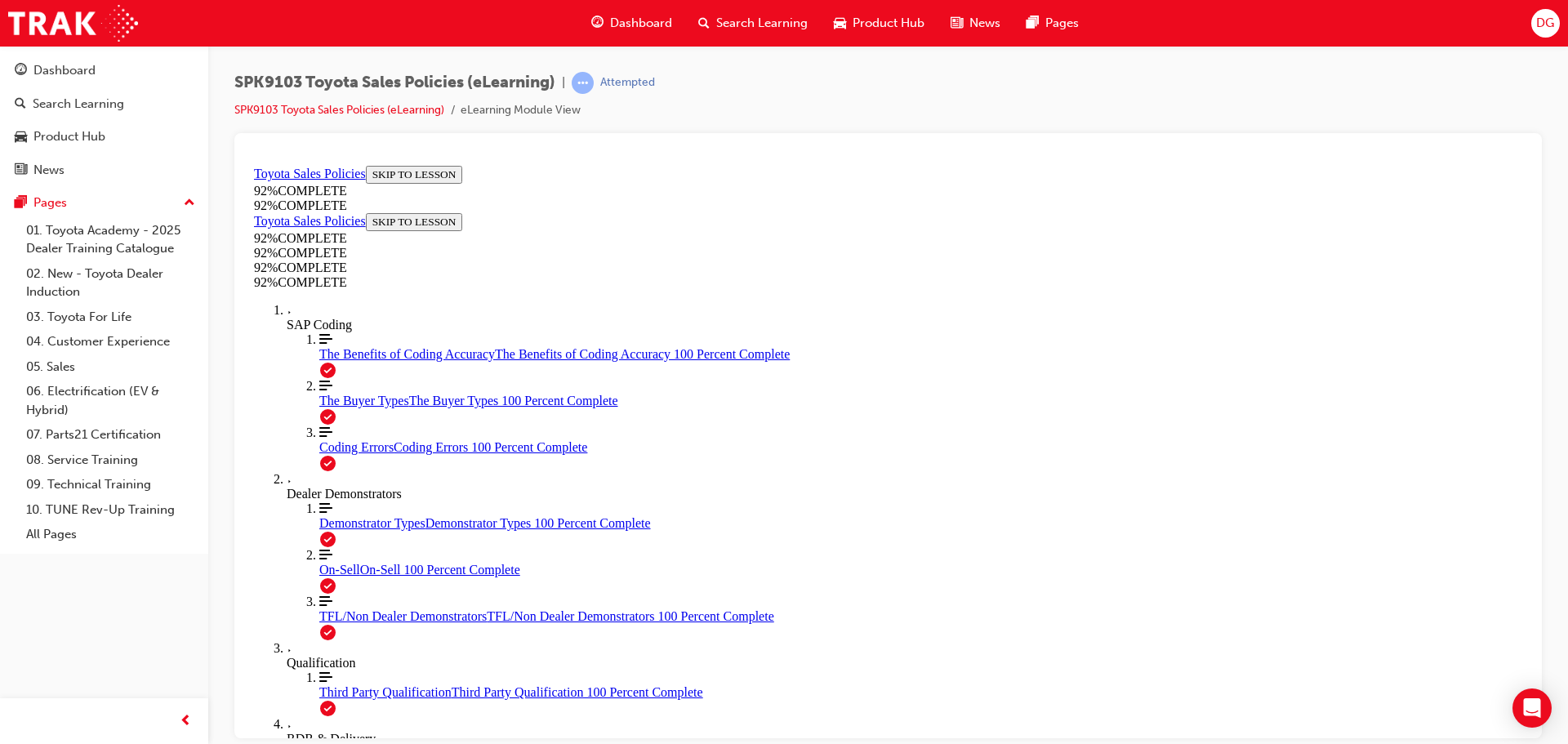
scroll to position [251, 0]
drag, startPoint x: 987, startPoint y: 610, endPoint x: 1003, endPoint y: 632, distance: 27.2
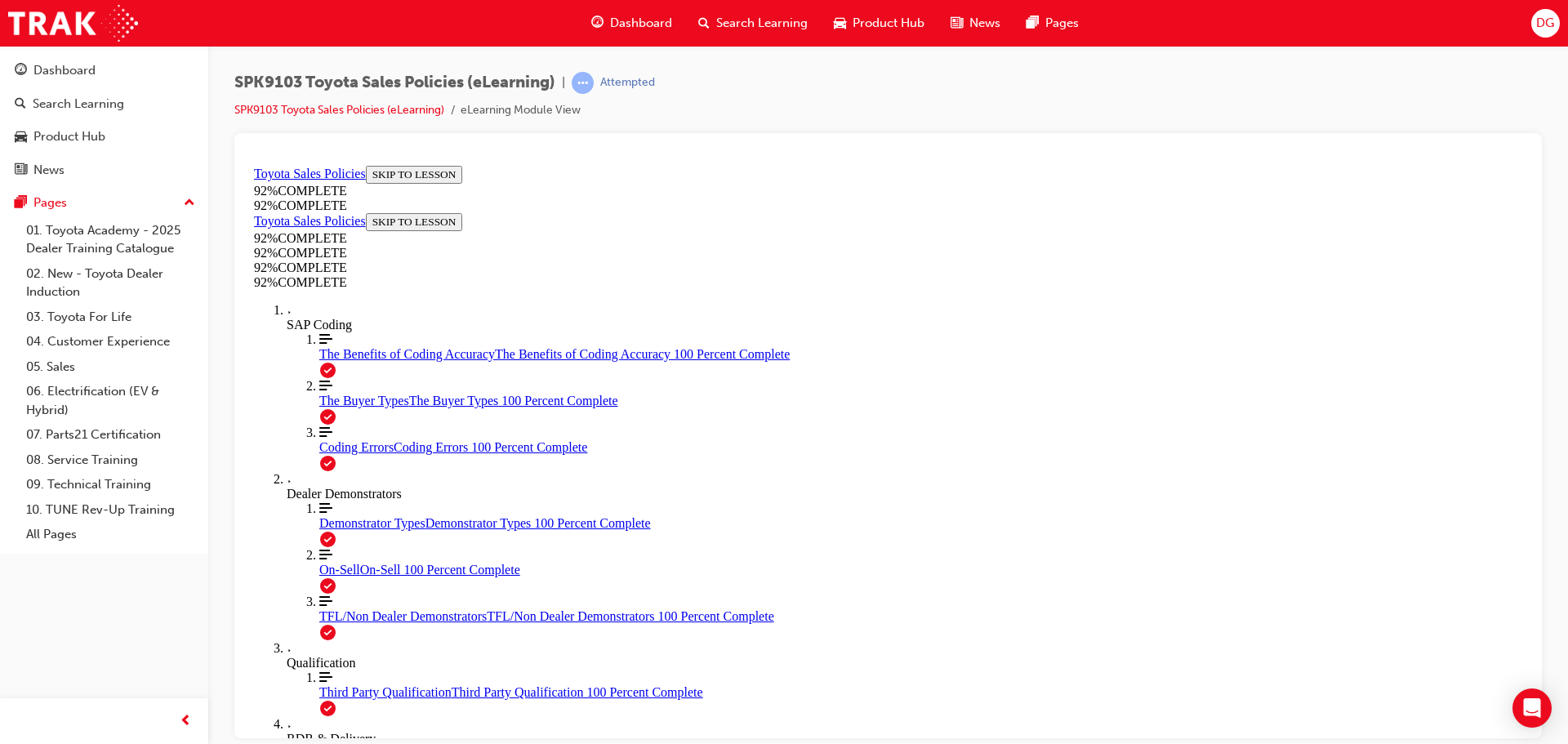
scroll to position [120, 0]
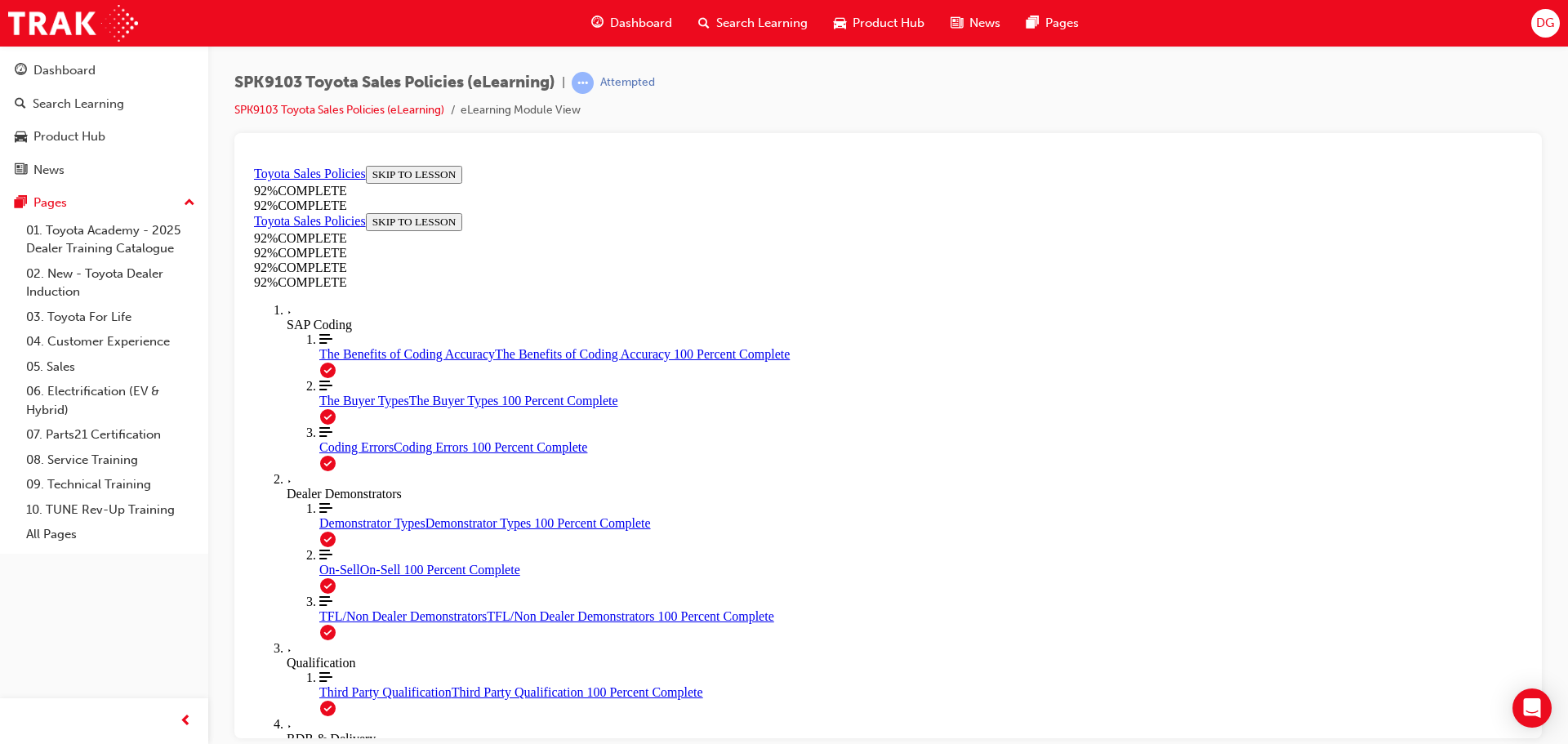
scroll to position [60, 0]
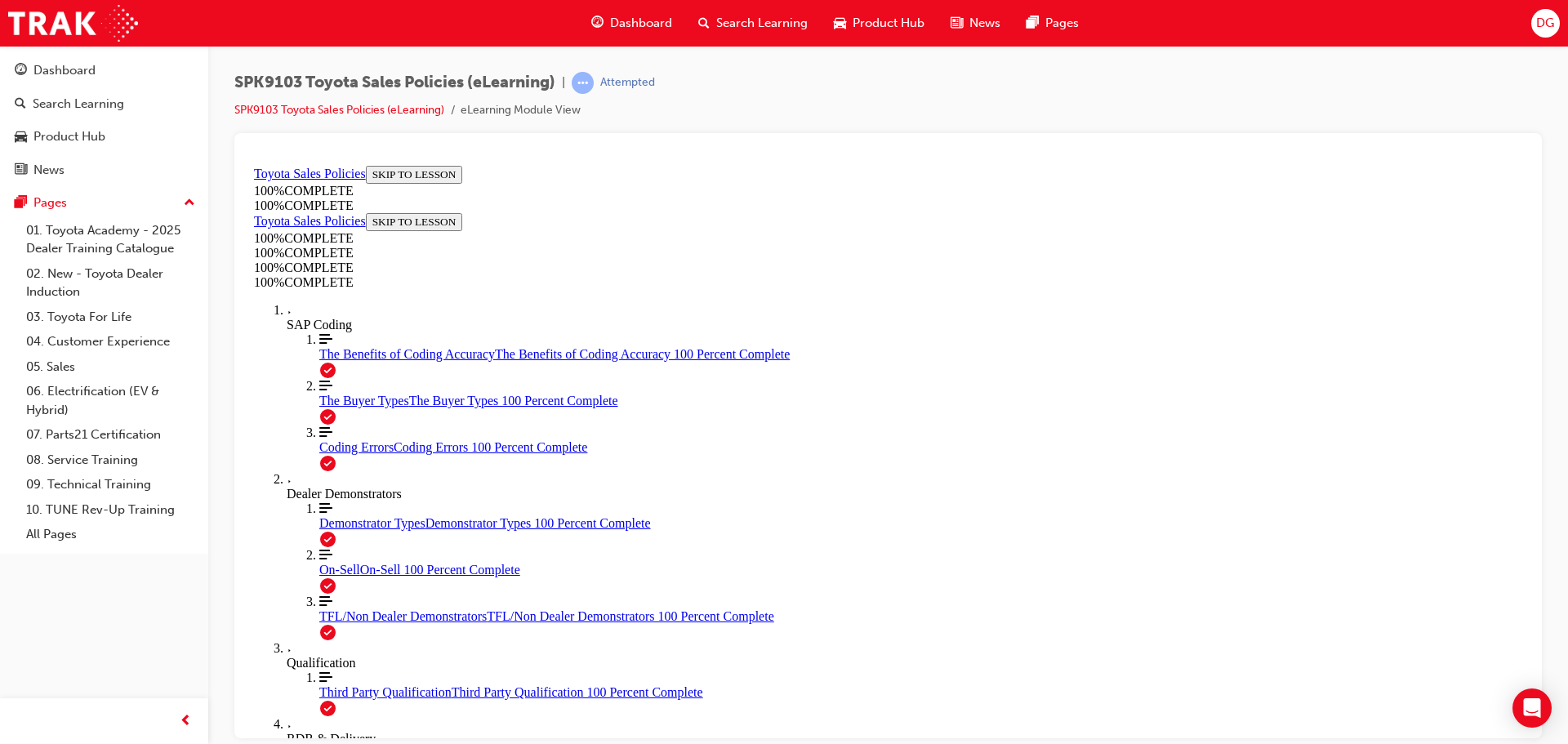
scroll to position [378, 0]
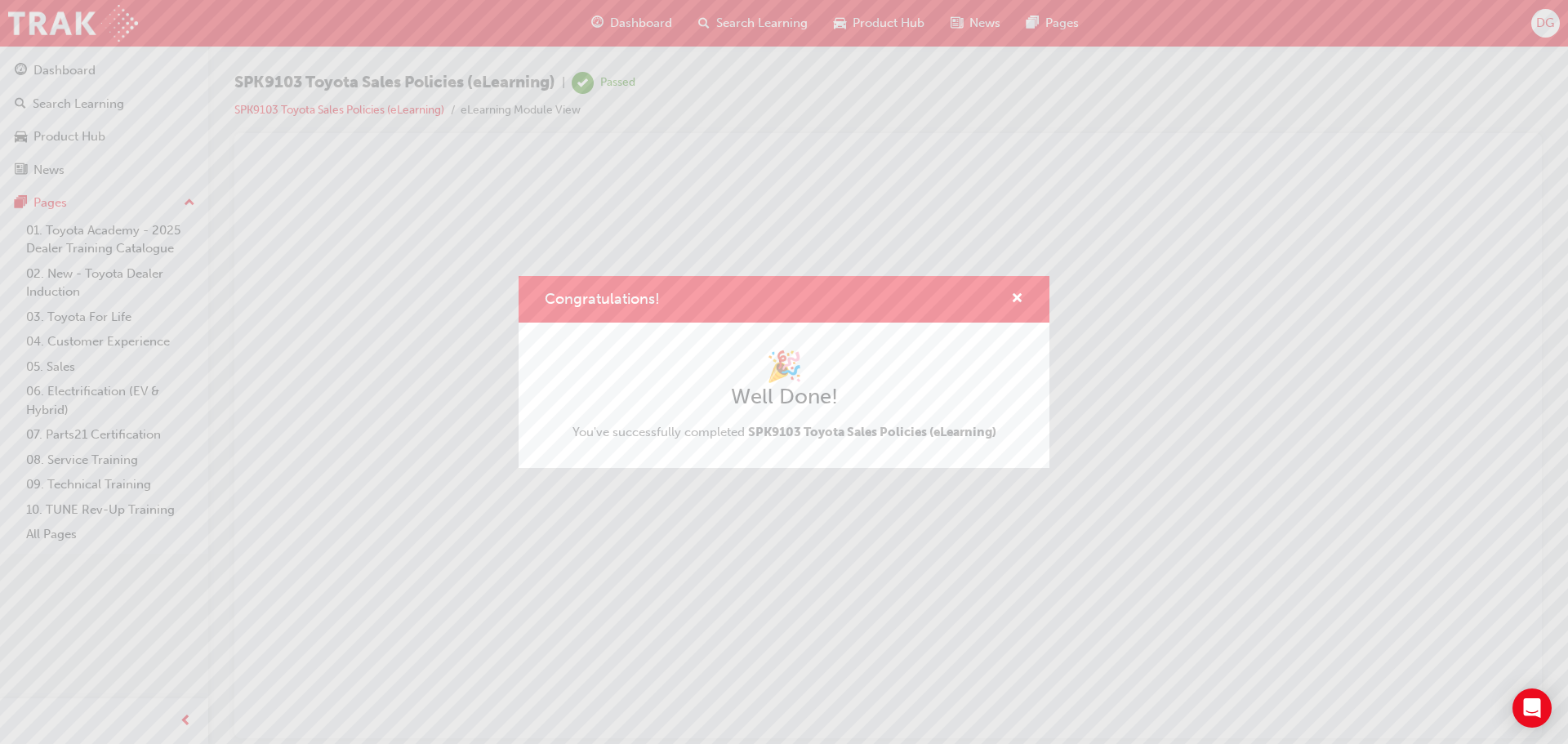
scroll to position [0, 0]
click at [1024, 299] on div "Congratulations!" at bounding box center [784, 299] width 531 height 46
click at [1018, 299] on span "cross-icon" at bounding box center [1017, 300] width 12 height 15
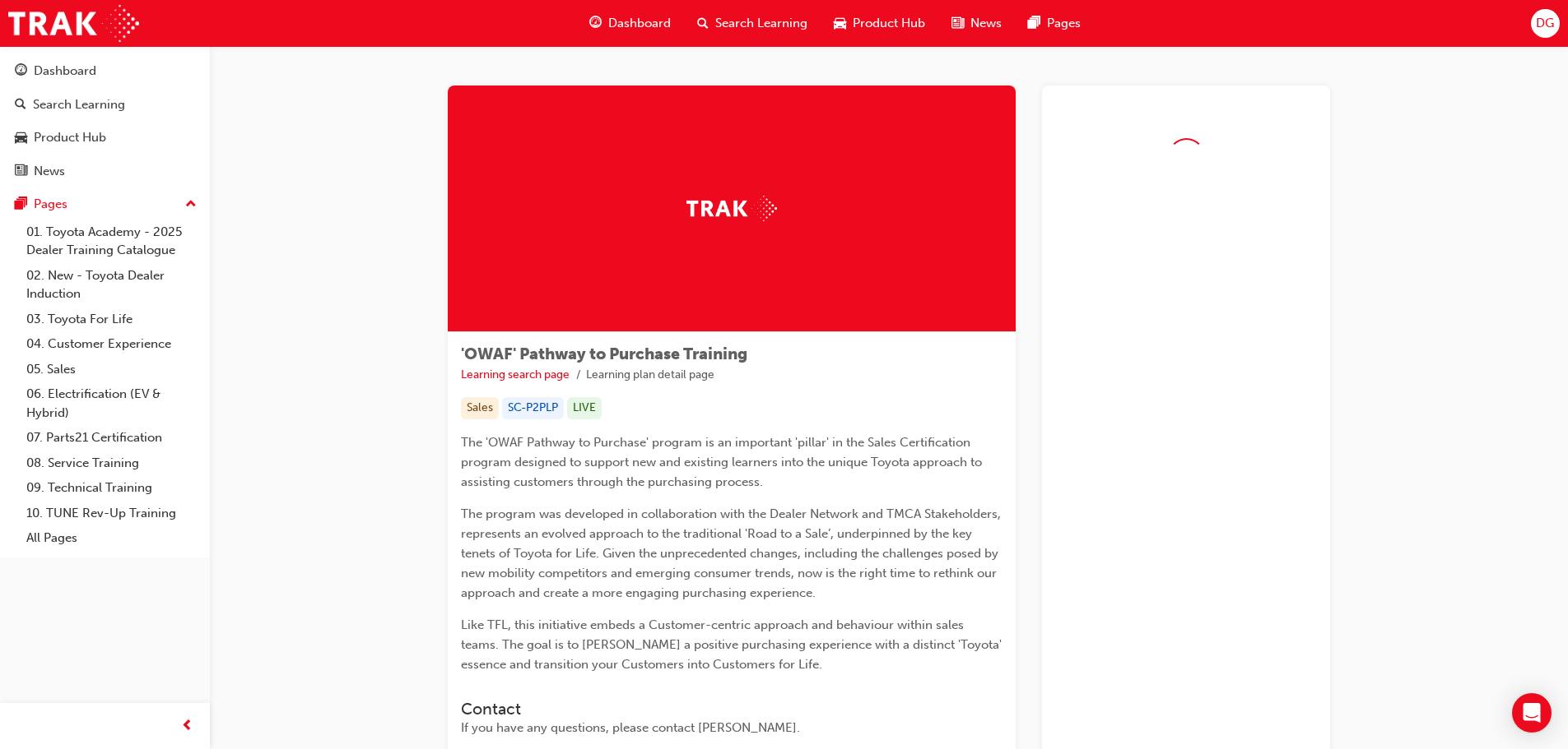
click at [745, 27] on span "Search Learning" at bounding box center [761, 24] width 93 height 19
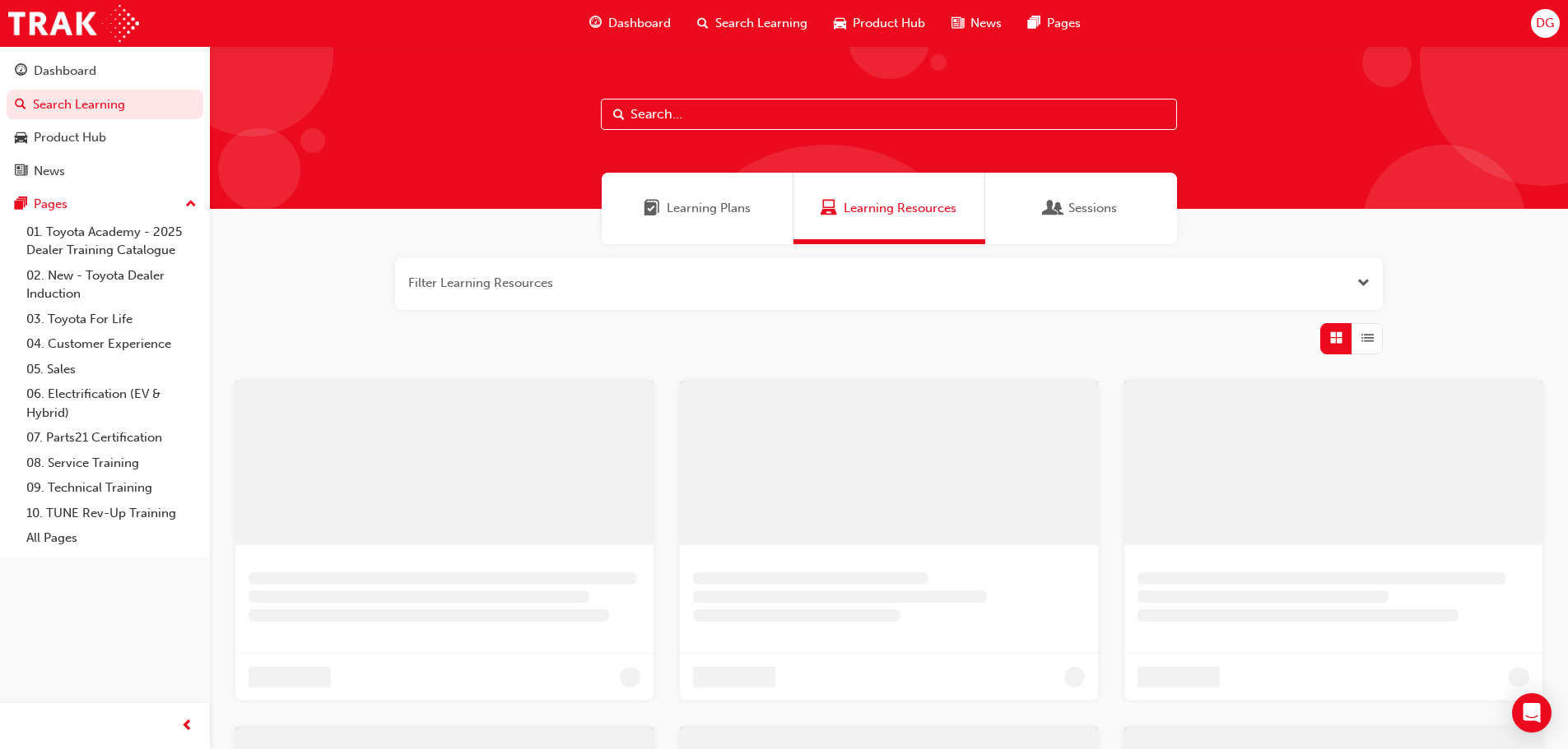
click at [707, 111] on input "text" at bounding box center [889, 114] width 576 height 31
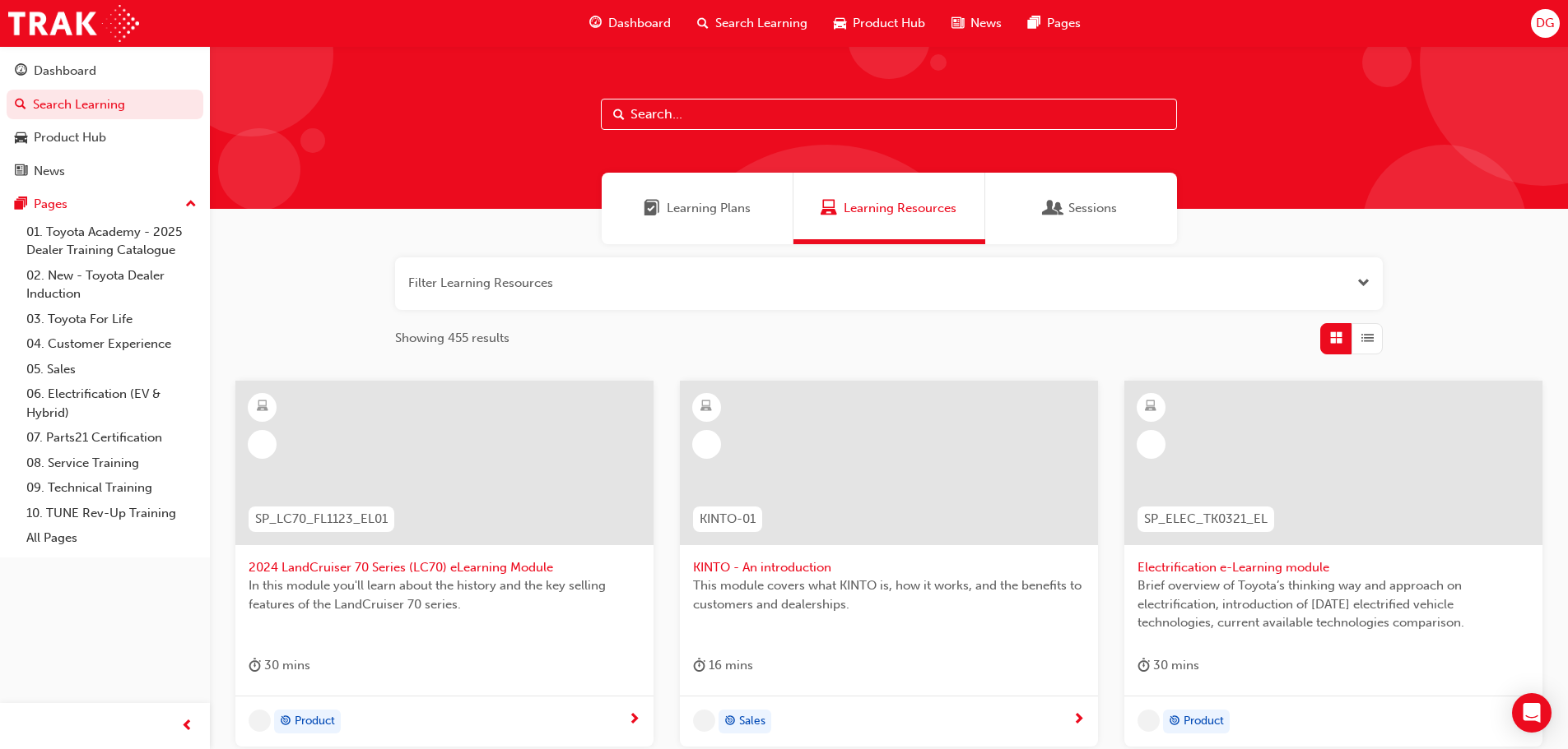
paste input "TFL Quality Standards"
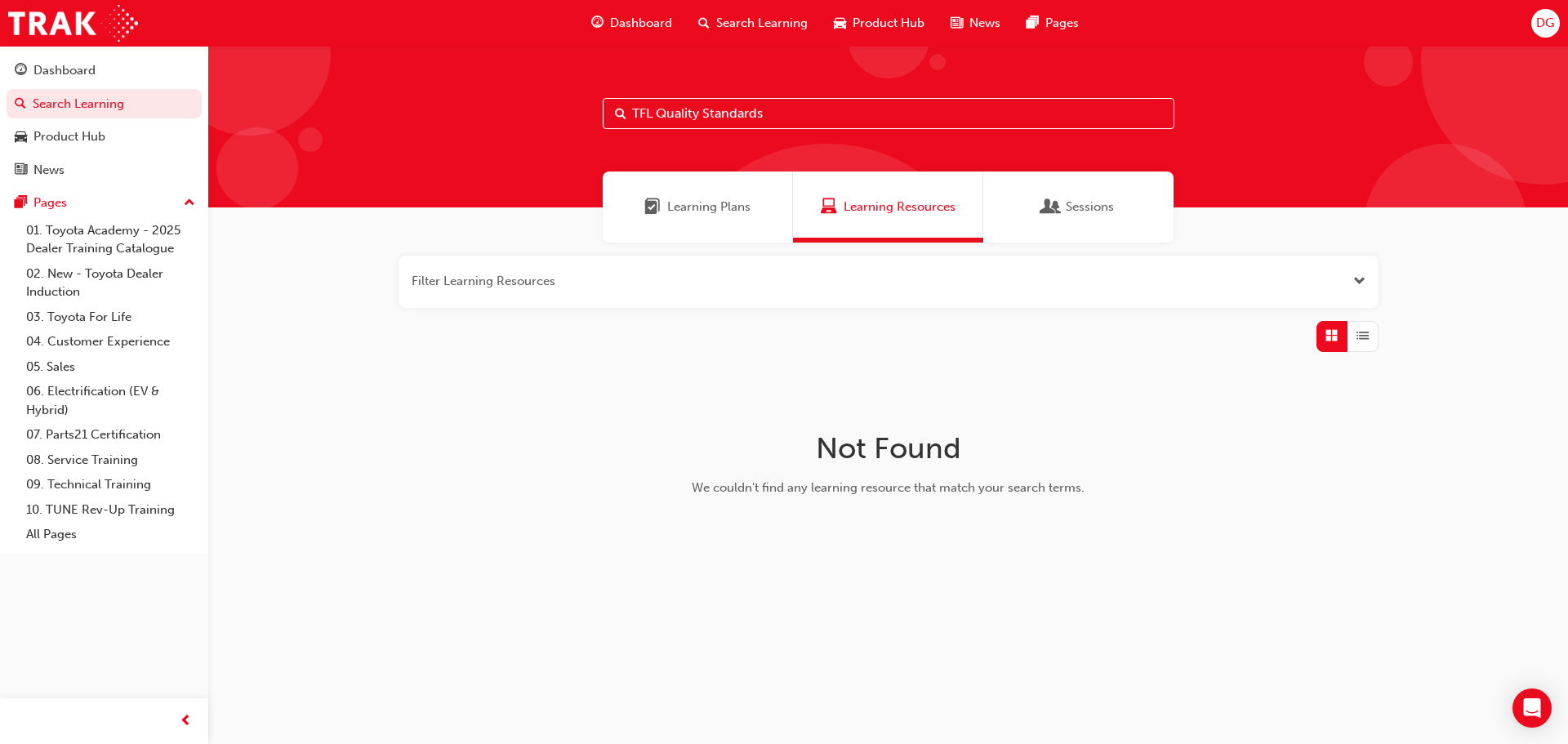
click at [783, 116] on input "TFL Quality Standards" at bounding box center [889, 113] width 572 height 31
paste input "oyota Dealer Induction"
type input "Toyota Dealer Induction"
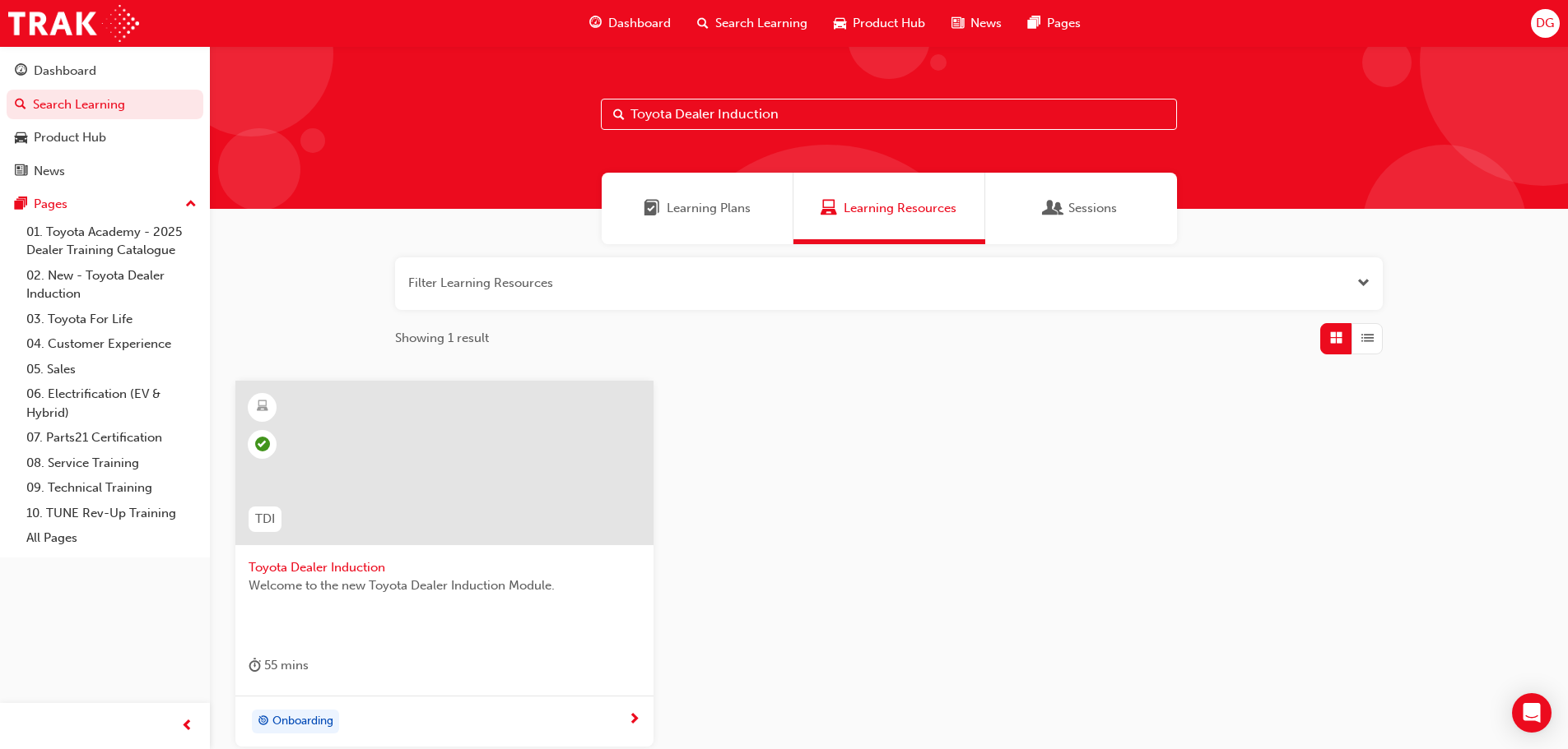
click at [353, 565] on span "Toyota Dealer Induction" at bounding box center [444, 568] width 391 height 19
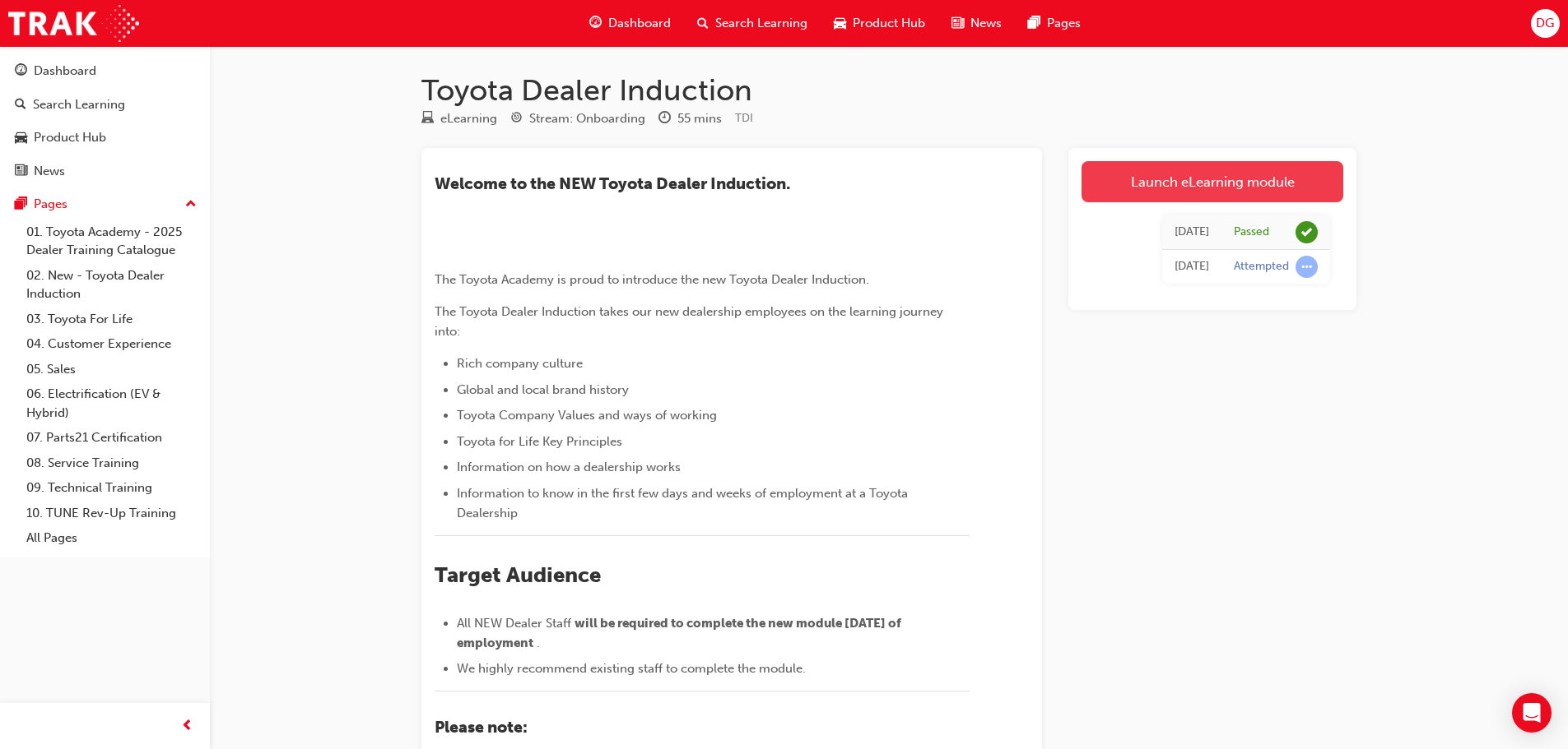
click at [1198, 162] on link "Launch eLearning module" at bounding box center [1212, 181] width 261 height 41
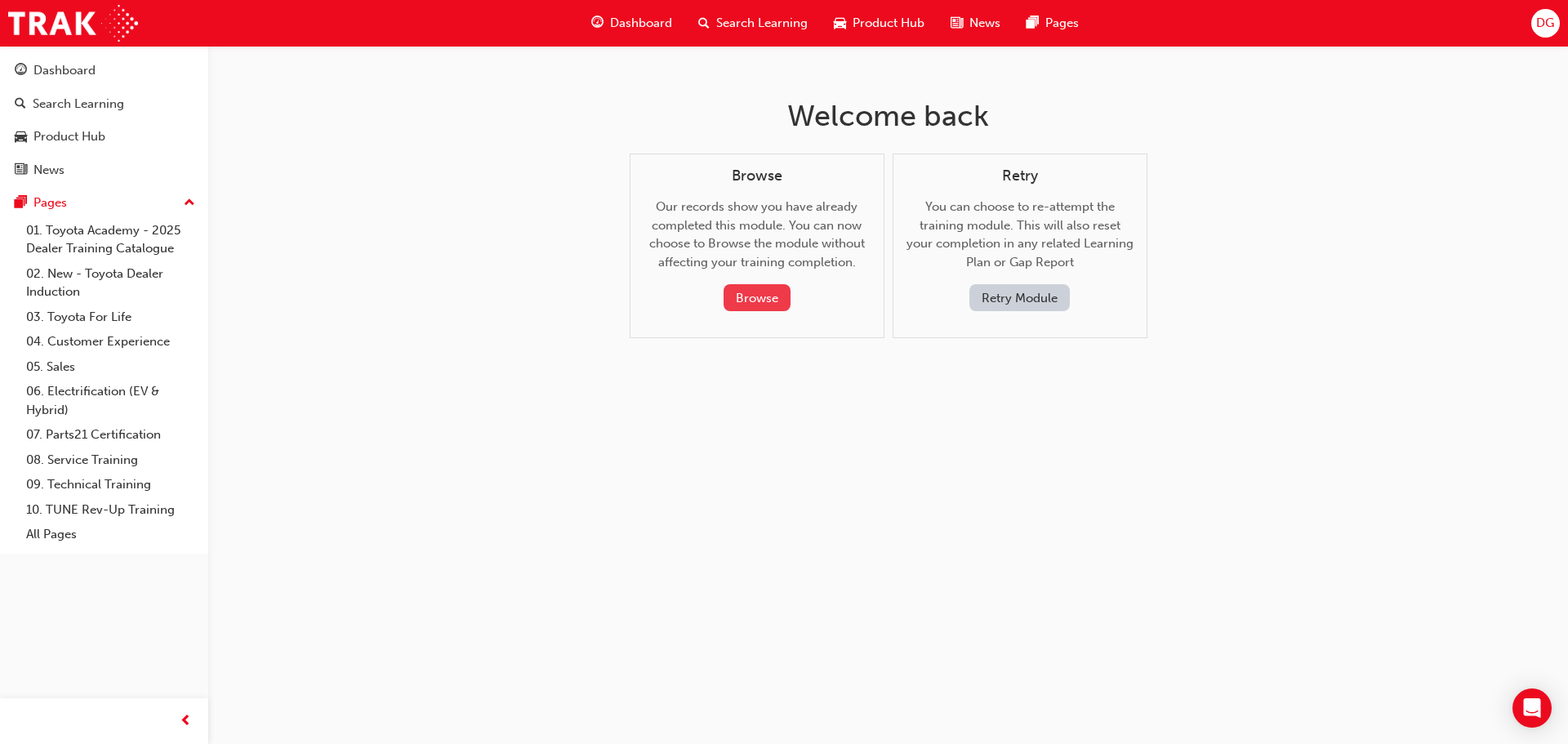
click at [765, 294] on button "Browse" at bounding box center [757, 298] width 67 height 27
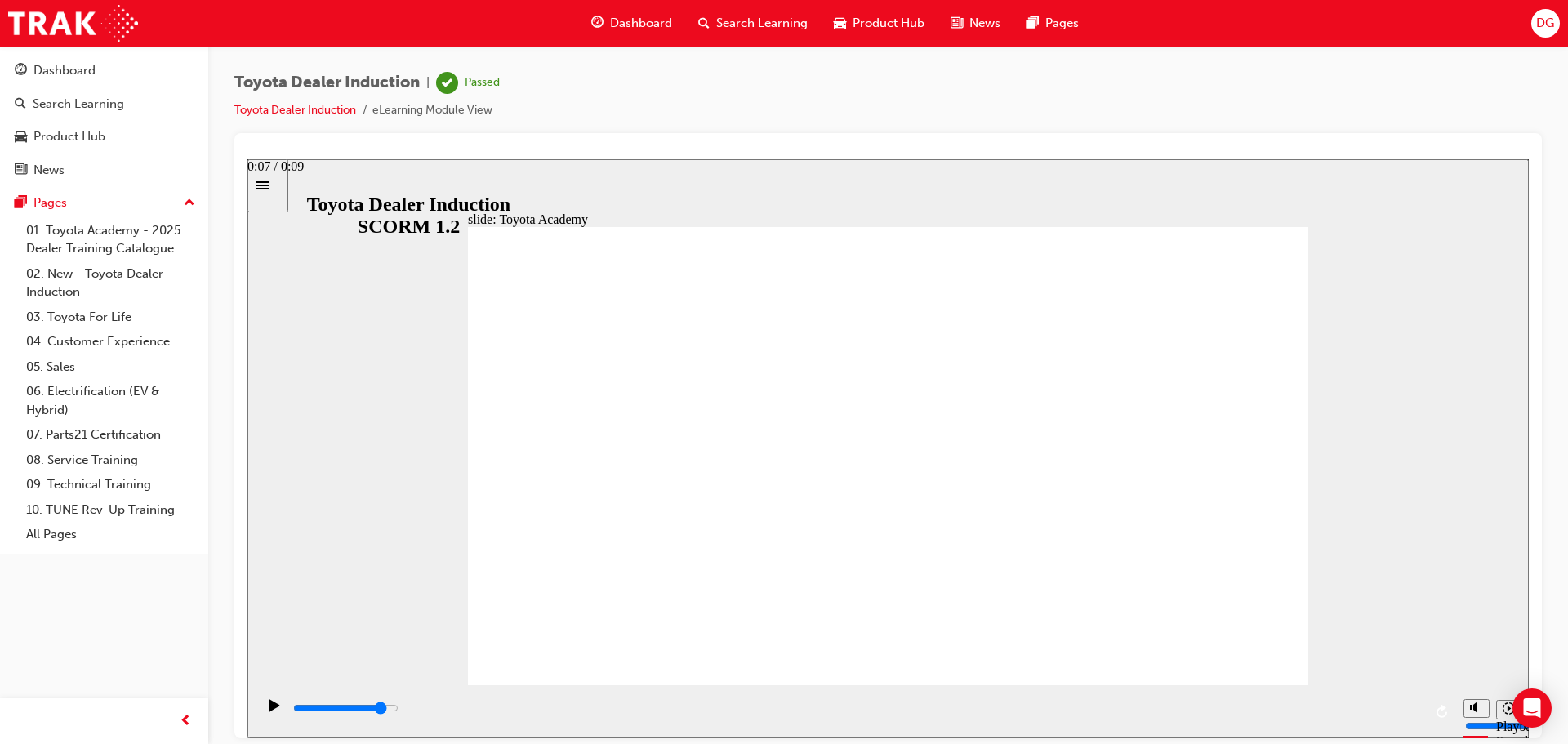
drag, startPoint x: 815, startPoint y: 711, endPoint x: 1372, endPoint y: 688, distance: 557.5
click at [1307, 692] on div "playback controls" at bounding box center [856, 712] width 1200 height 53
click at [263, 708] on div "Play (Ctrl+Alt+P)" at bounding box center [274, 712] width 27 height 27
click at [1373, 715] on div "playback controls" at bounding box center [857, 708] width 1131 height 18
click at [399, 709] on input "slide progress" at bounding box center [346, 708] width 105 height 13
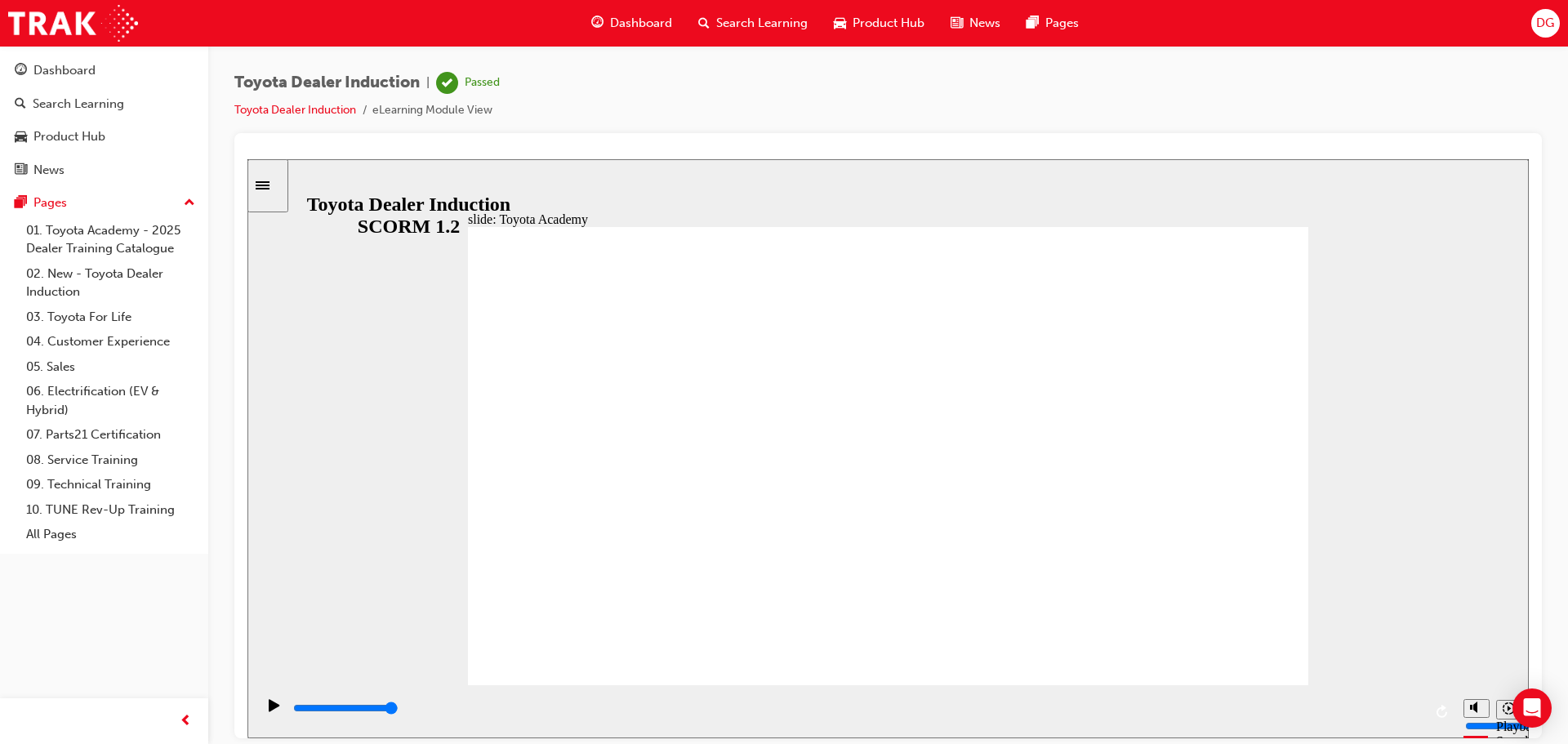
drag, startPoint x: 1156, startPoint y: 601, endPoint x: 1126, endPoint y: 599, distance: 30.1
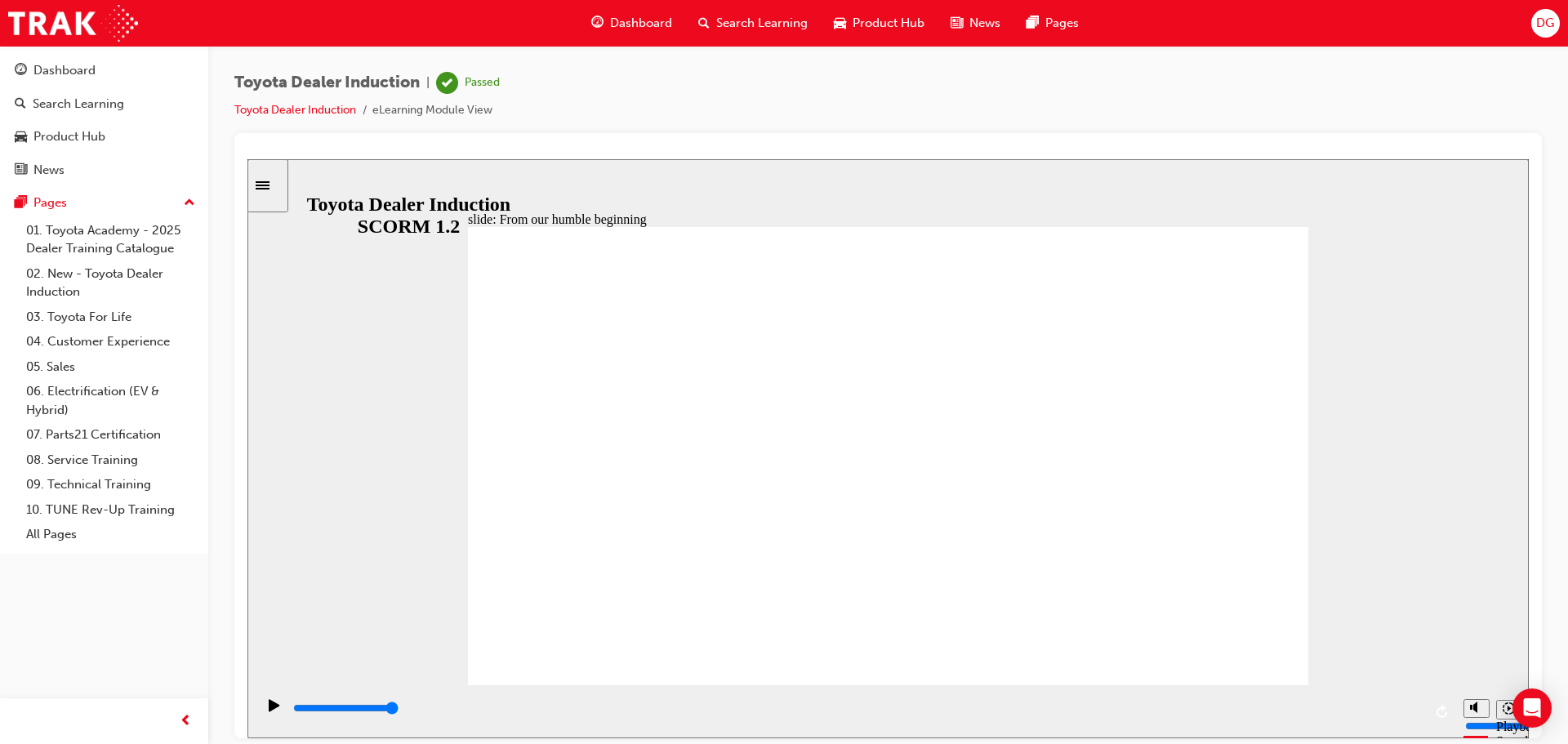
type input "2100"
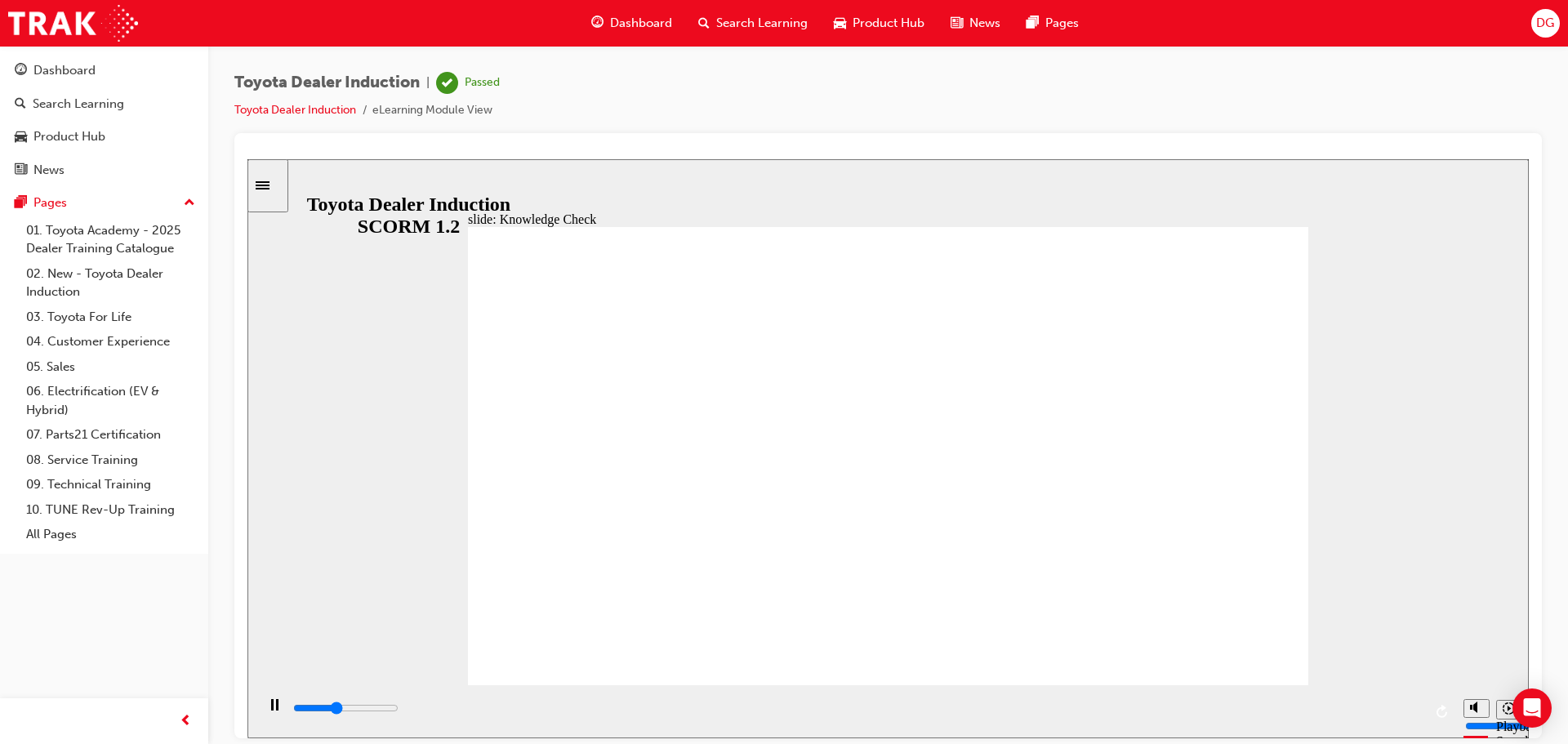
radio input "true"
drag, startPoint x: 874, startPoint y: 525, endPoint x: 735, endPoint y: 496, distance: 142.0
type input "1500"
radio input "true"
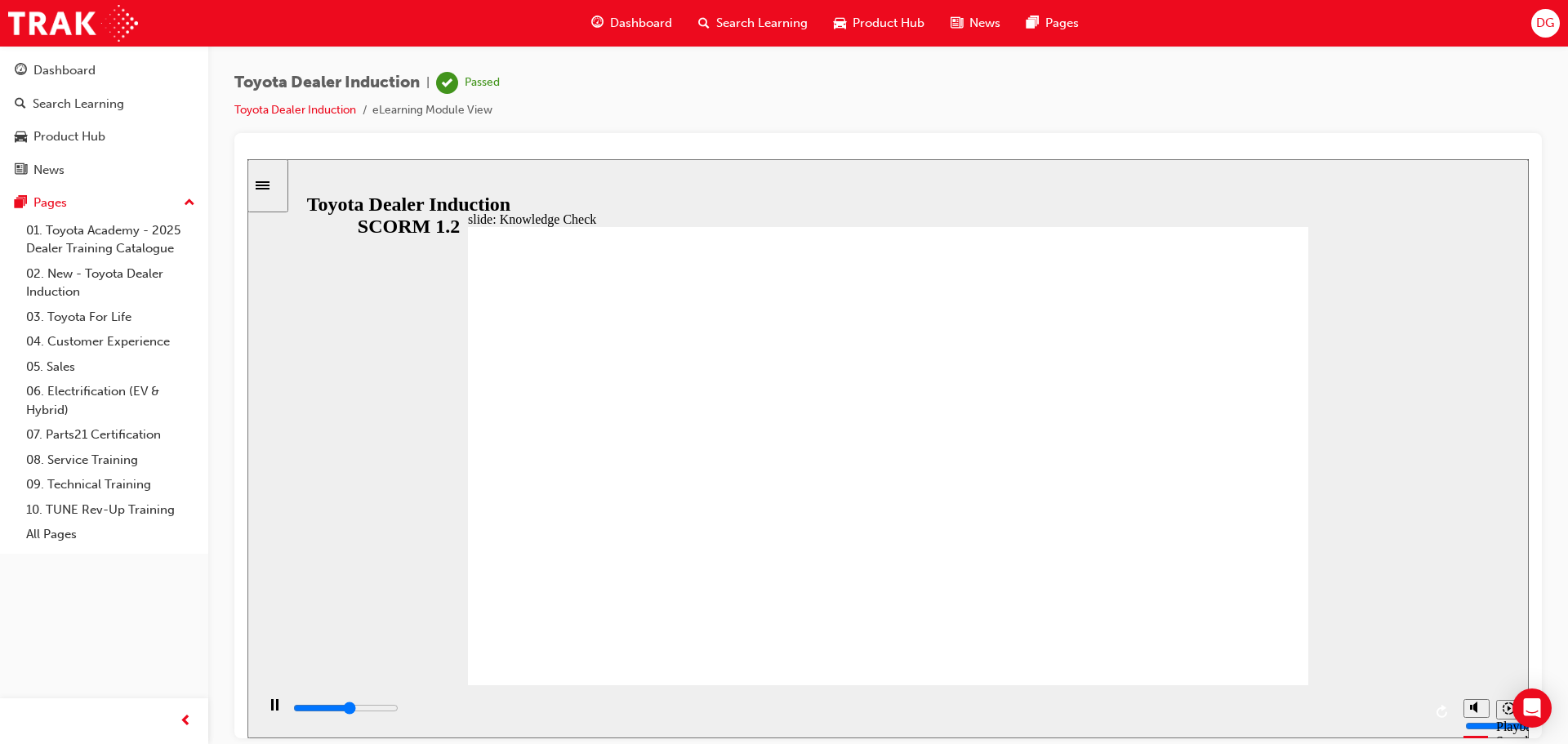
type input "2700"
radio input "true"
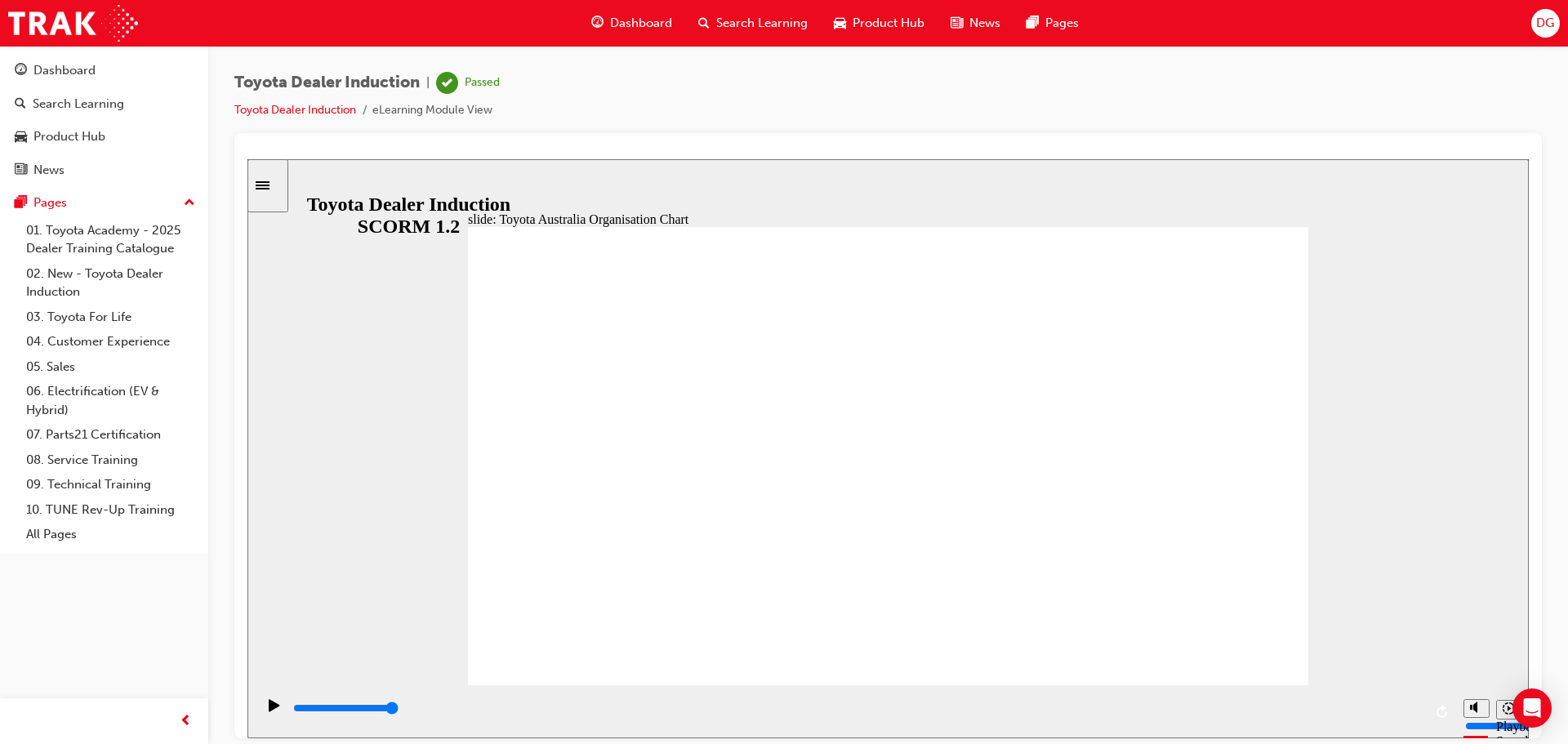
type input "1400"
radio input "true"
drag, startPoint x: 885, startPoint y: 528, endPoint x: 793, endPoint y: 468, distance: 109.8
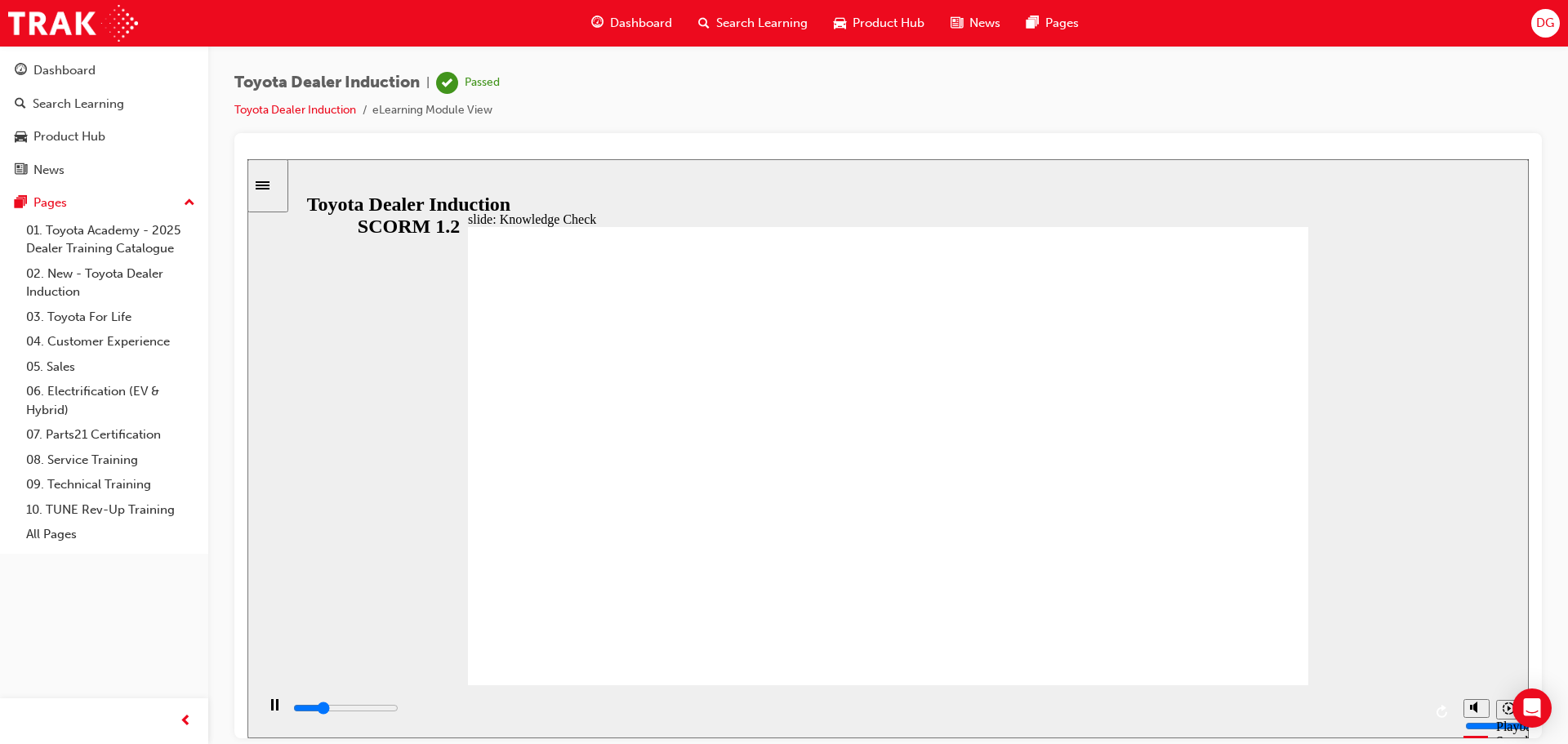
type input "1300"
radio input "true"
type input "1000"
radio input "true"
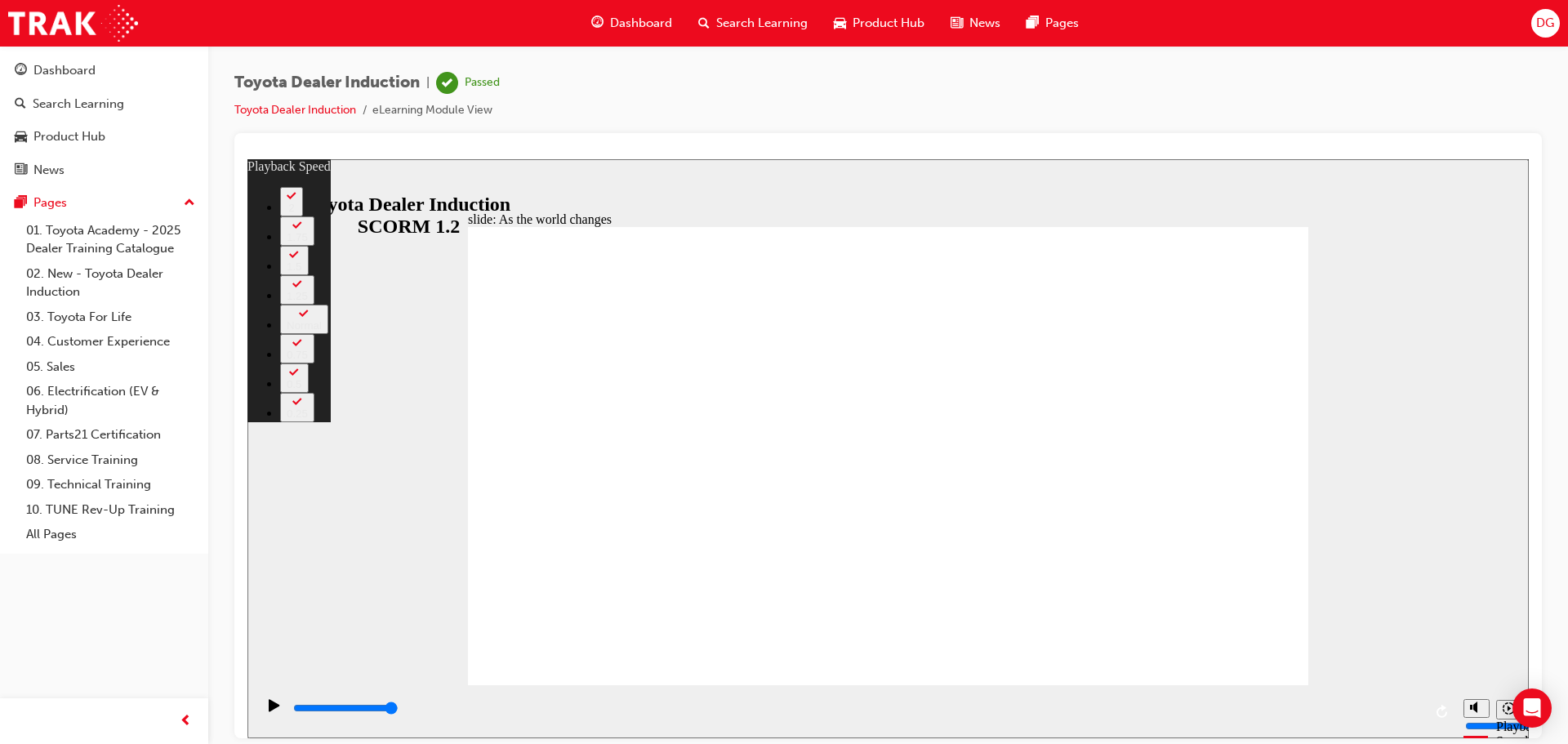
drag, startPoint x: 1248, startPoint y: 675, endPoint x: 1252, endPoint y: 667, distance: 8.9
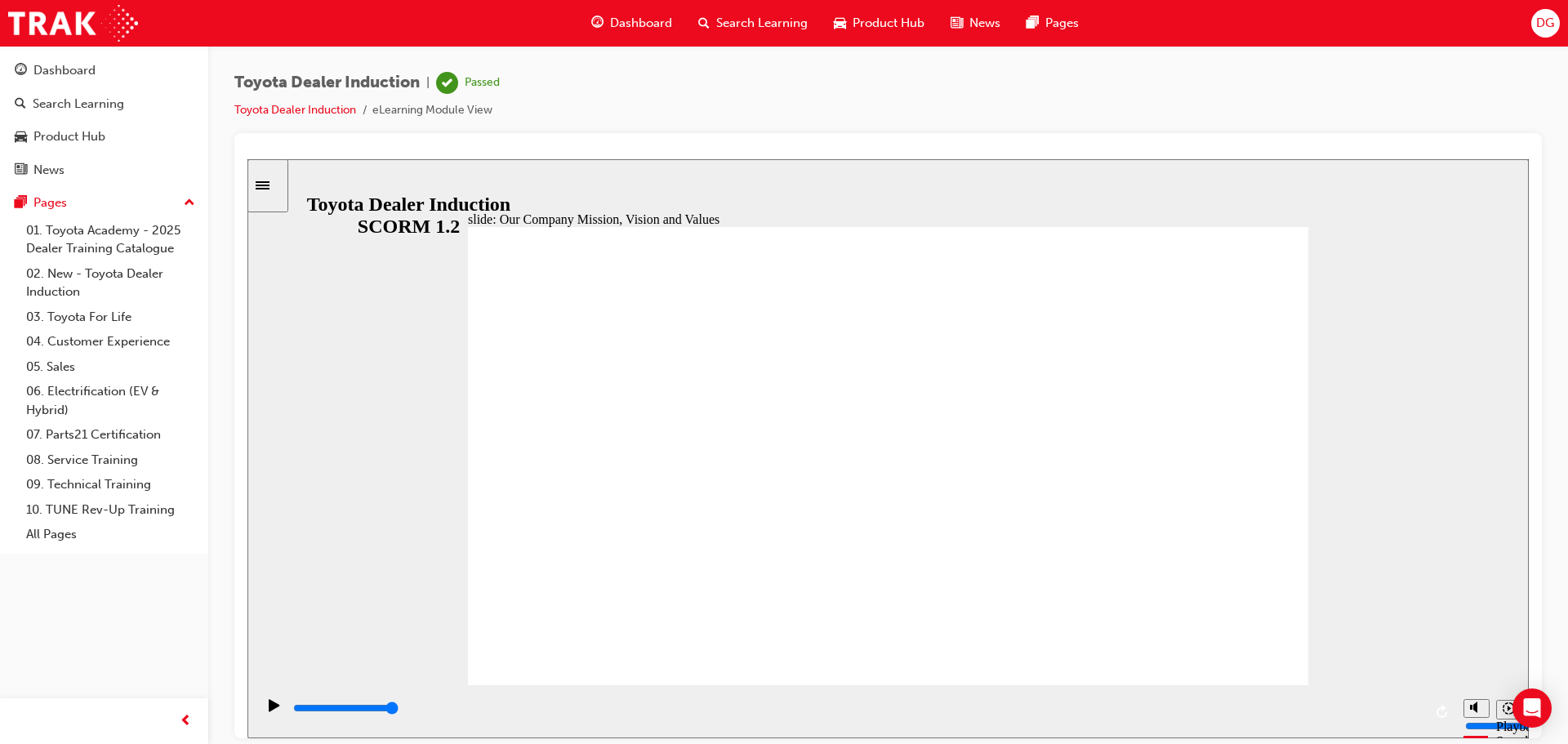
type input "800"
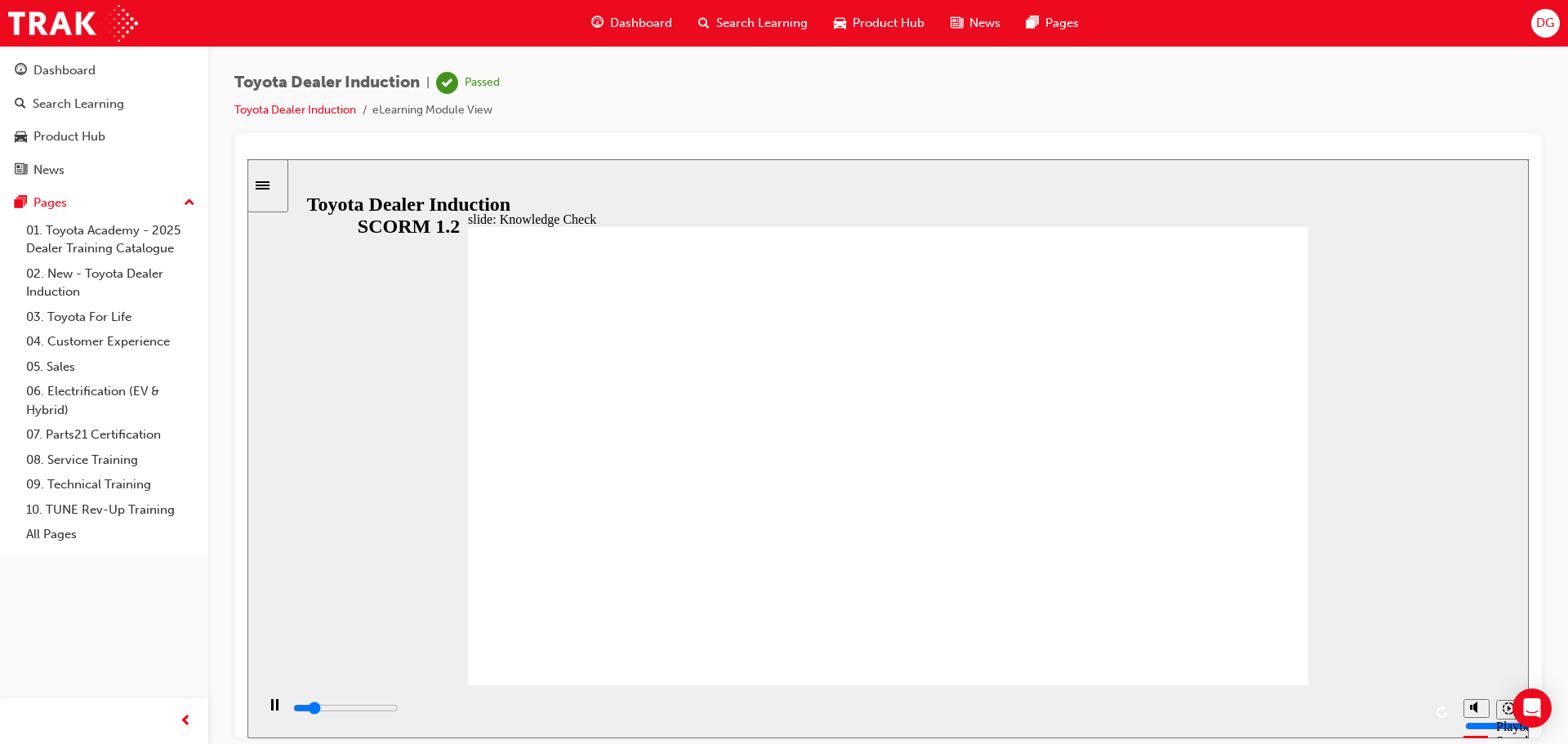
type input "value"
type input "3800"
type input "value"
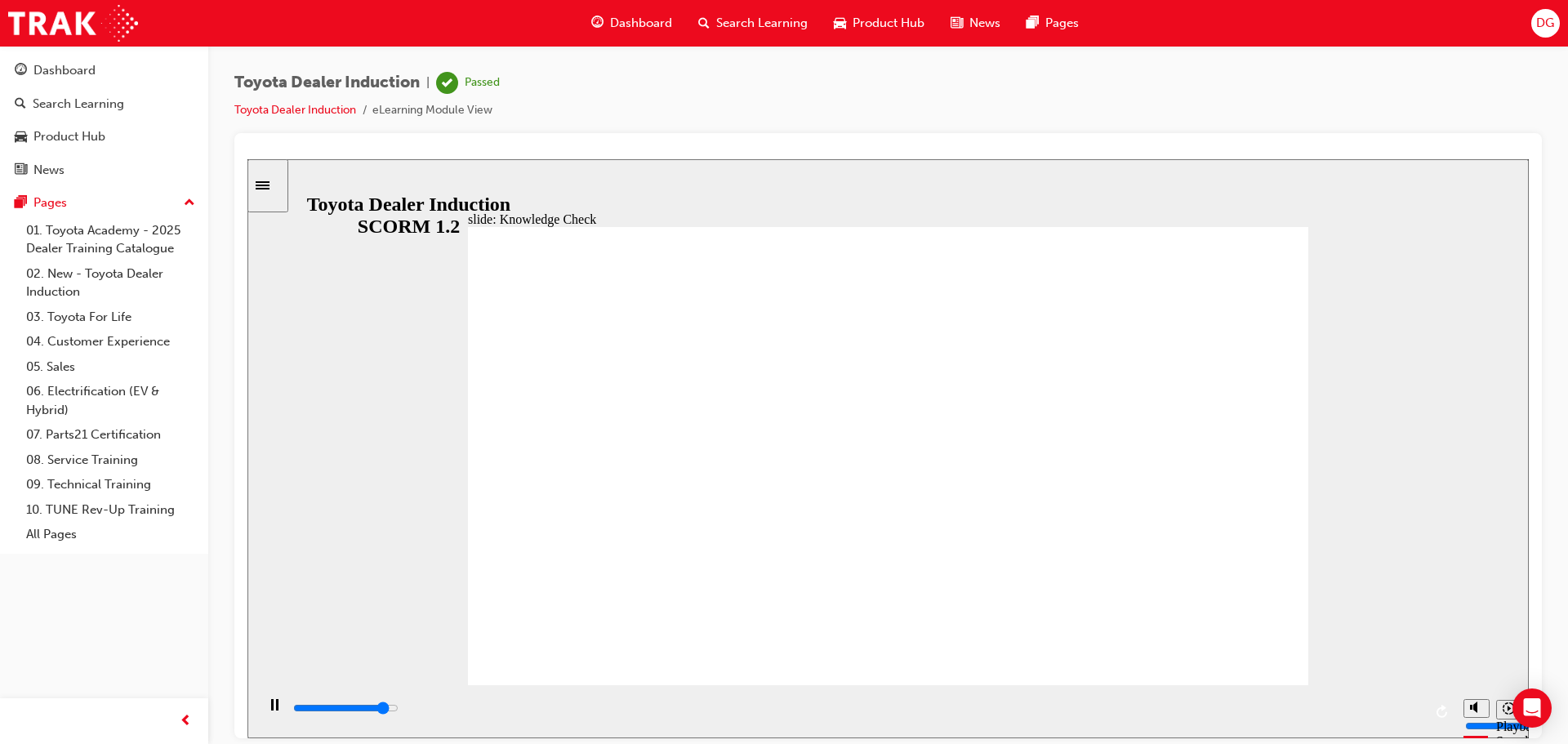
type input "4500"
type input "value"
type input "800"
type input "free"
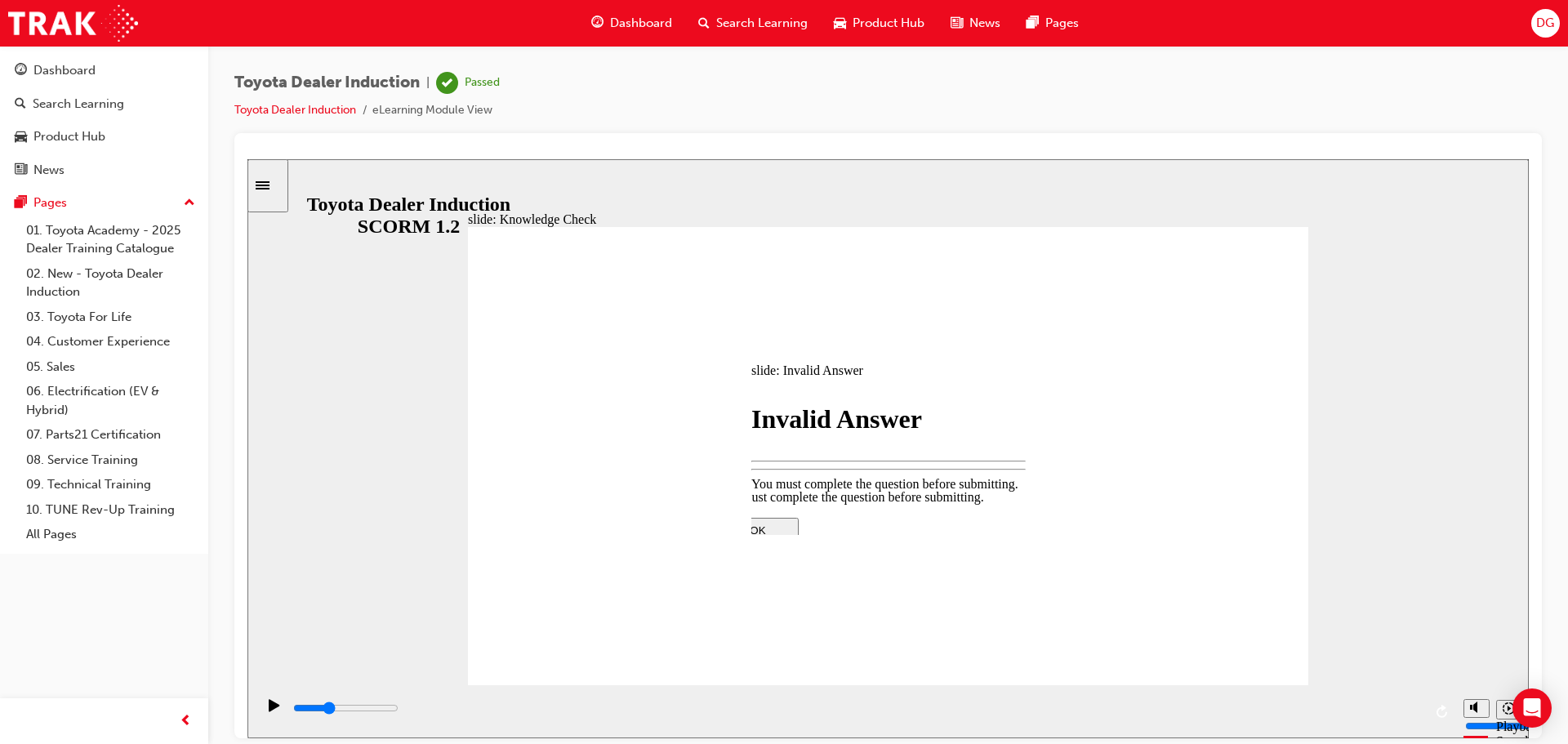
type input "1700"
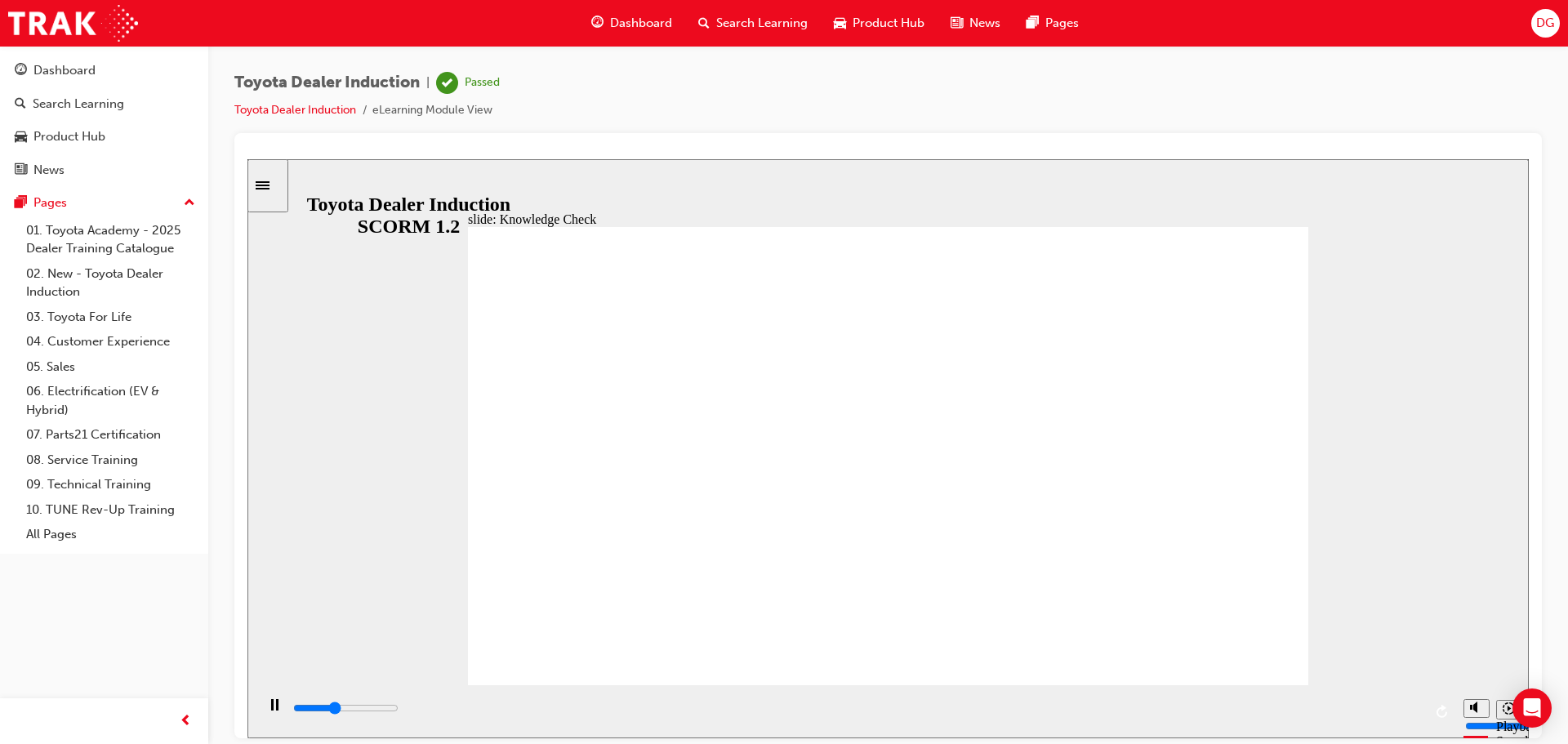
type input "3600"
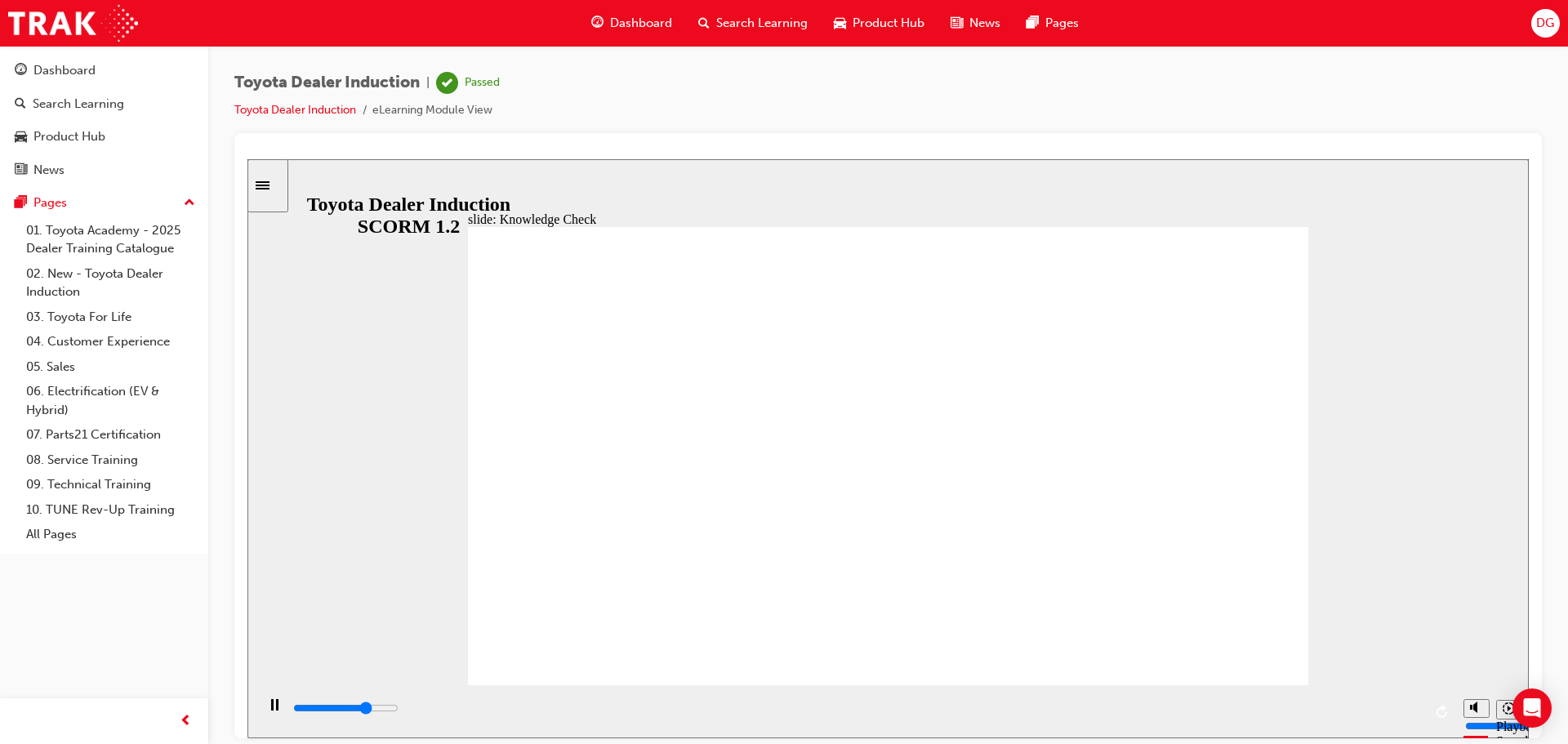
type input "free"
type input "4000"
type input "free"
type input "6500"
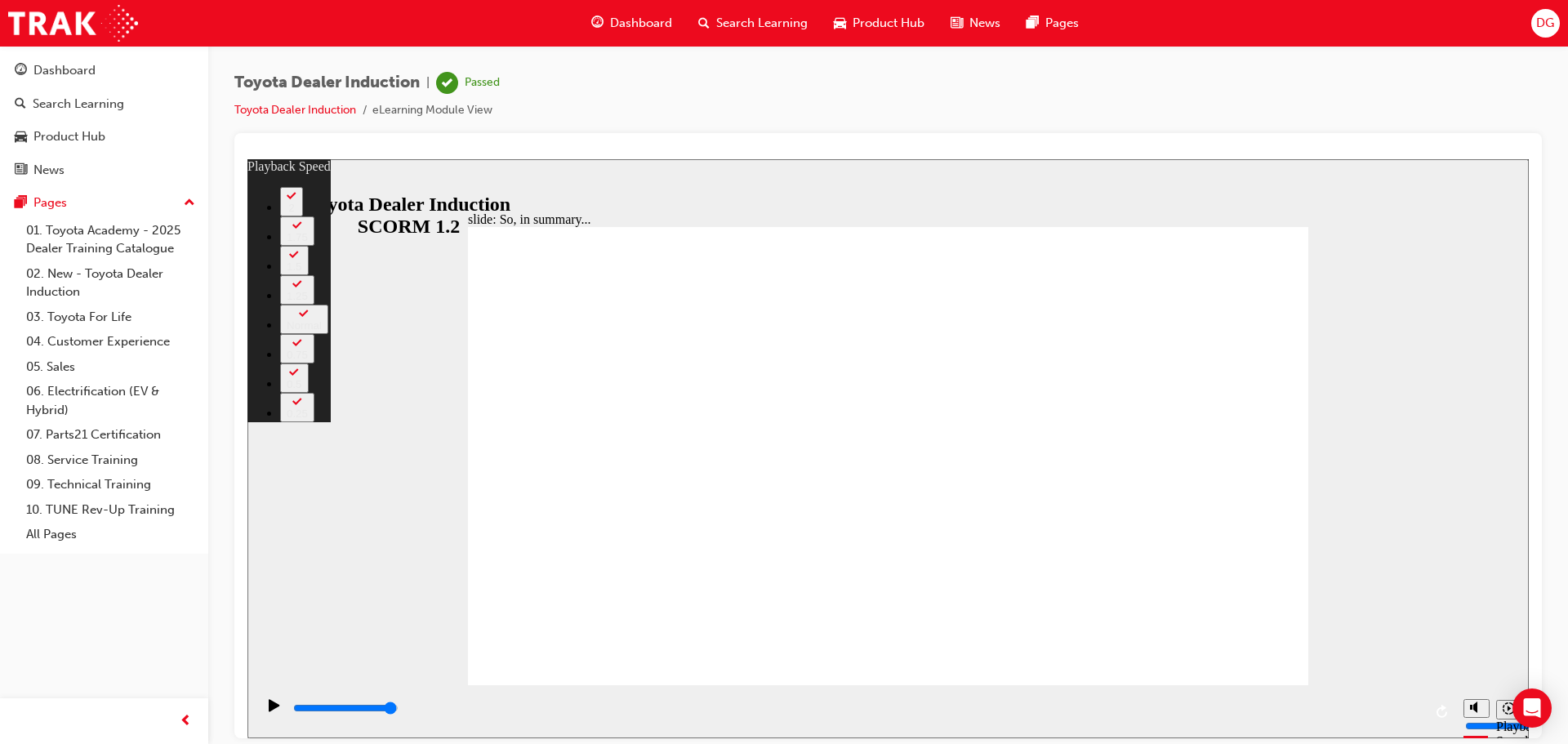
drag, startPoint x: 1220, startPoint y: 649, endPoint x: 1332, endPoint y: 651, distance: 112.0
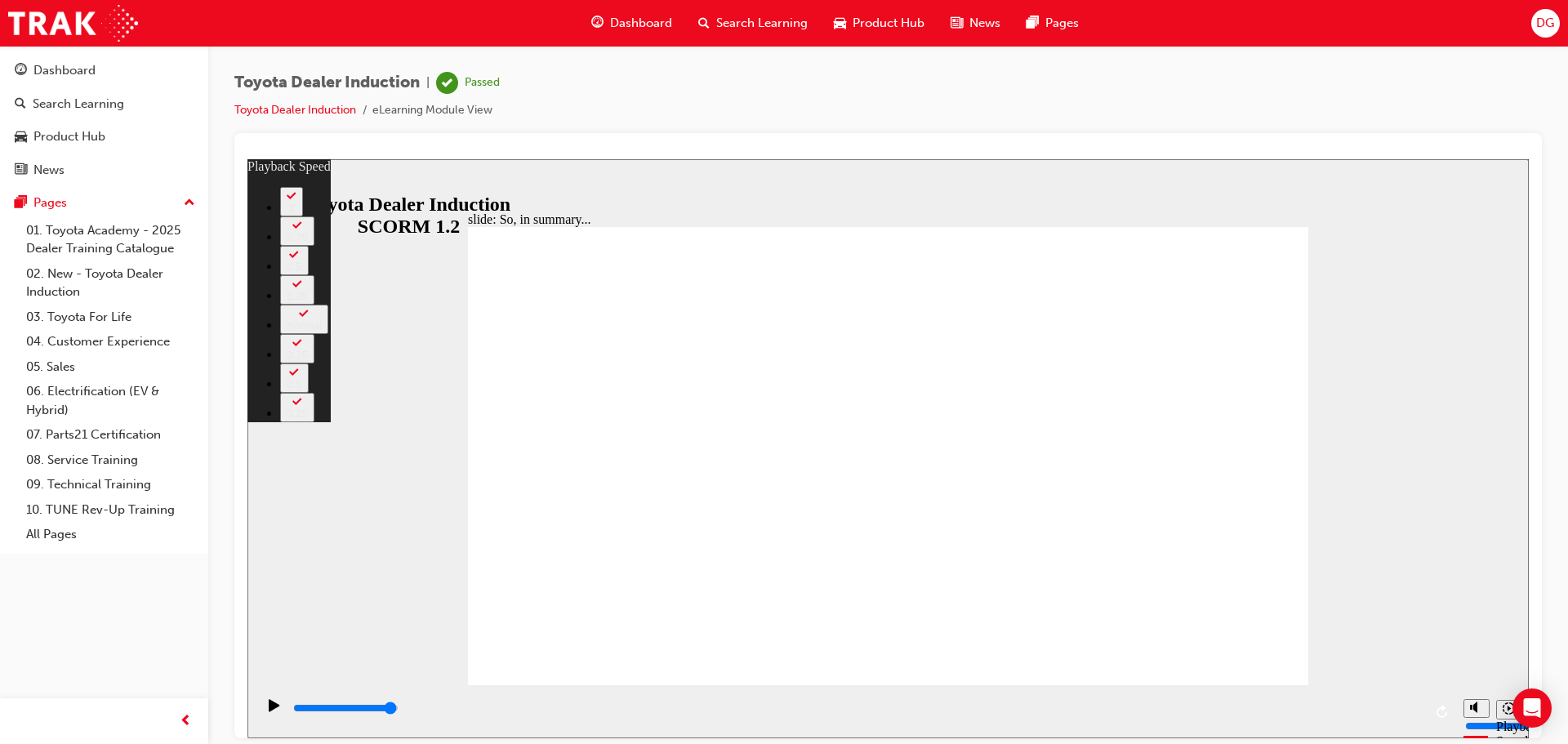
type input "128"
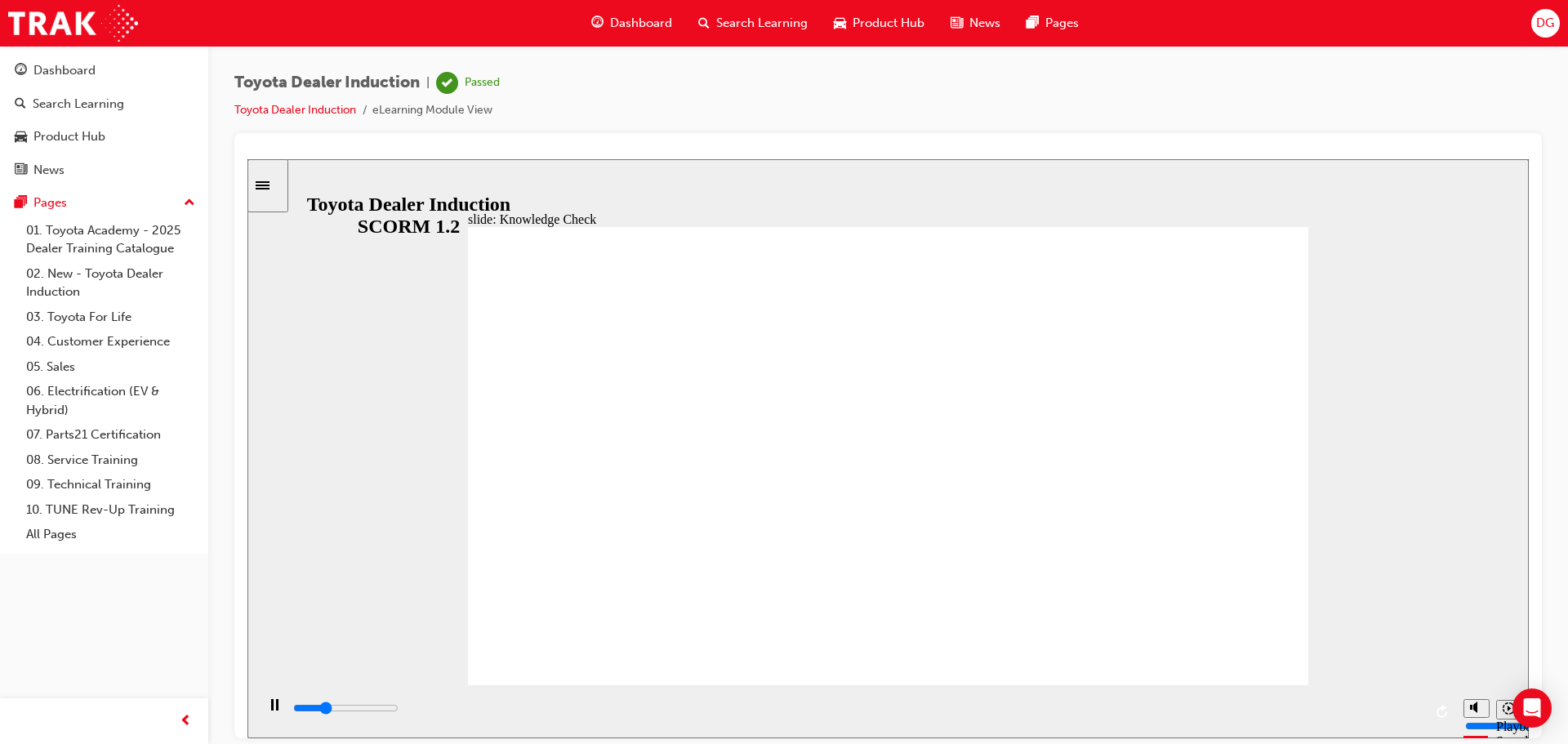
type input "1400"
radio input "true"
drag, startPoint x: 721, startPoint y: 443, endPoint x: 1232, endPoint y: 252, distance: 545.5
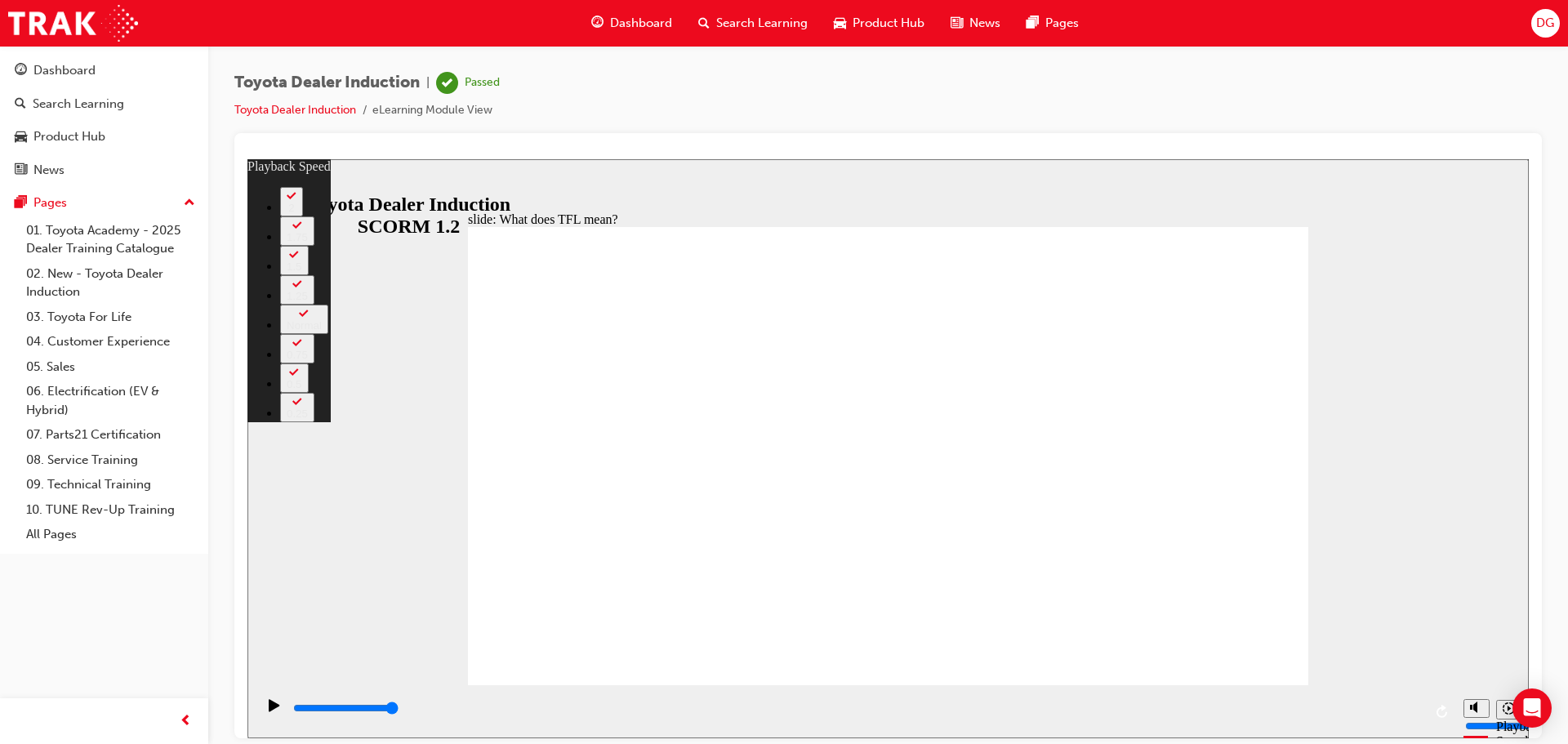
type input "10800"
drag, startPoint x: 1200, startPoint y: 614, endPoint x: 1202, endPoint y: 626, distance: 12.2
drag, startPoint x: 1278, startPoint y: 650, endPoint x: 1302, endPoint y: 649, distance: 24.0
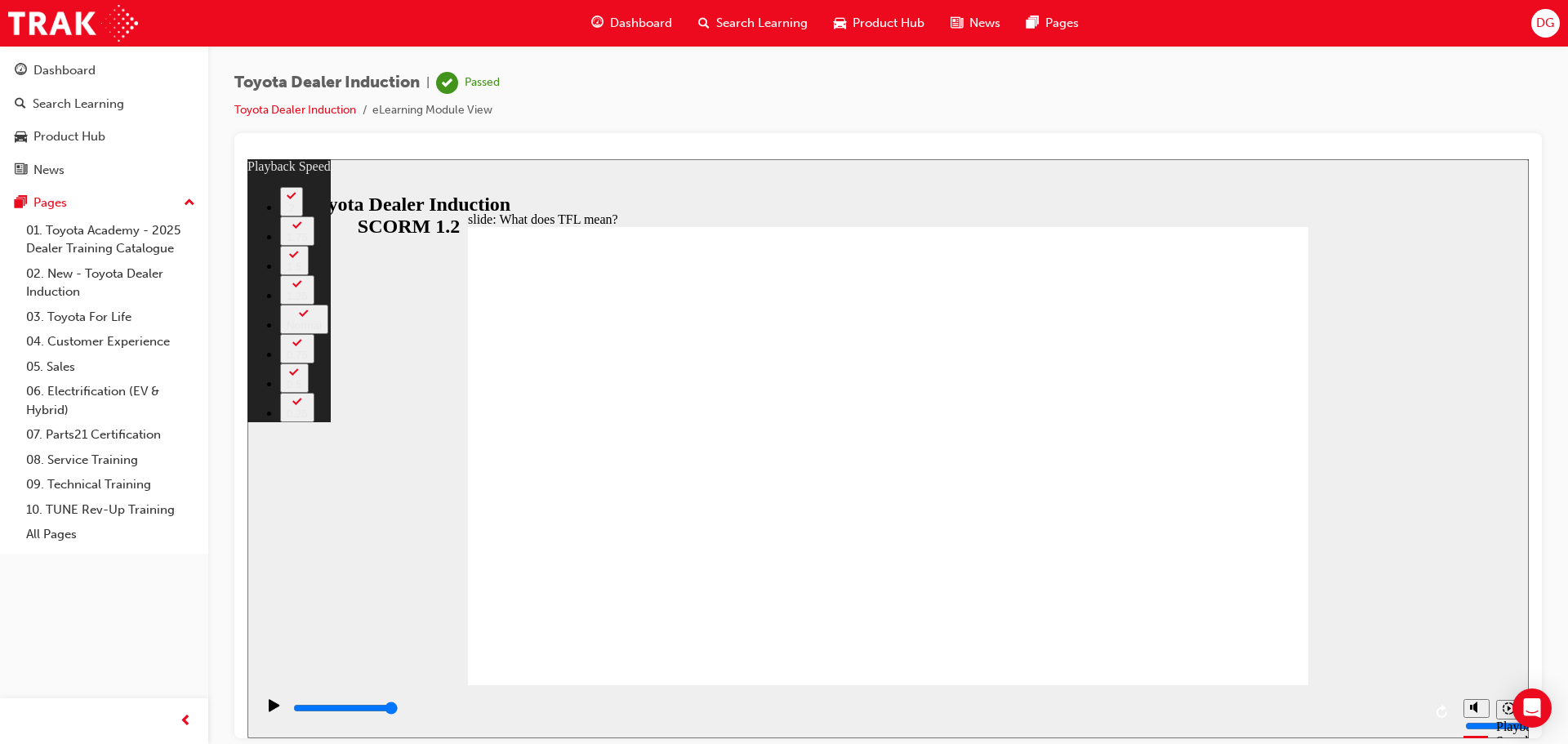
type input "139"
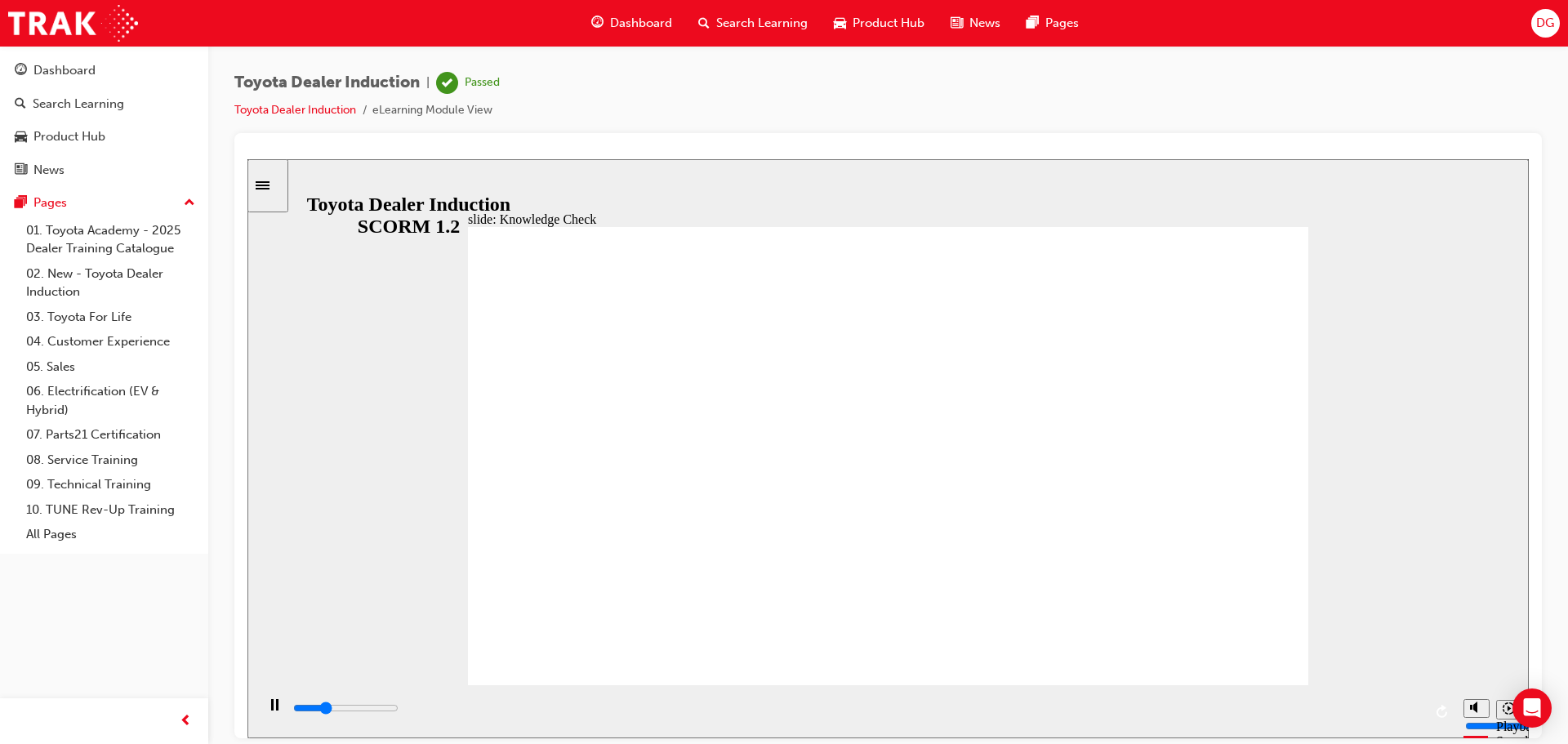
type input "1500"
radio input "true"
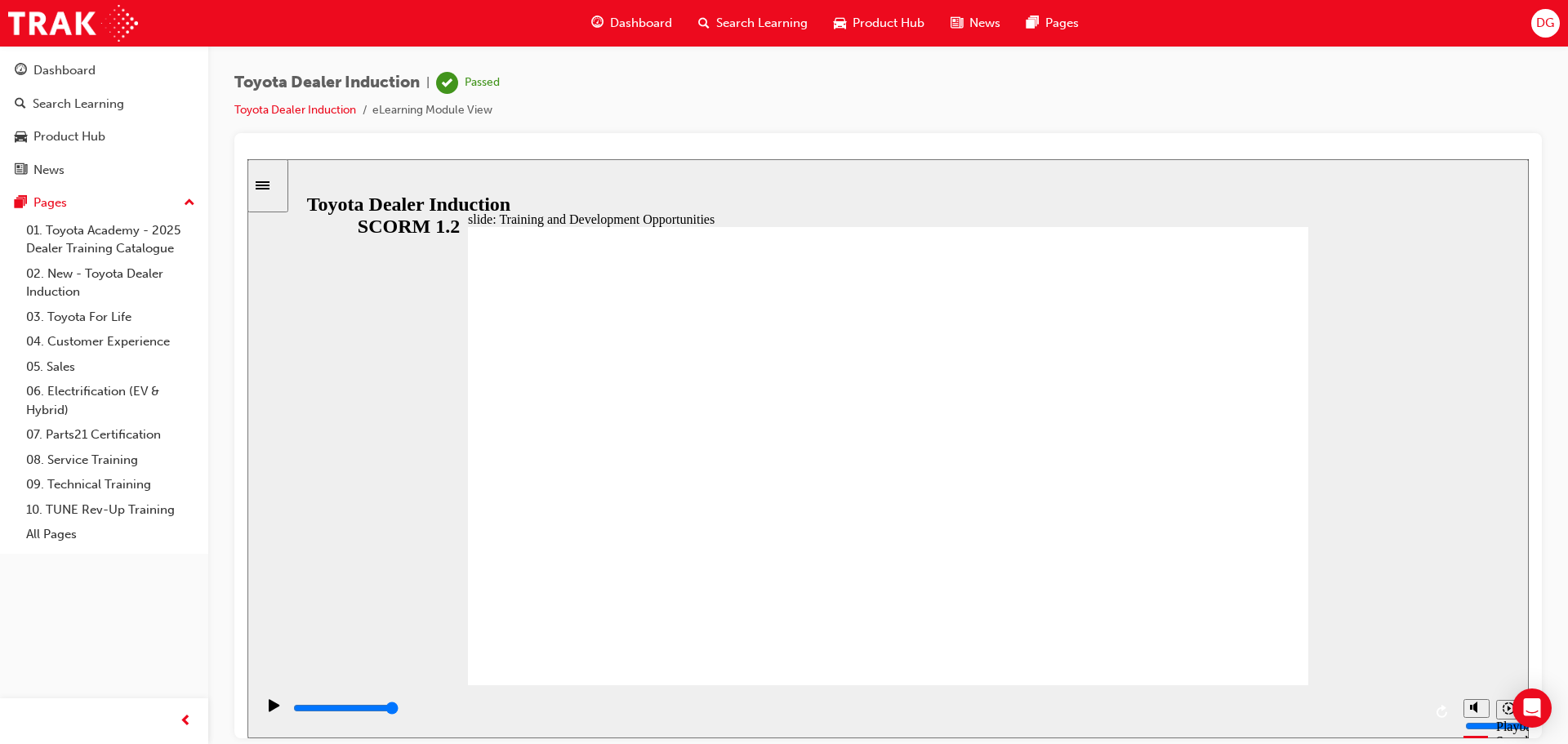
type input "1300"
radio input "true"
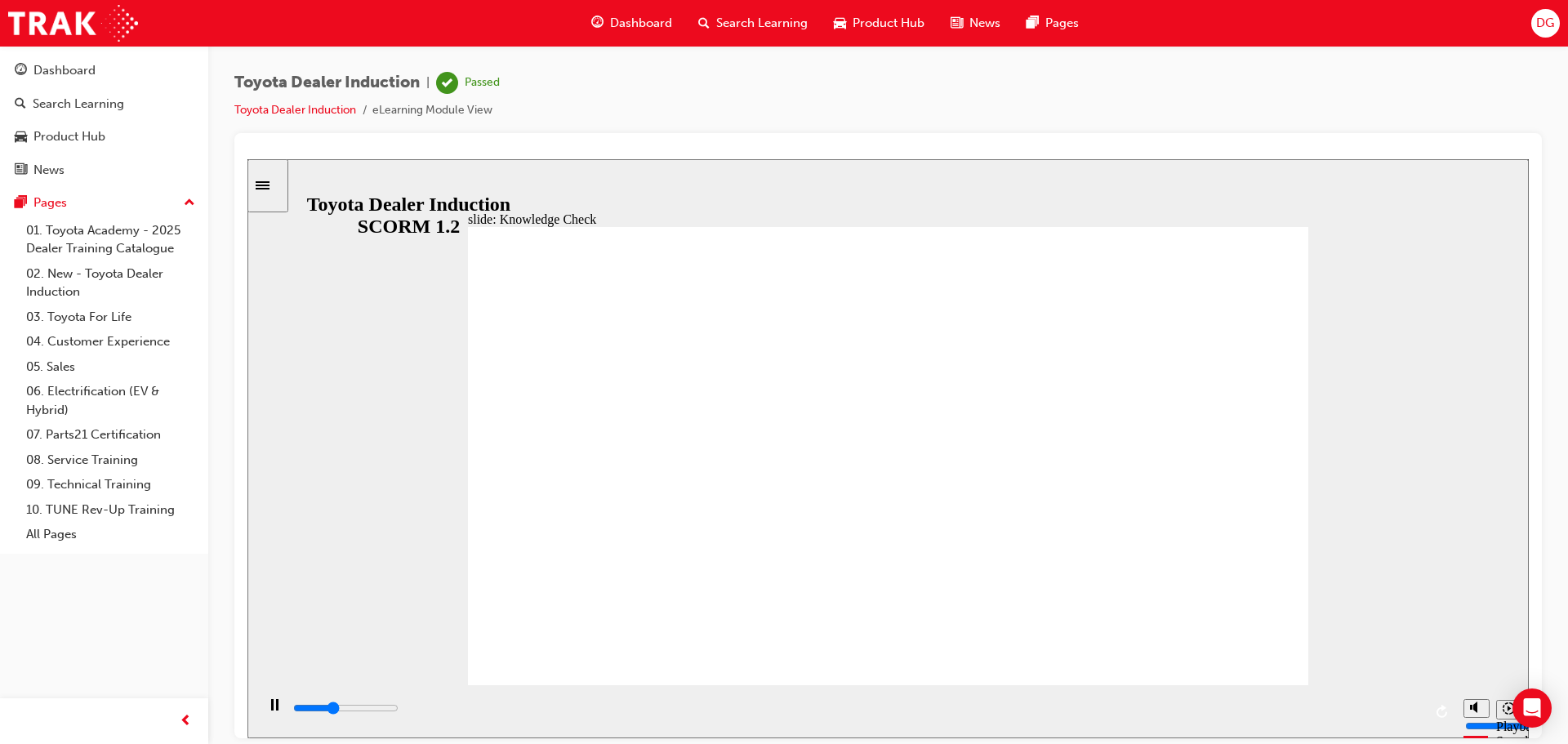
drag, startPoint x: 901, startPoint y: 445, endPoint x: 1266, endPoint y: 253, distance: 412.4
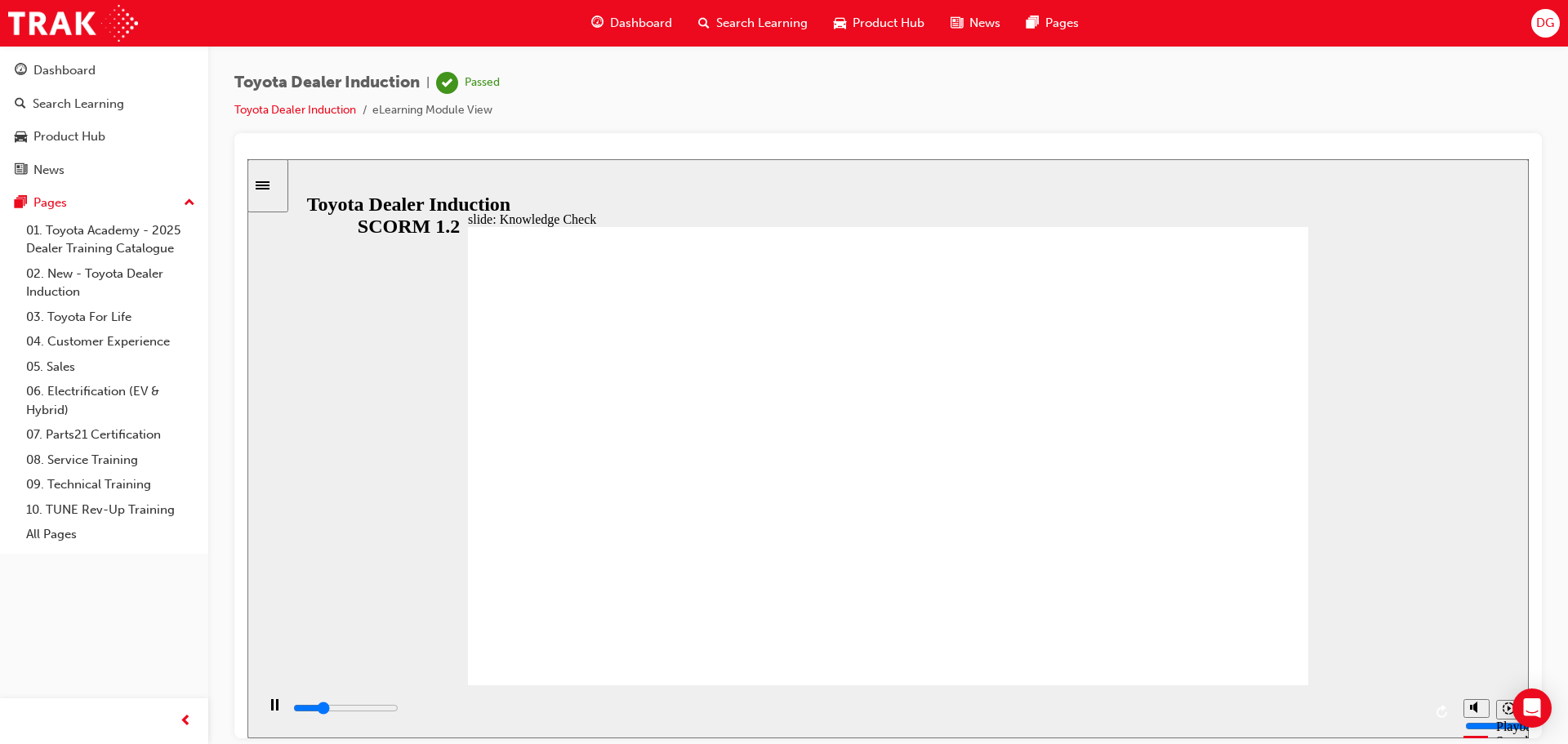
type input "1300"
radio input "true"
type input "2700"
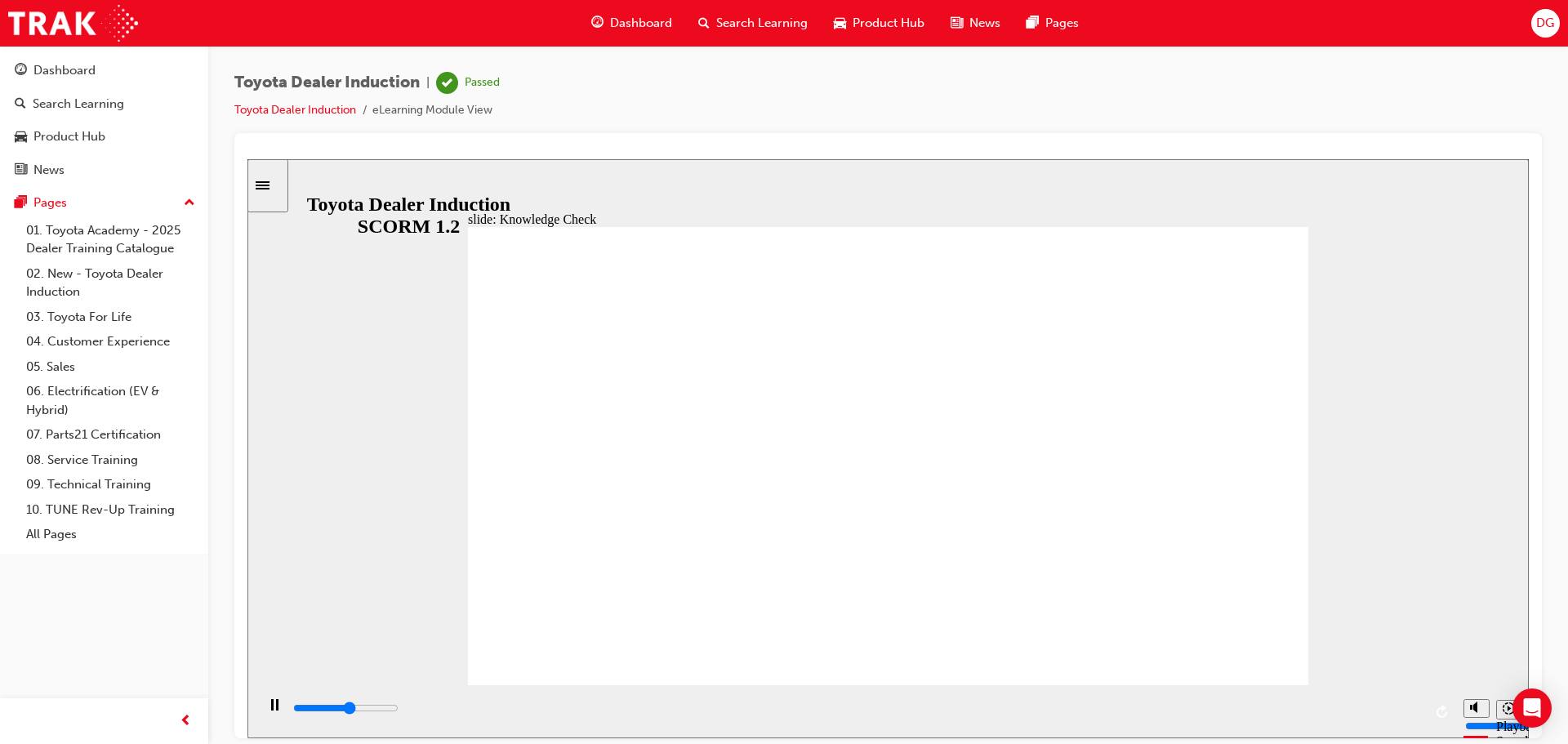
radio input "true"
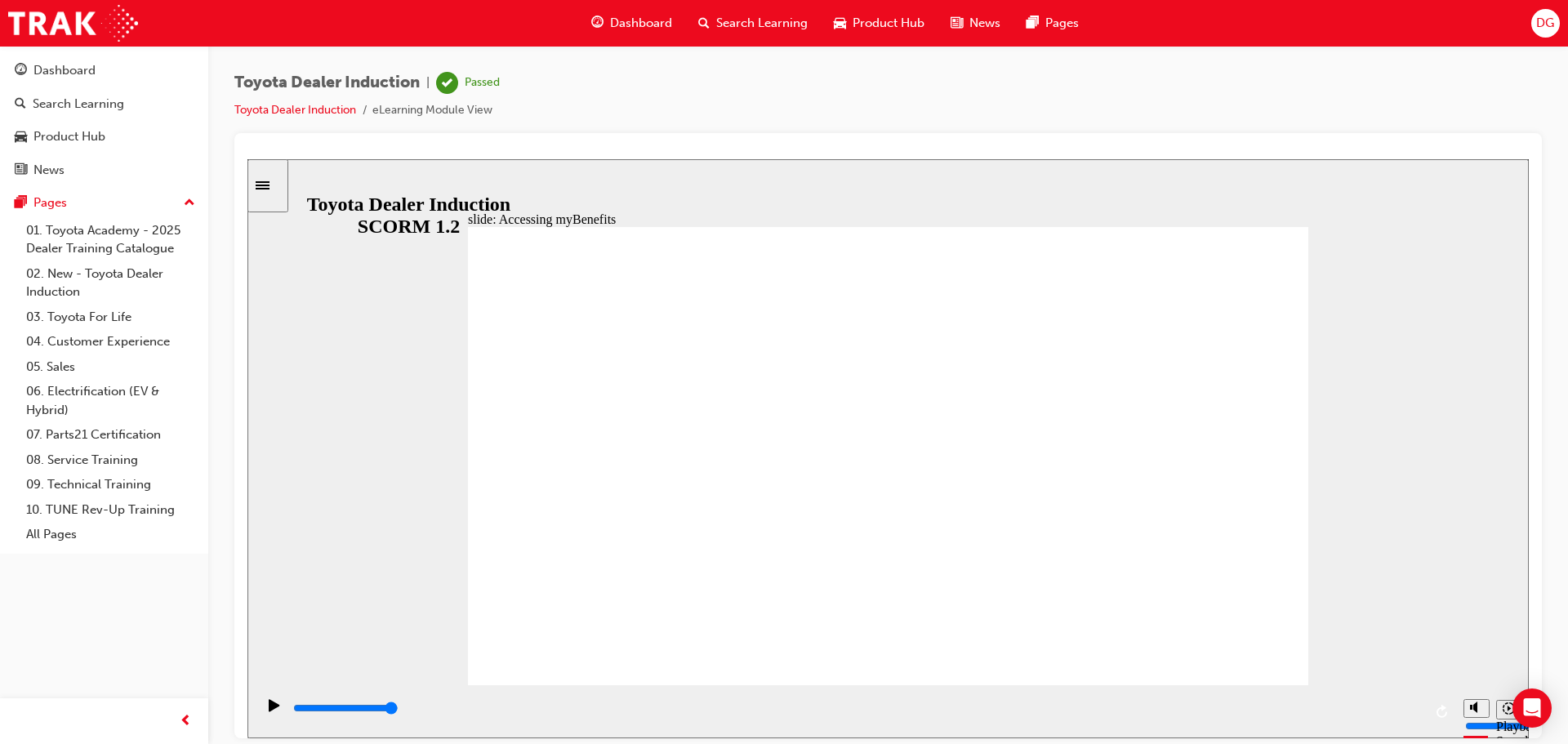
type input "800"
type input "Trak"
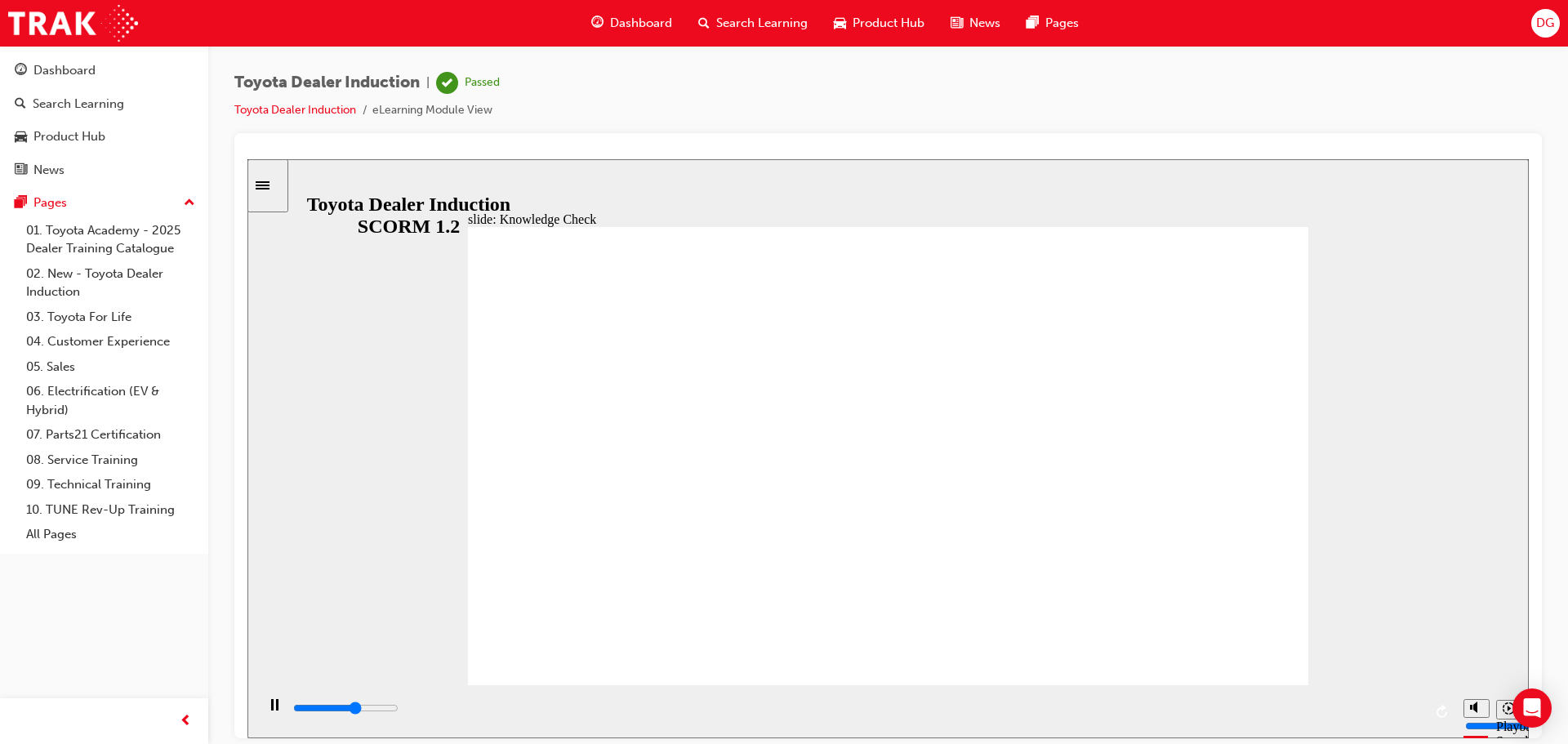
type input "3300"
type input "Trak"
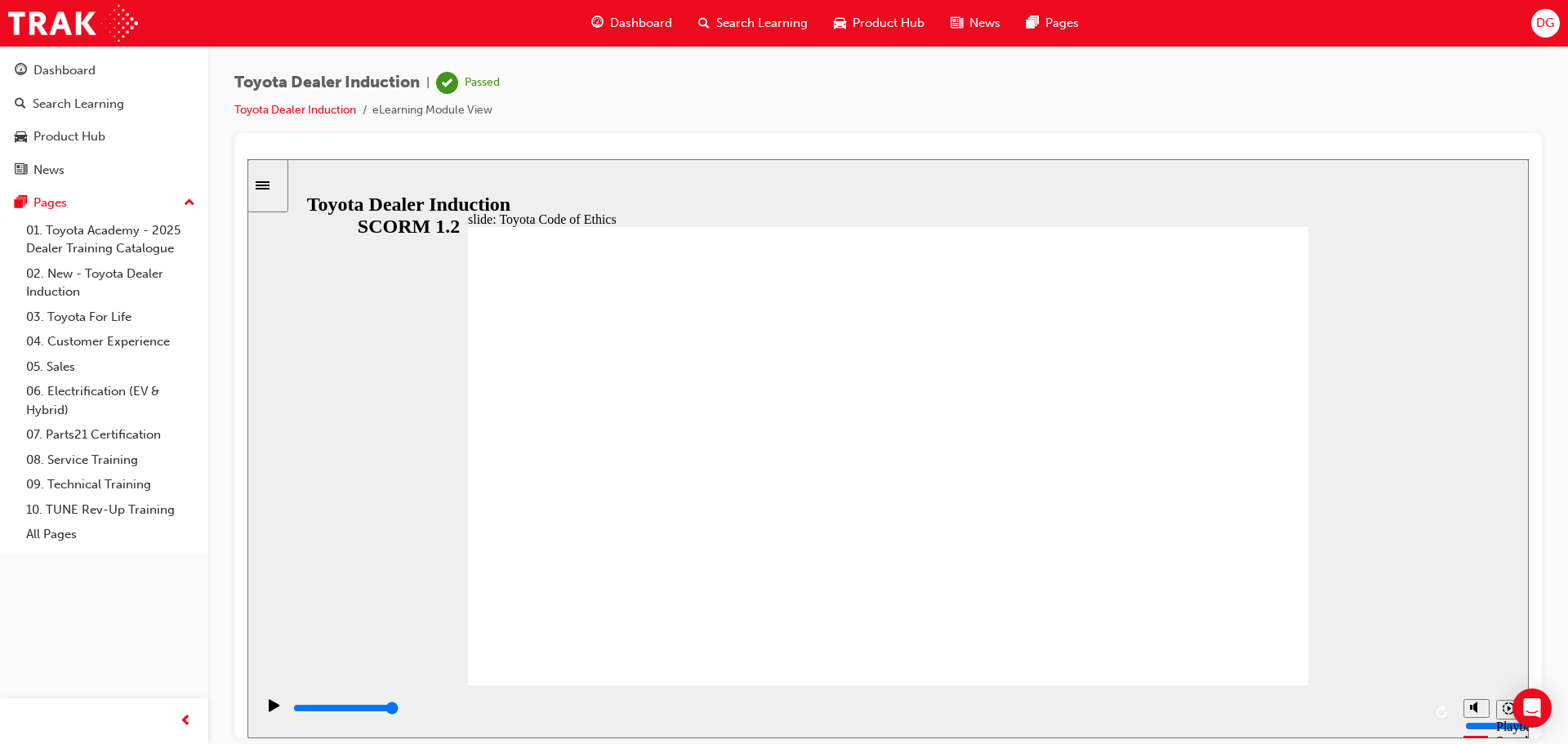
drag, startPoint x: 1196, startPoint y: 619, endPoint x: 1212, endPoint y: 644, distance: 29.7
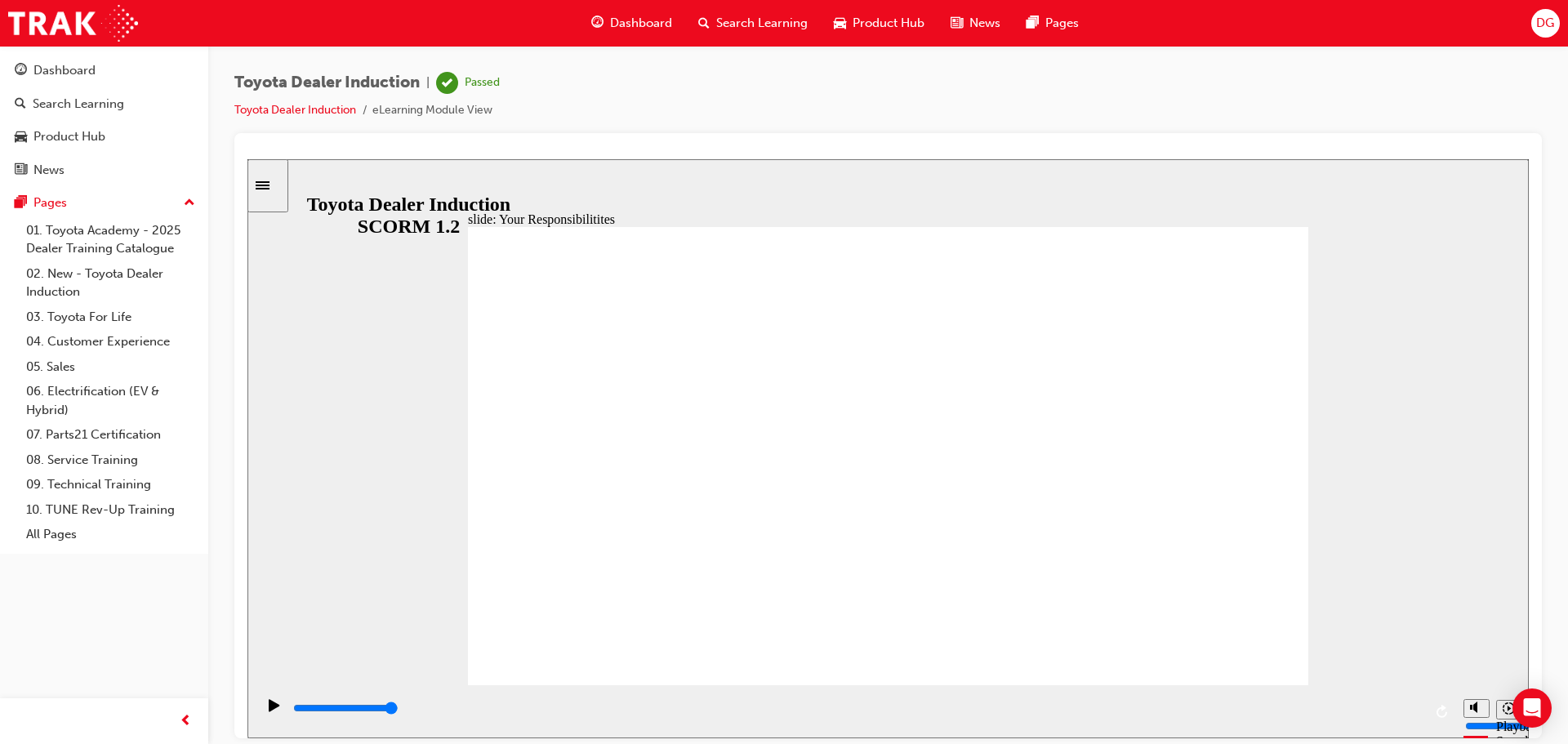
drag, startPoint x: 882, startPoint y: 608, endPoint x: 918, endPoint y: 609, distance: 36.0
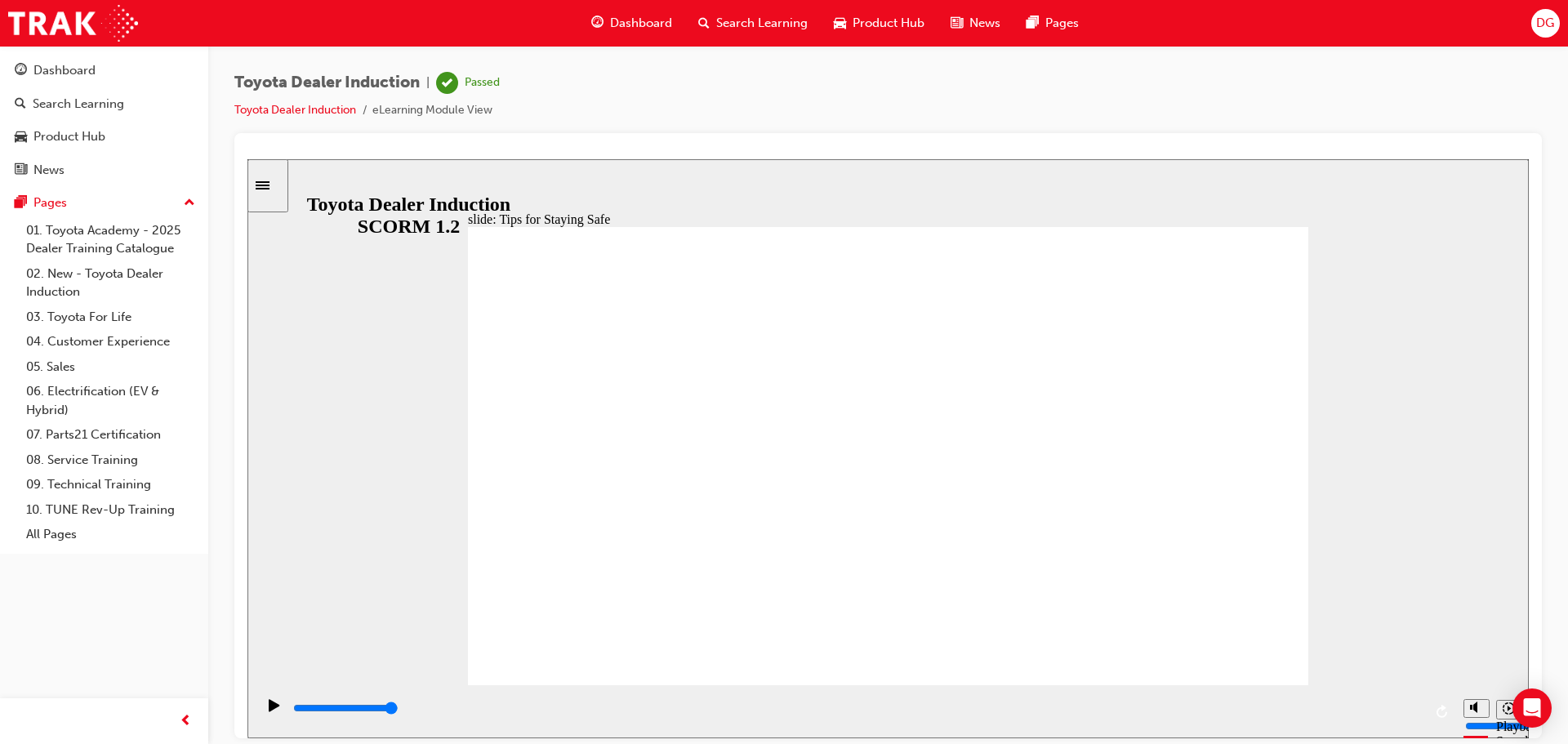
drag, startPoint x: 1001, startPoint y: 593, endPoint x: 908, endPoint y: 590, distance: 93.0
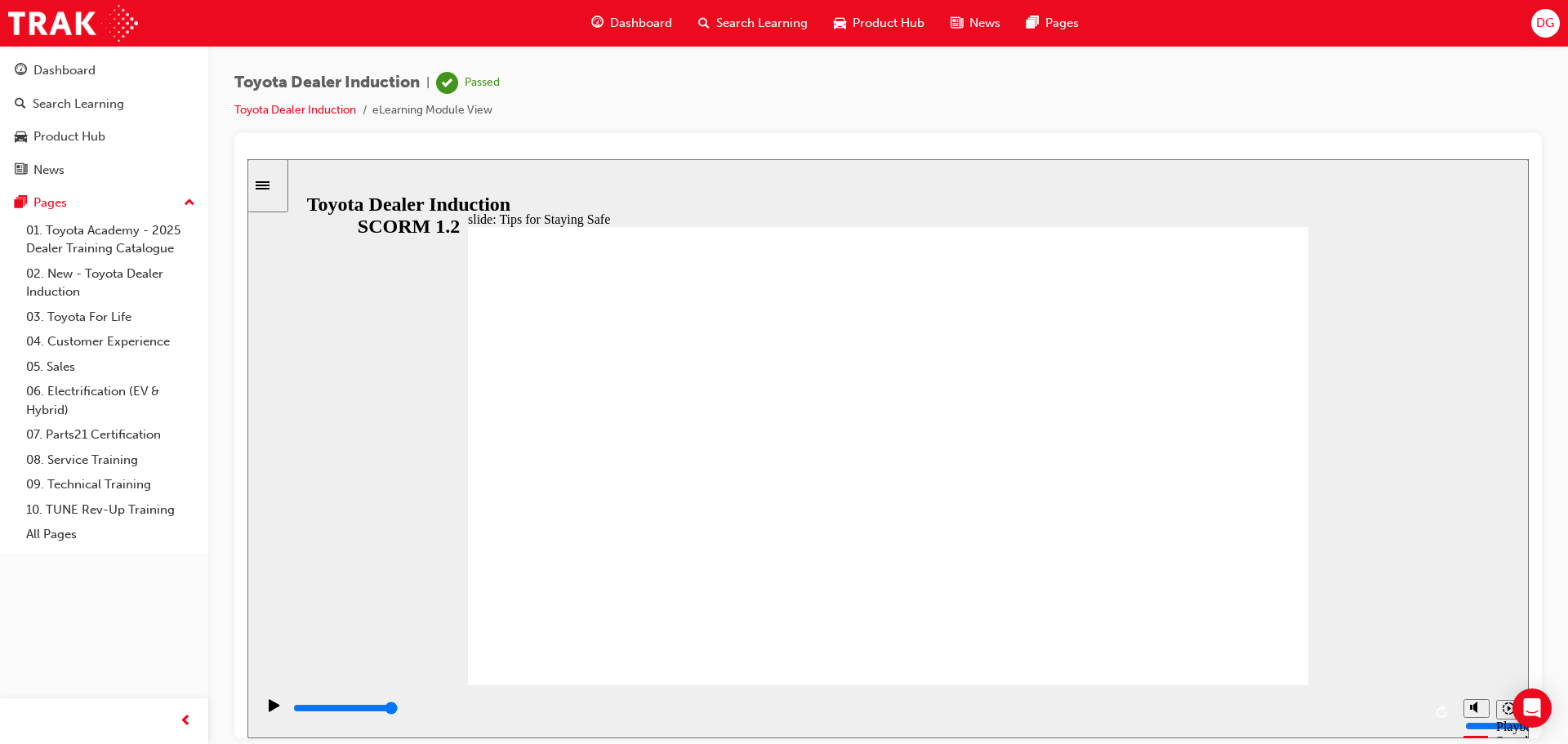
drag, startPoint x: 1181, startPoint y: 641, endPoint x: 1255, endPoint y: 651, distance: 74.7
type input "1200"
checkbox input "true"
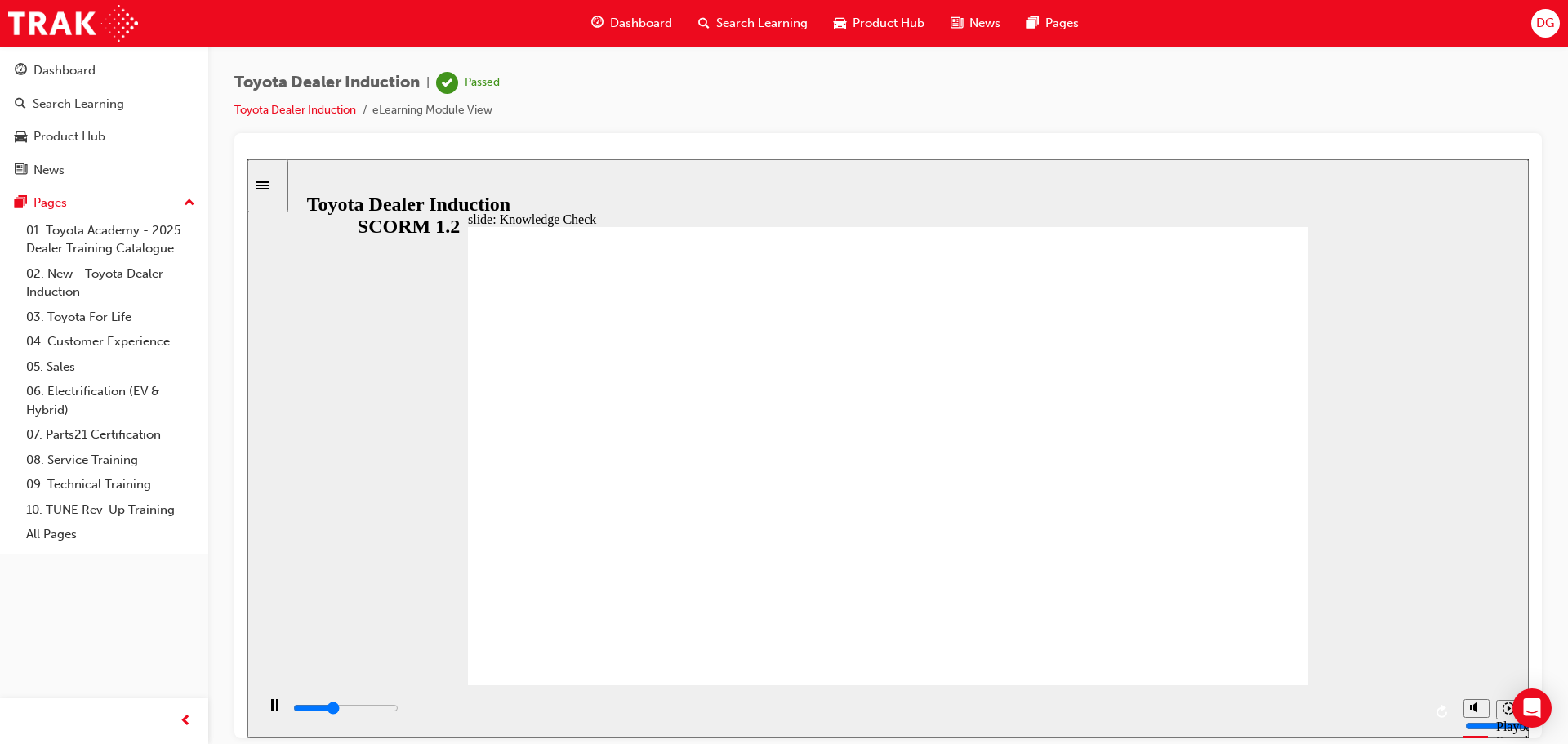
type input "1800"
checkbox input "false"
type input "2700"
checkbox input "true"
type input "3000"
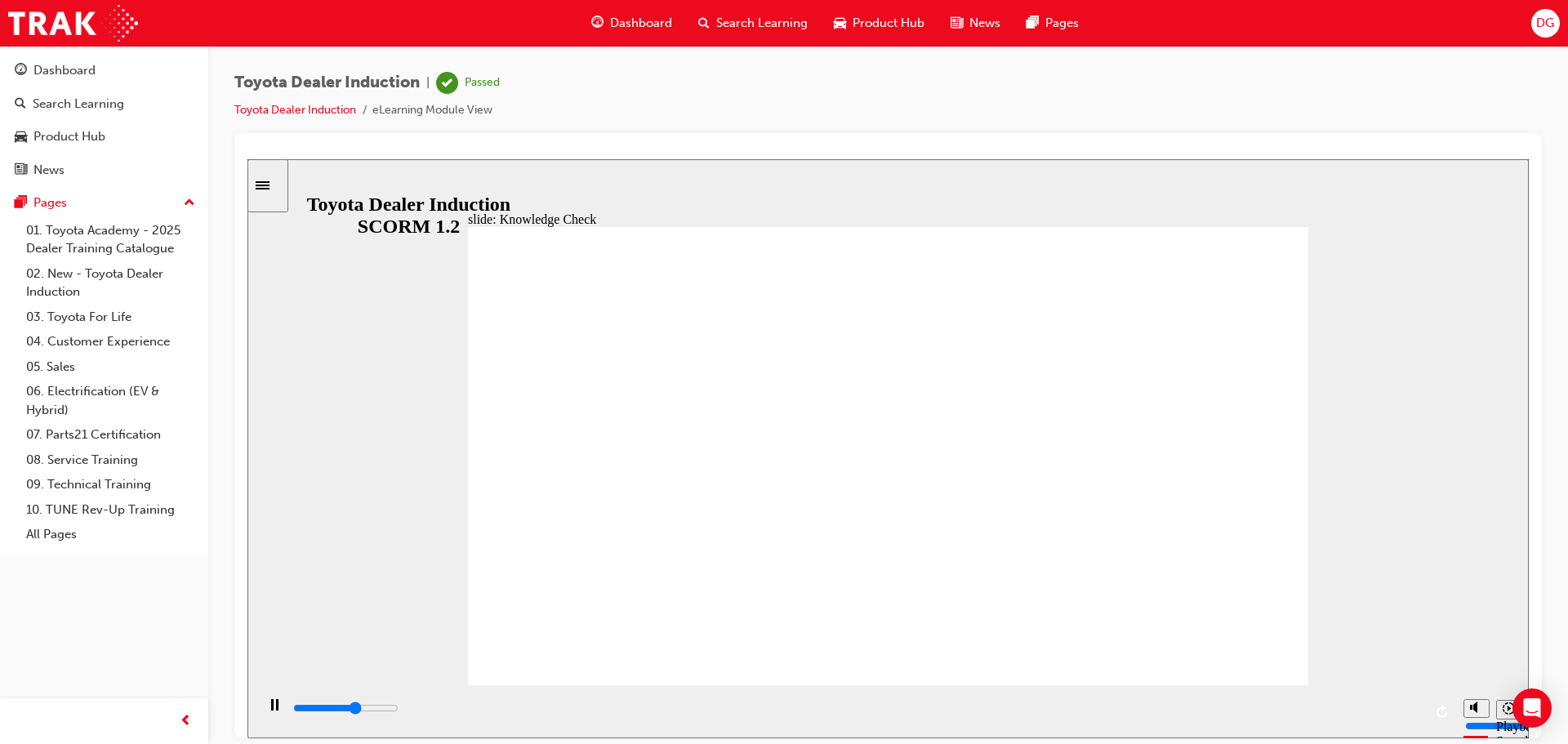
checkbox input "true"
type input "3200"
checkbox input "true"
type input "3500"
checkbox input "true"
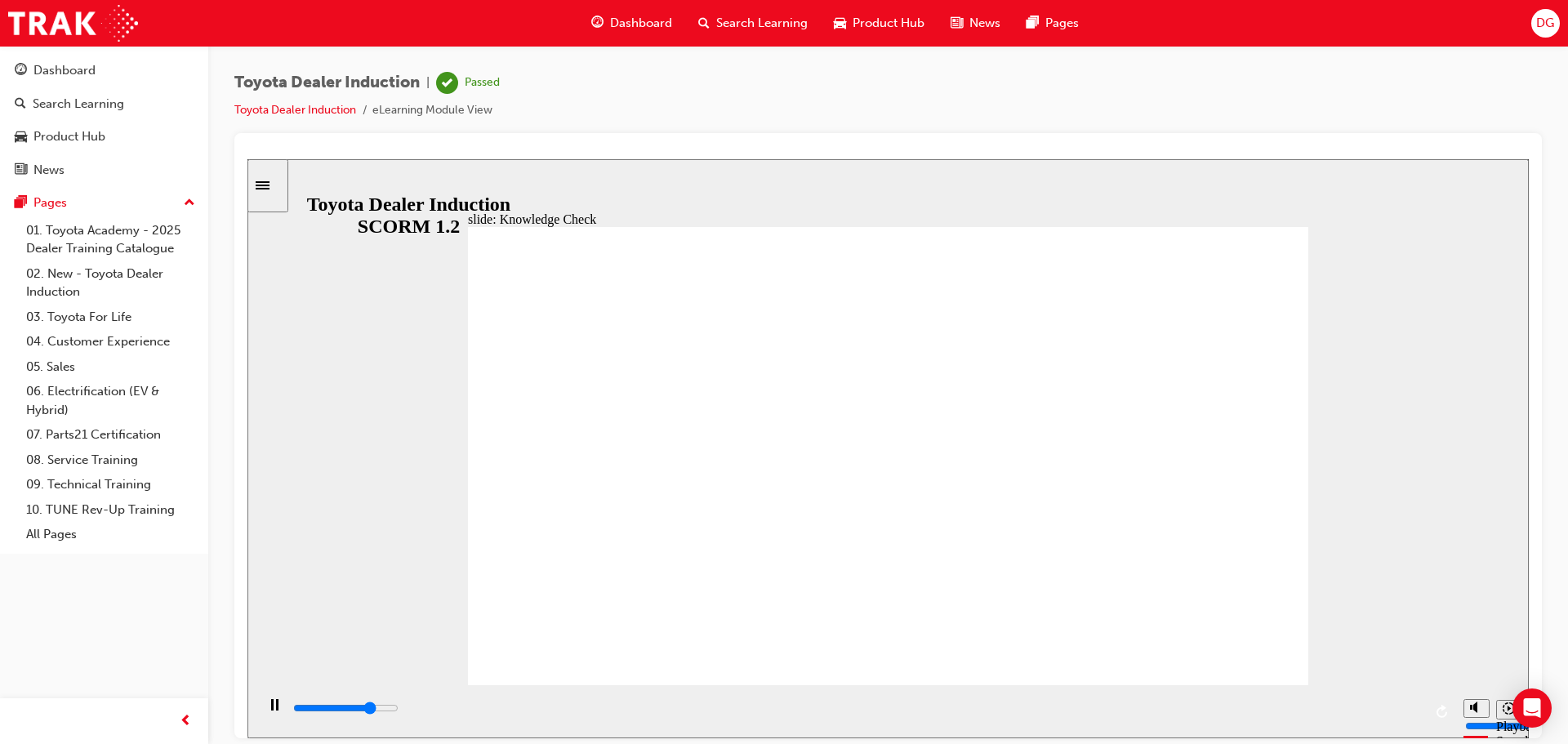
type input "3800"
checkbox input "true"
type input "4100"
checkbox input "false"
type input "4400"
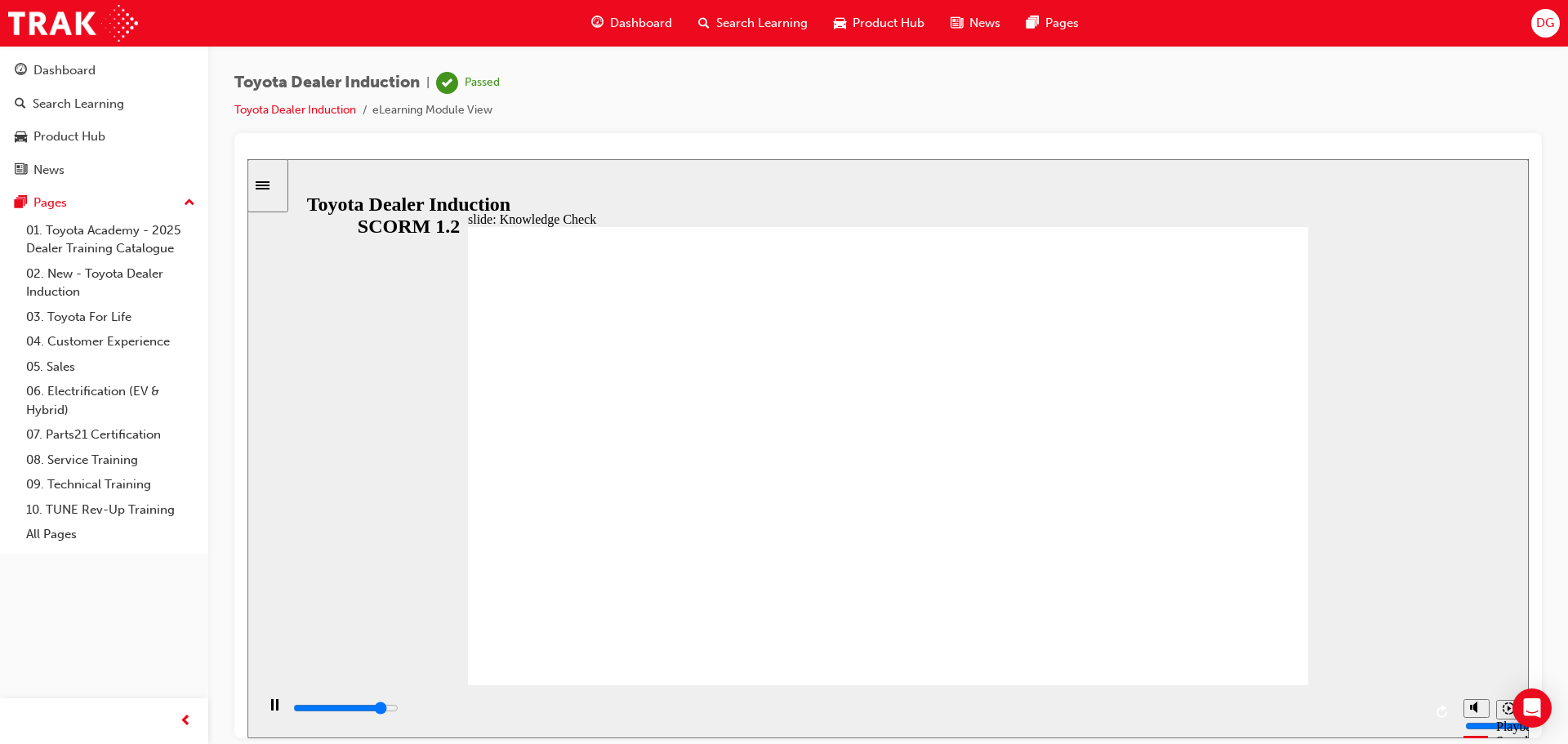
checkbox input "true"
type input "4700"
checkbox input "true"
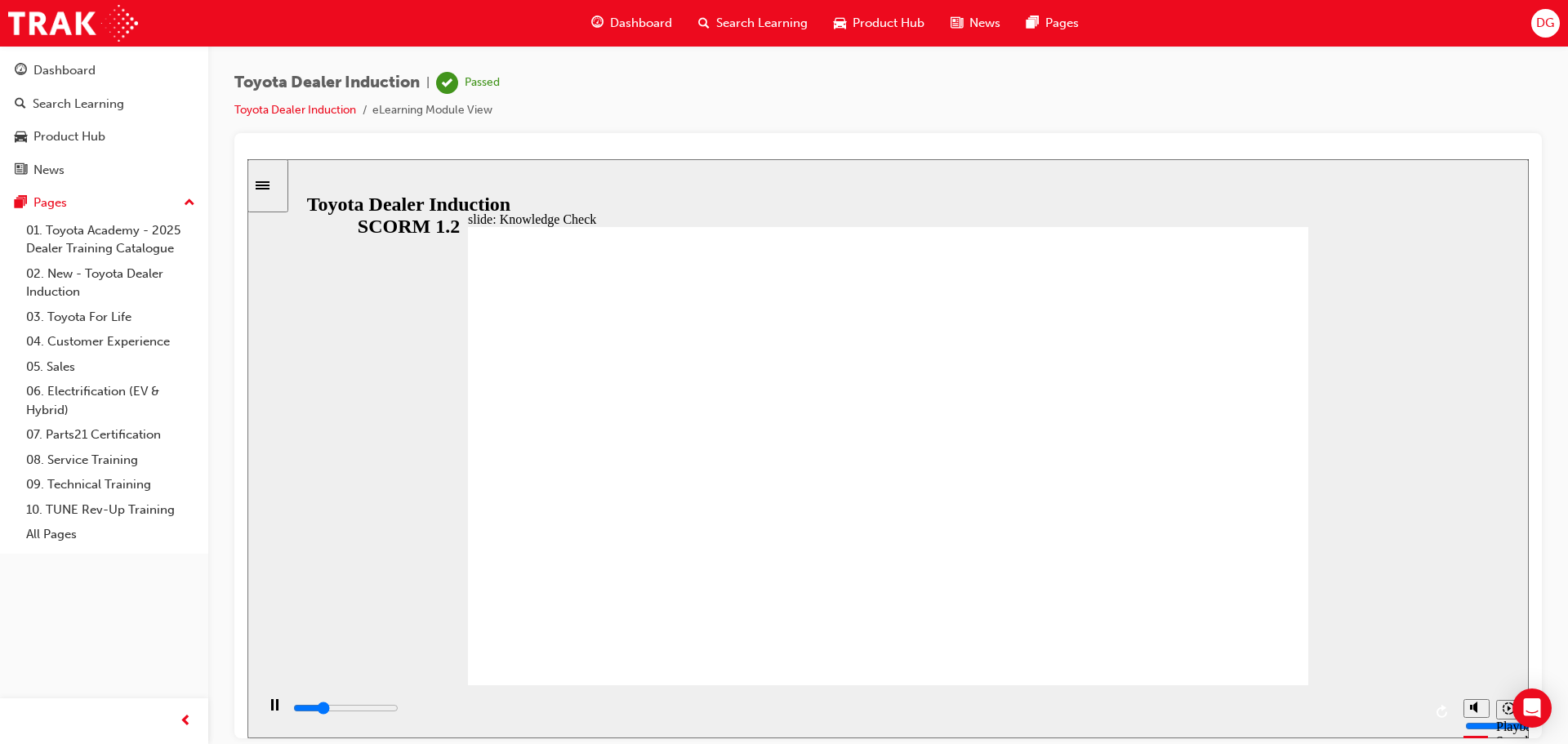
drag, startPoint x: 907, startPoint y: 546, endPoint x: 767, endPoint y: 502, distance: 146.8
type input "1300"
radio input "true"
type input "1600"
radio input "true"
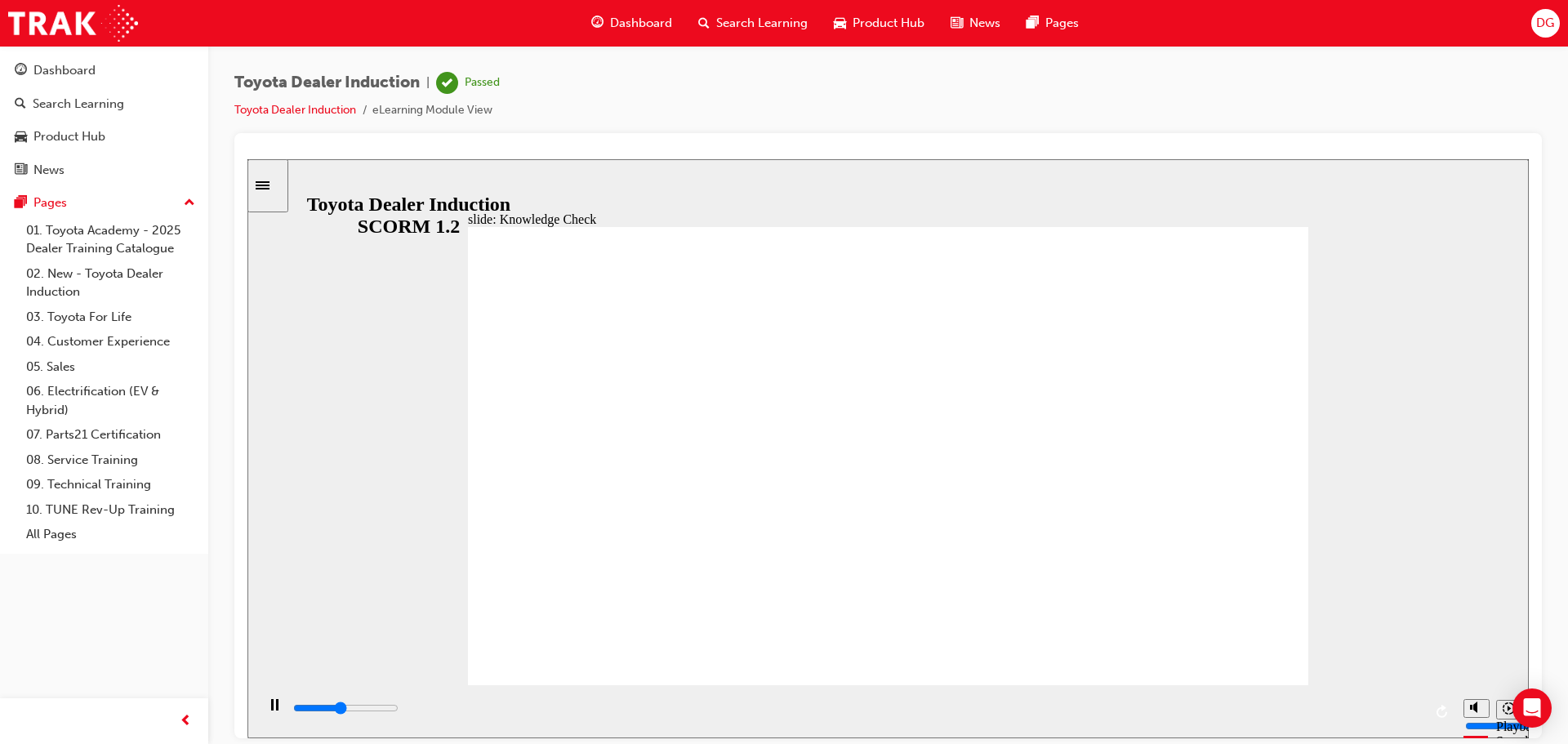
type input "1200"
checkbox input "true"
type input "1700"
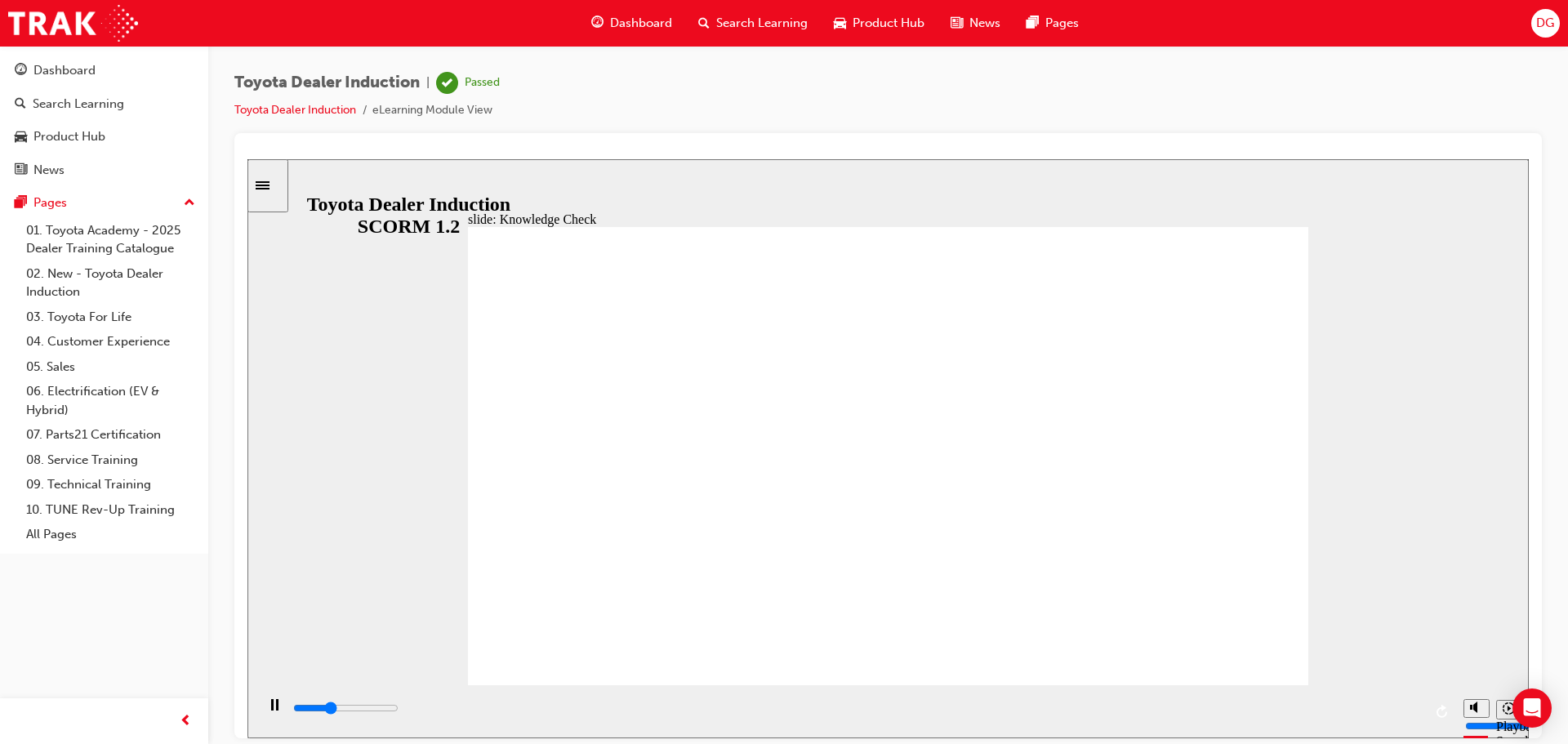
checkbox input "true"
type input "2000"
checkbox input "true"
type input "2300"
checkbox input "true"
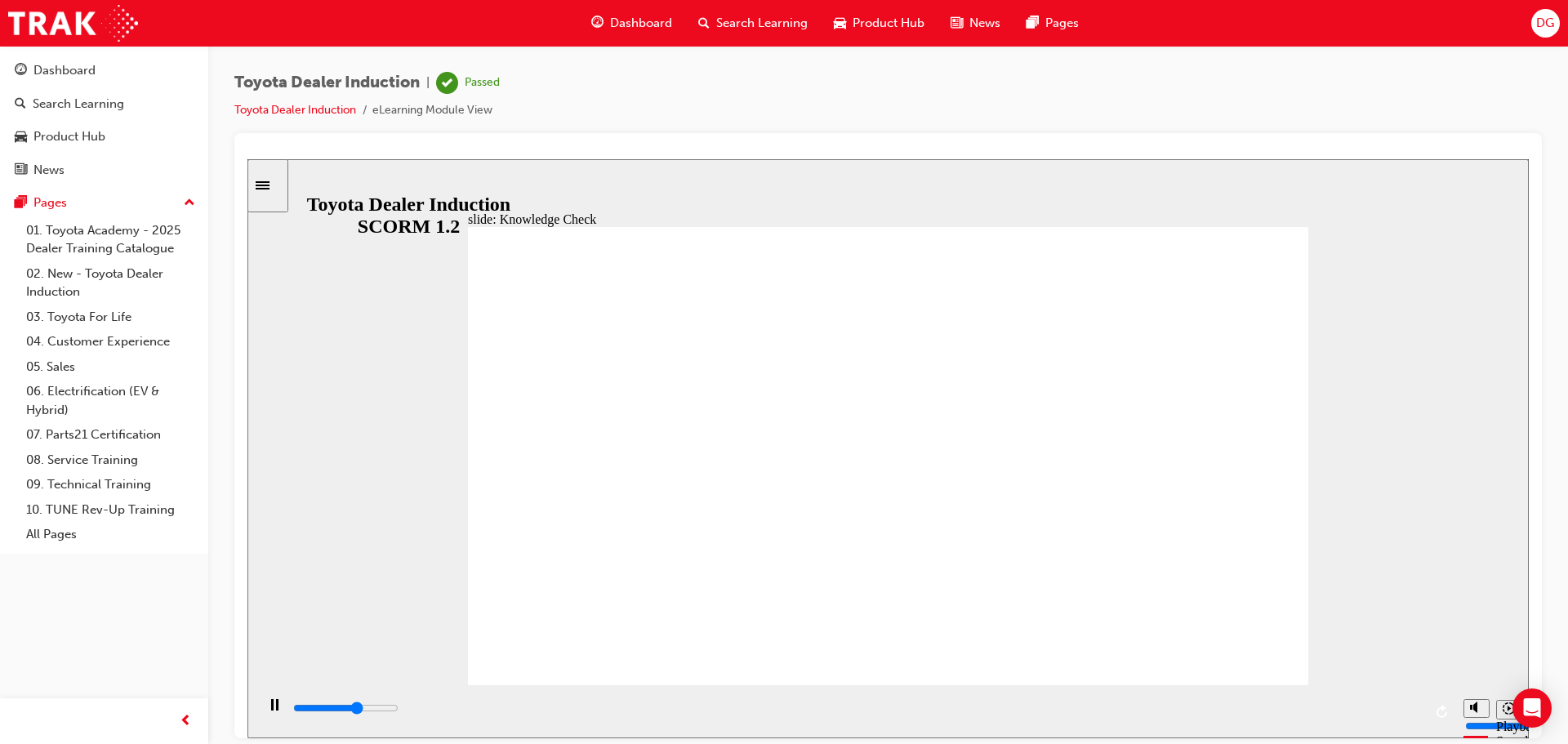
drag, startPoint x: 818, startPoint y: 567, endPoint x: 1214, endPoint y: 256, distance: 503.5
type input "1400"
checkbox input "true"
type input "1800"
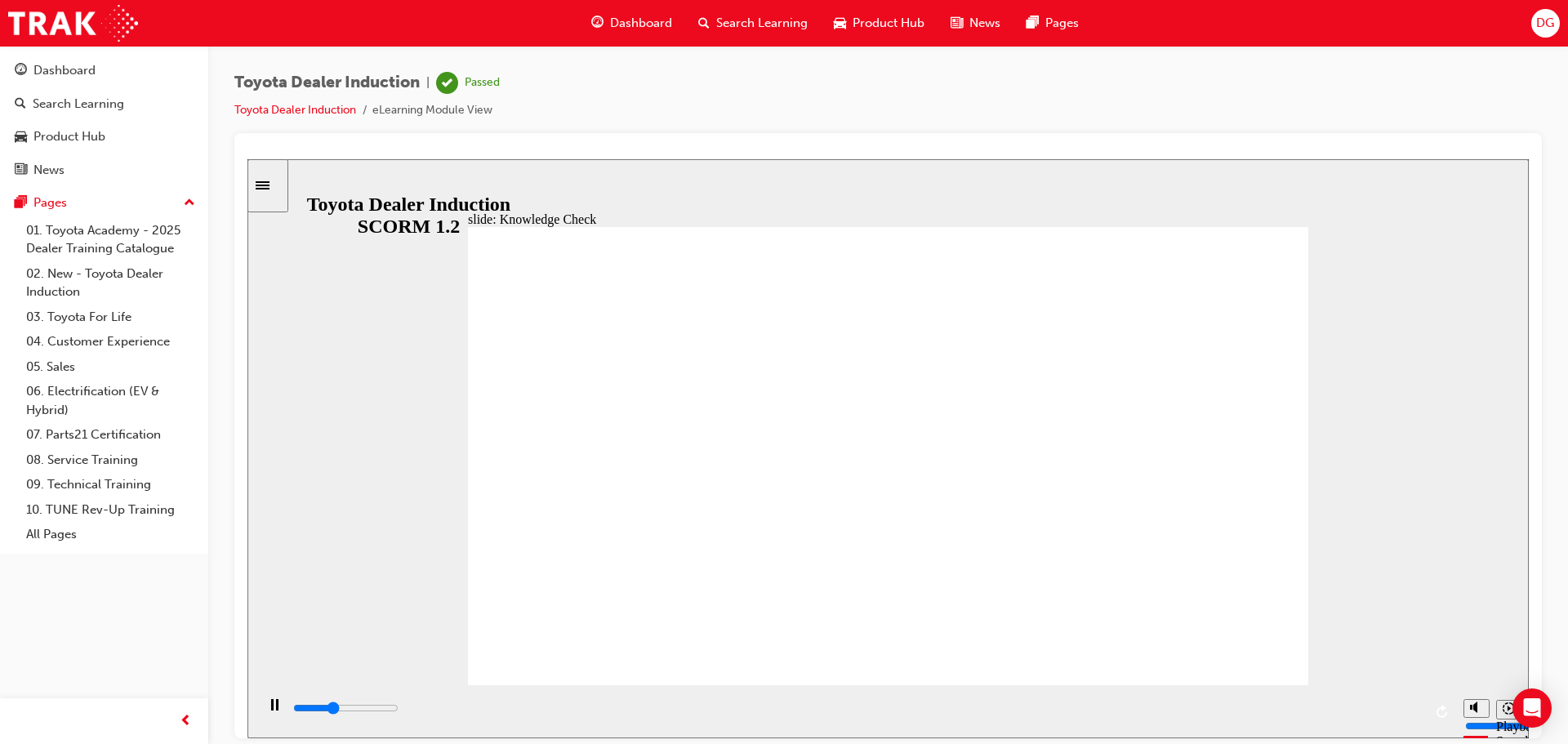
checkbox input "true"
type input "2000"
checkbox input "true"
type input "2300"
checkbox input "true"
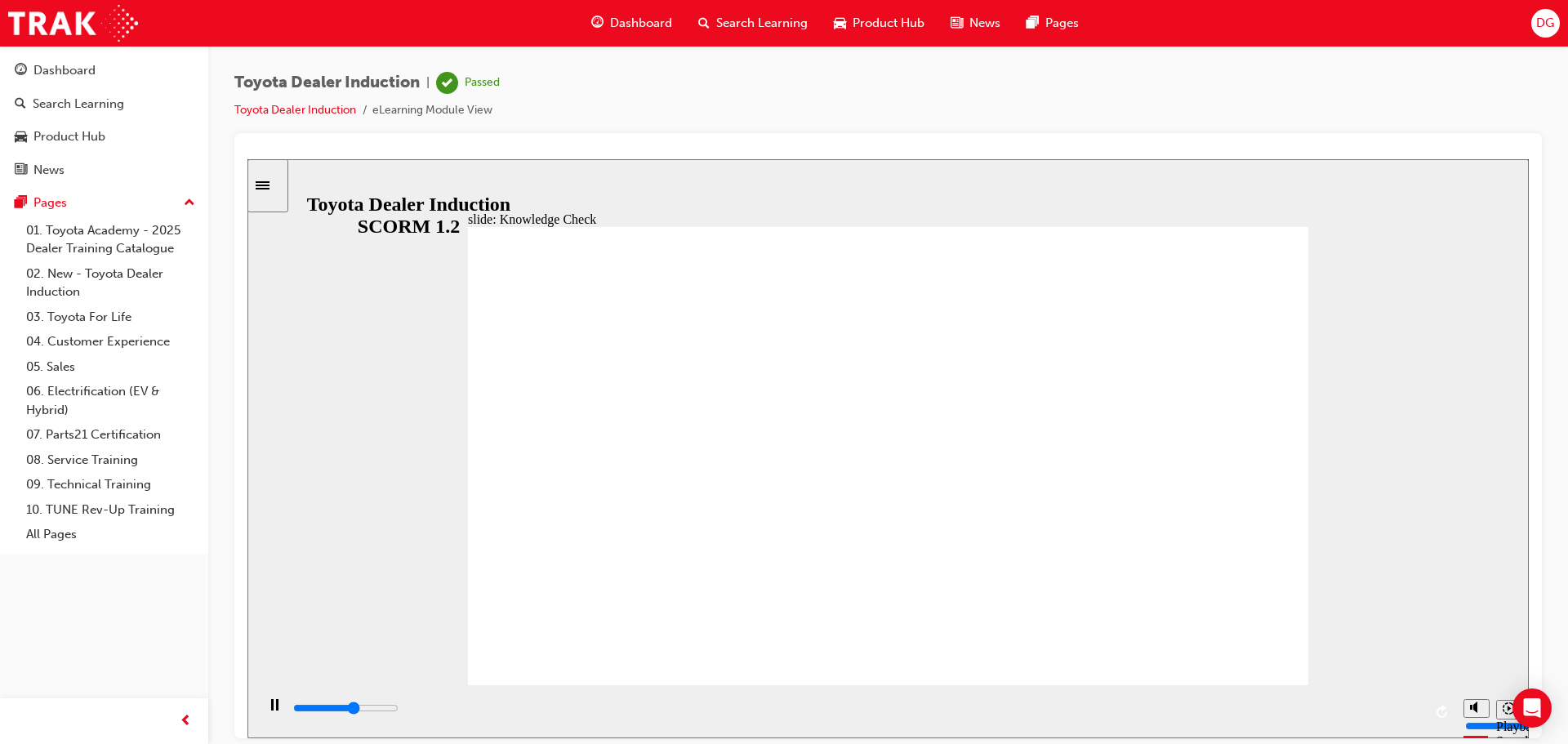
type input "9900"
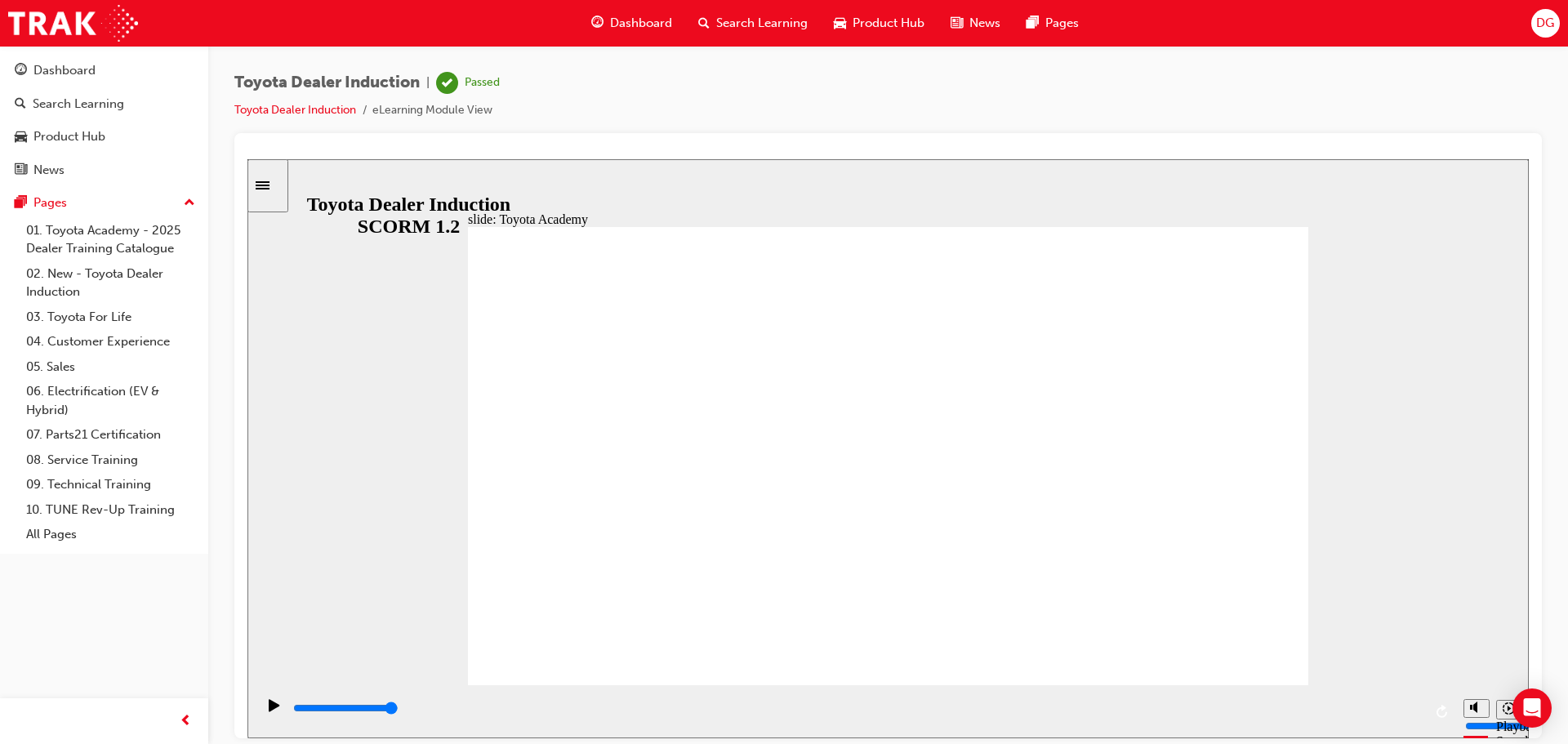
drag, startPoint x: 446, startPoint y: 712, endPoint x: 444, endPoint y: 506, distance: 206.0
